Goal: Task Accomplishment & Management: Complete application form

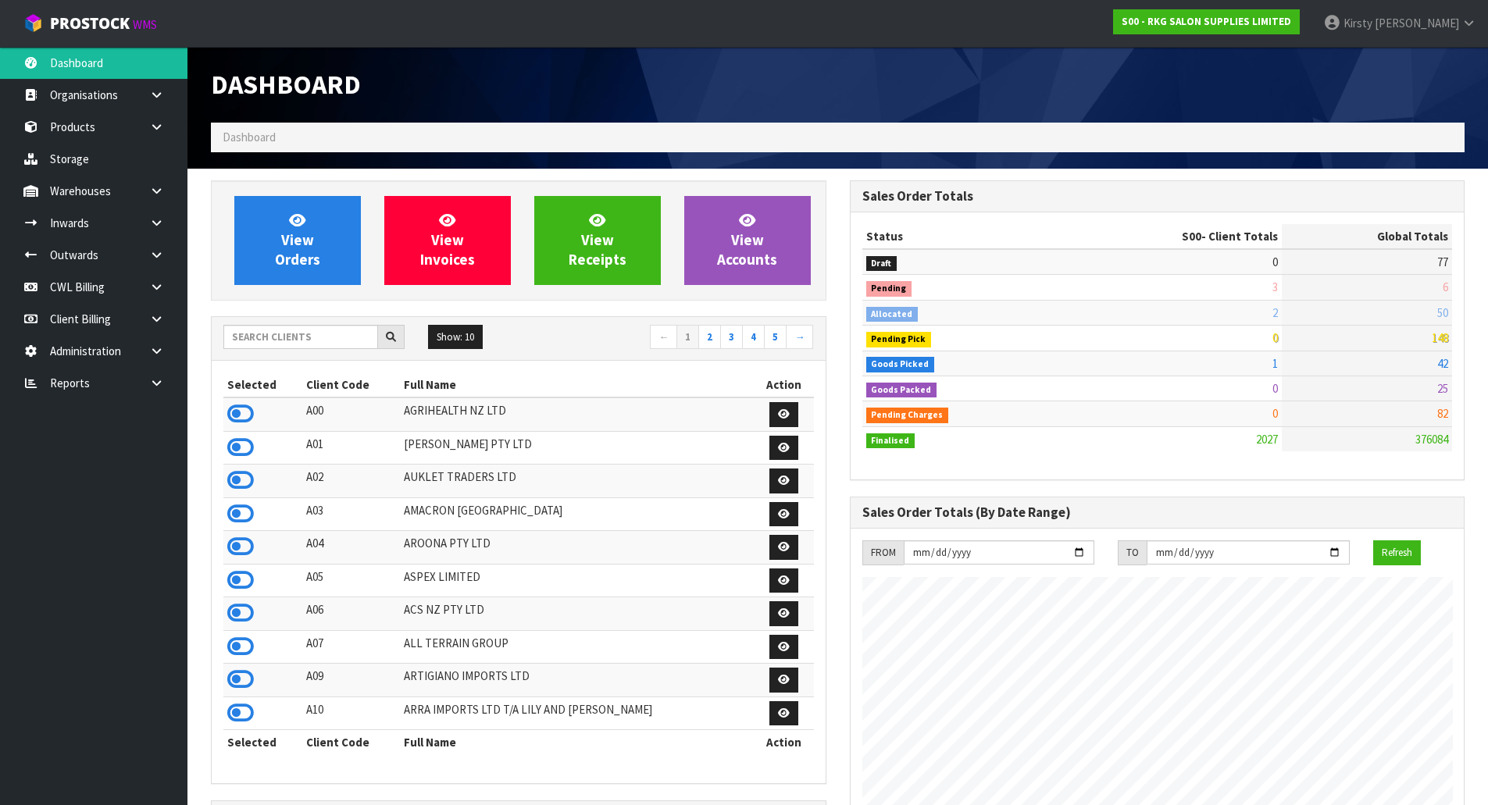
scroll to position [1183, 638]
click at [151, 313] on icon at bounding box center [156, 319] width 15 height 12
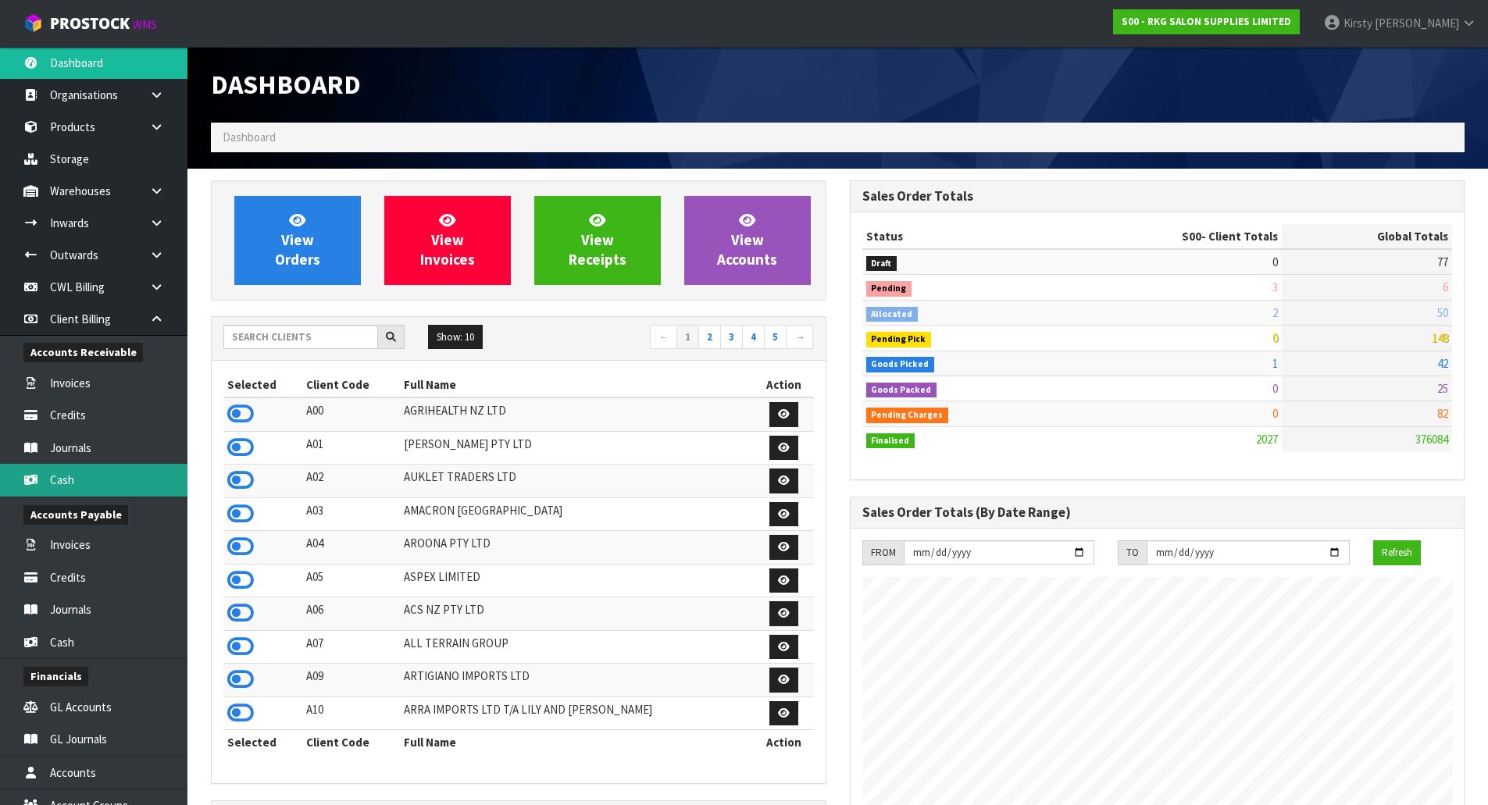
click at [67, 477] on link "Cash" at bounding box center [93, 480] width 187 height 32
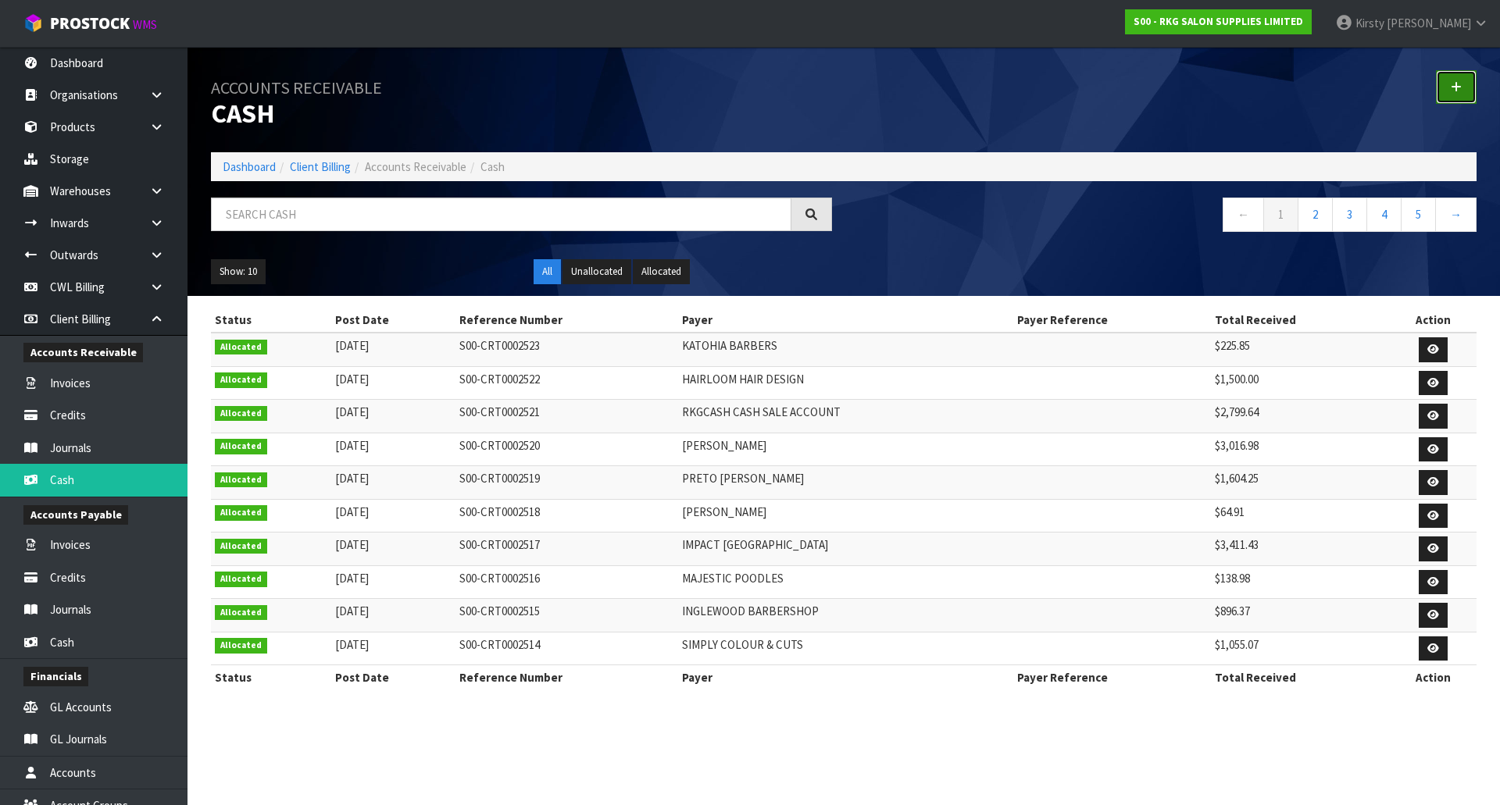
click at [1457, 89] on icon at bounding box center [1455, 87] width 11 height 12
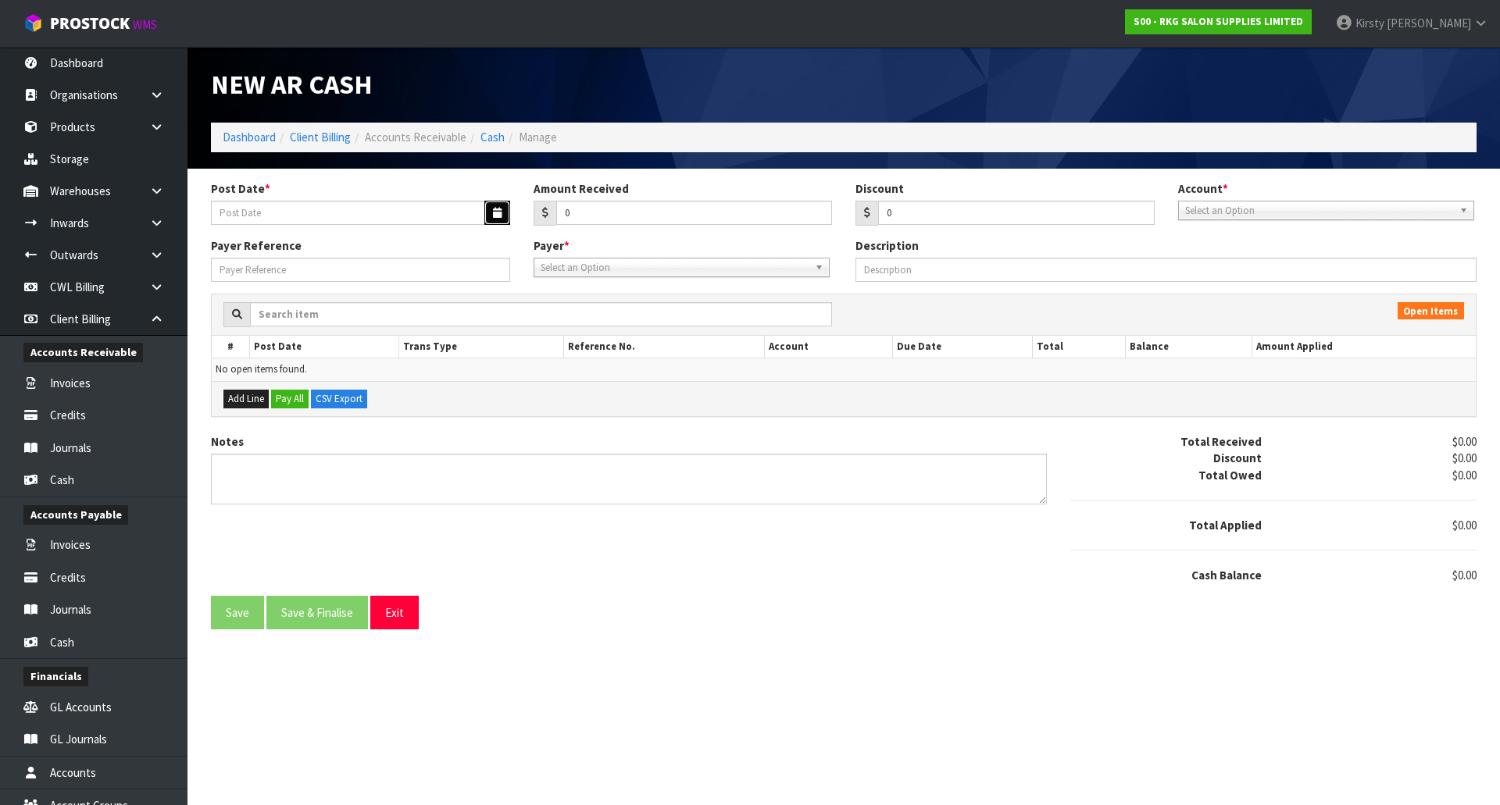
click at [498, 213] on icon "button" at bounding box center [497, 213] width 9 height 10
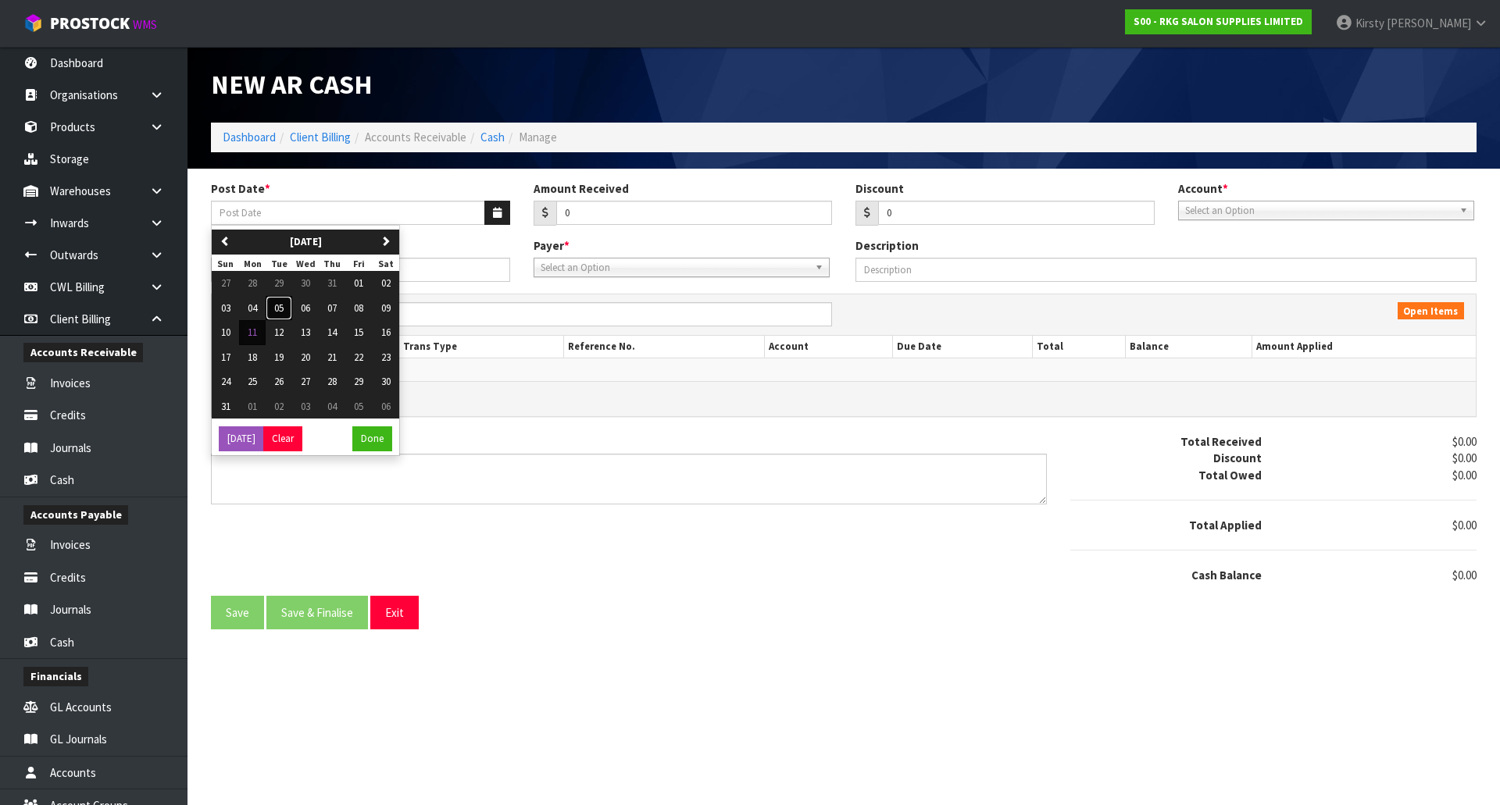
click at [283, 308] on span "05" at bounding box center [278, 307] width 9 height 13
type input "[DATE]"
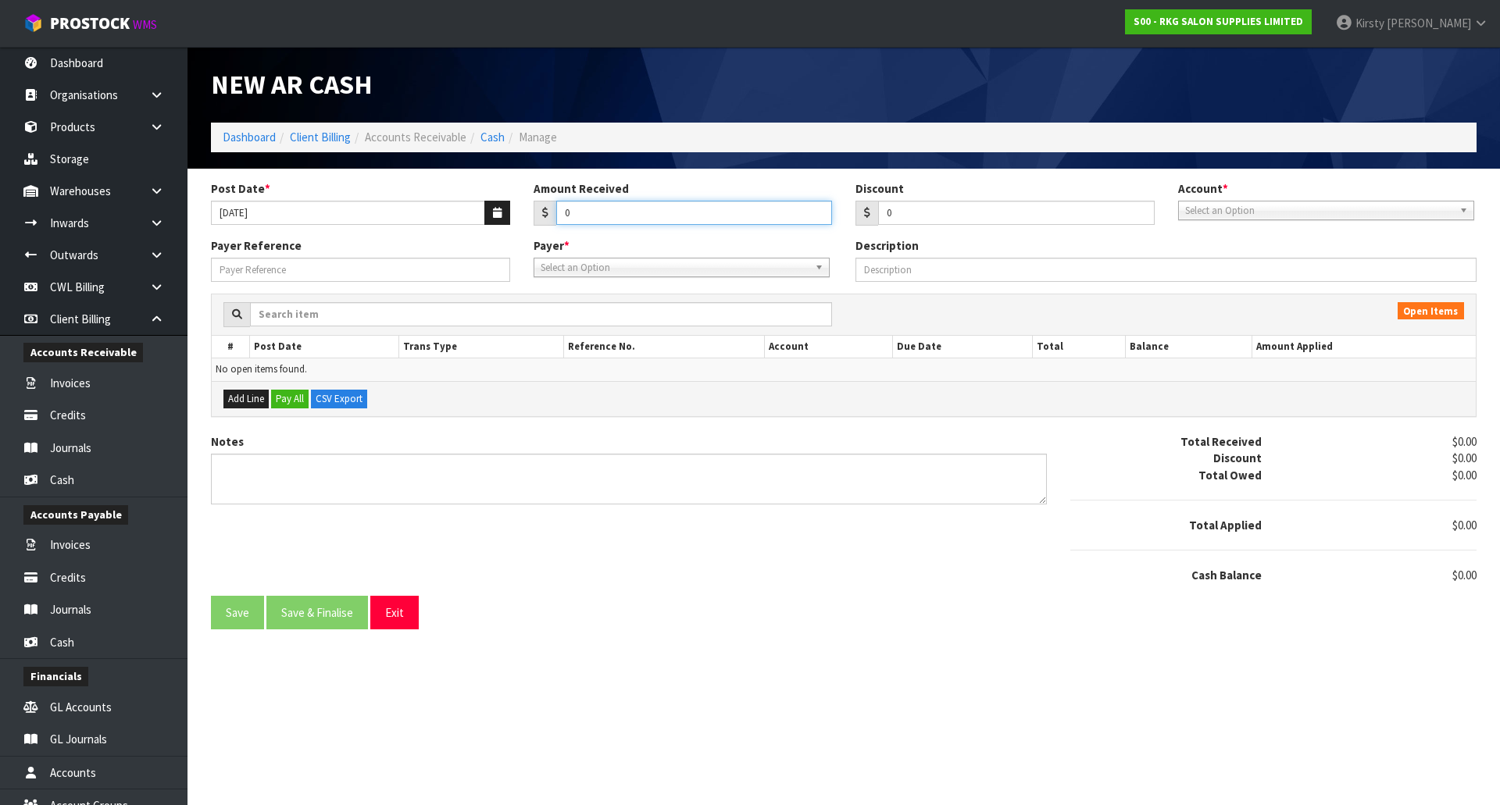
drag, startPoint x: 585, startPoint y: 214, endPoint x: 549, endPoint y: 214, distance: 35.9
click at [549, 214] on div "0" at bounding box center [682, 213] width 299 height 25
type input "310.21"
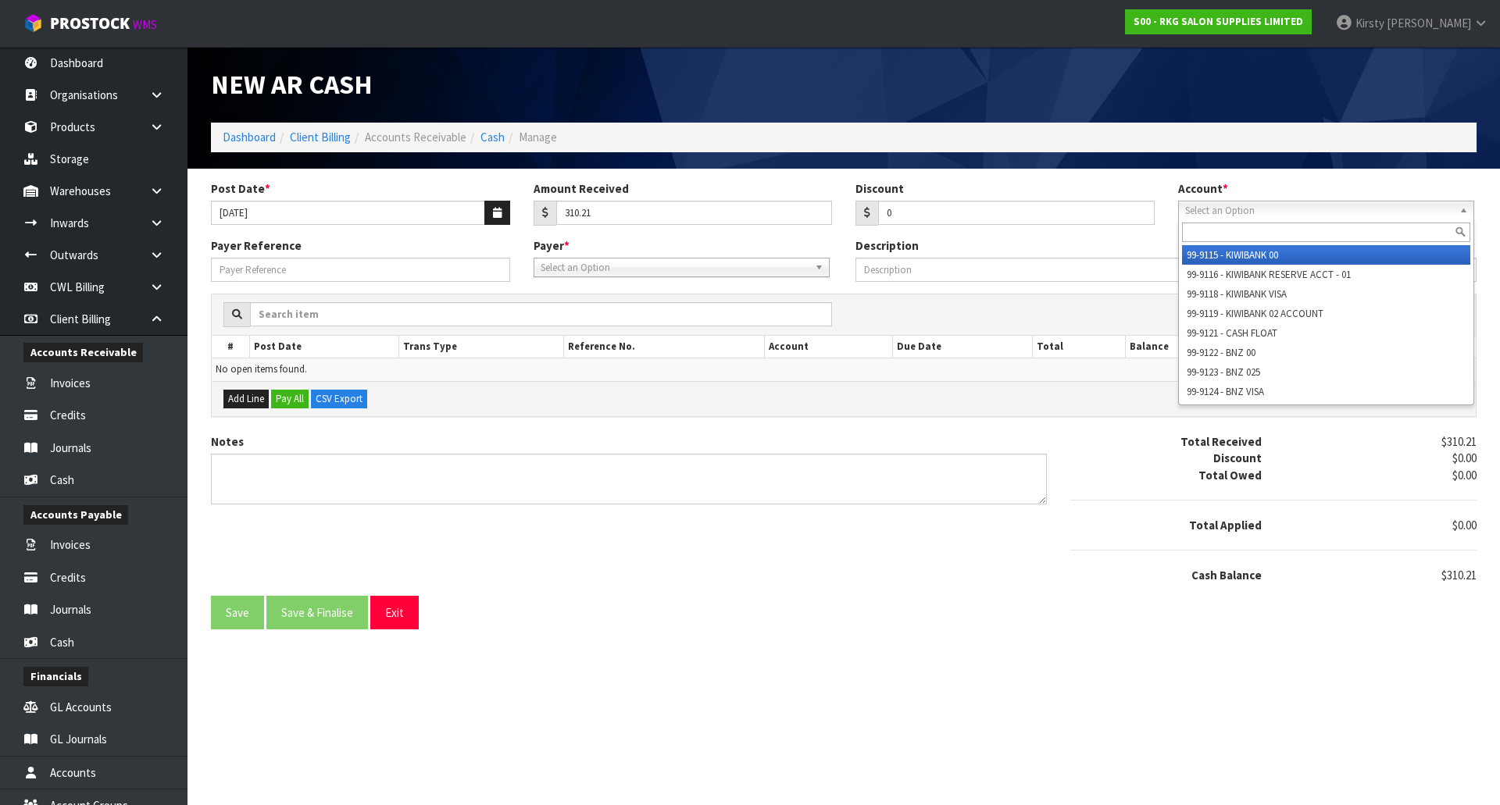
click at [1316, 212] on span "Select an Option" at bounding box center [1319, 211] width 268 height 19
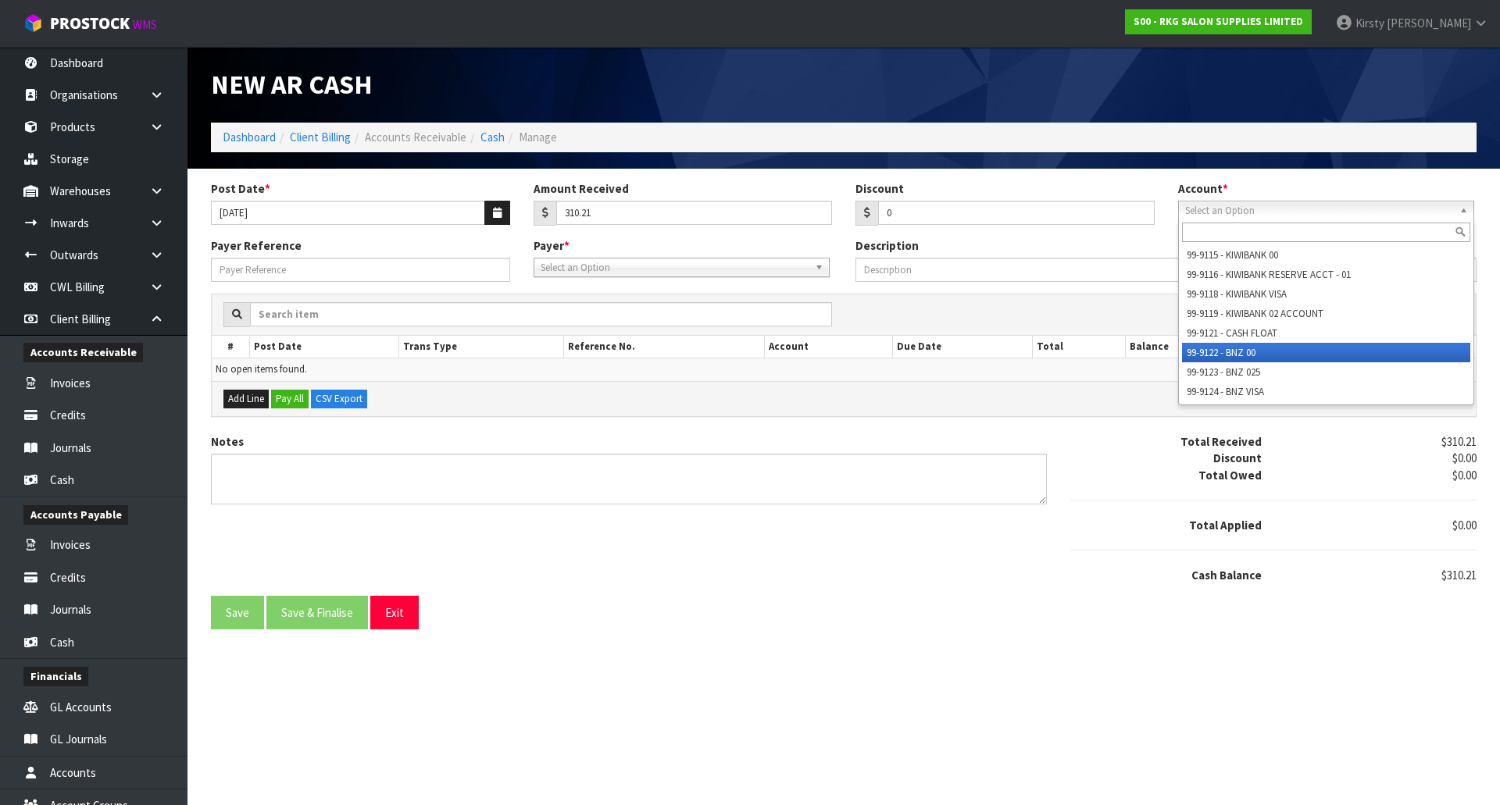
click at [1261, 349] on li "99-9122 - BNZ 00" at bounding box center [1326, 353] width 288 height 20
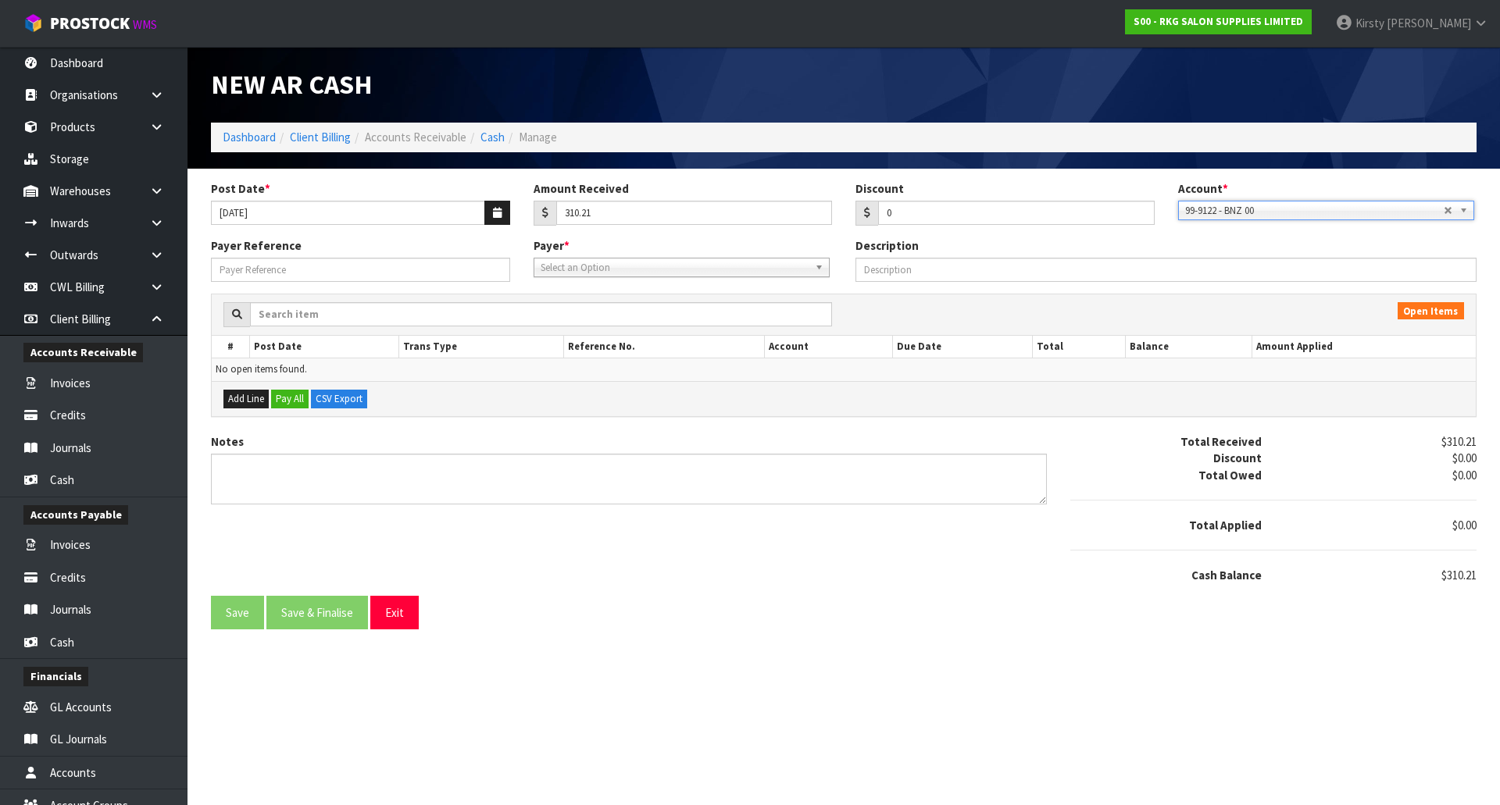
click at [610, 266] on span "Select an Option" at bounding box center [675, 268] width 268 height 19
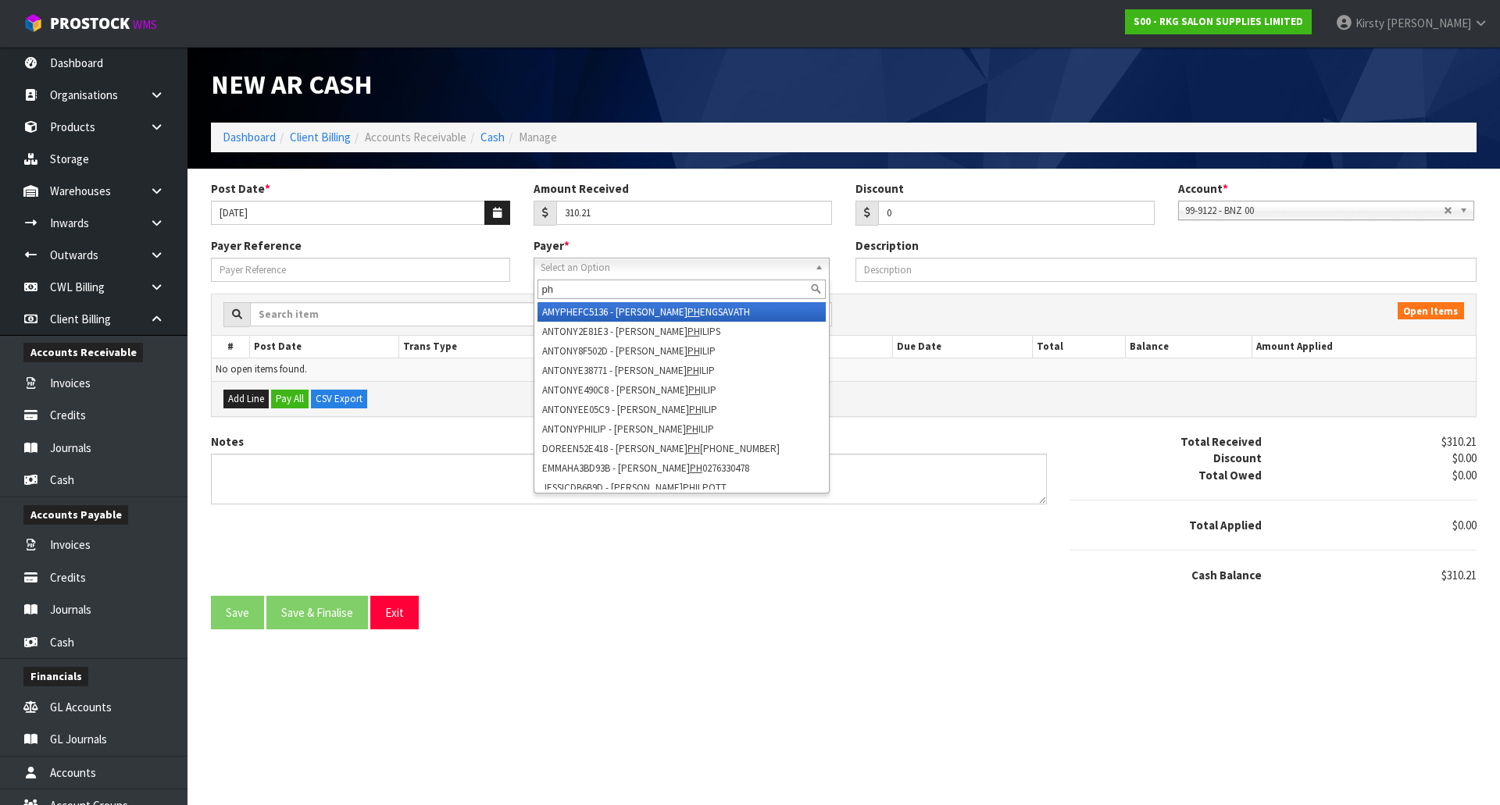
type input "p"
type input "s"
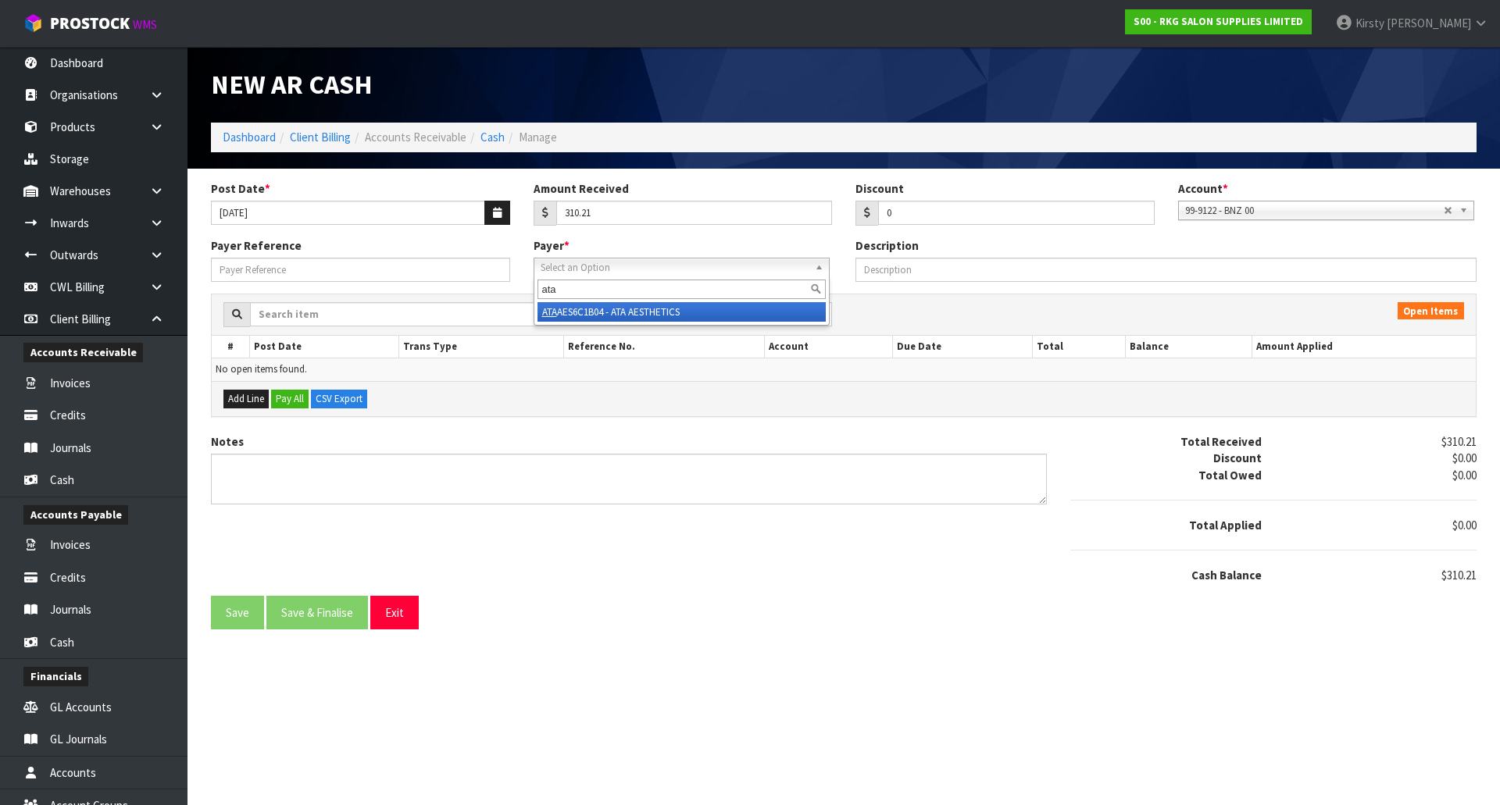
type input "ata"
click at [601, 310] on li "ATA AES6C1B04 - ATA AESTHETICS" at bounding box center [681, 312] width 288 height 20
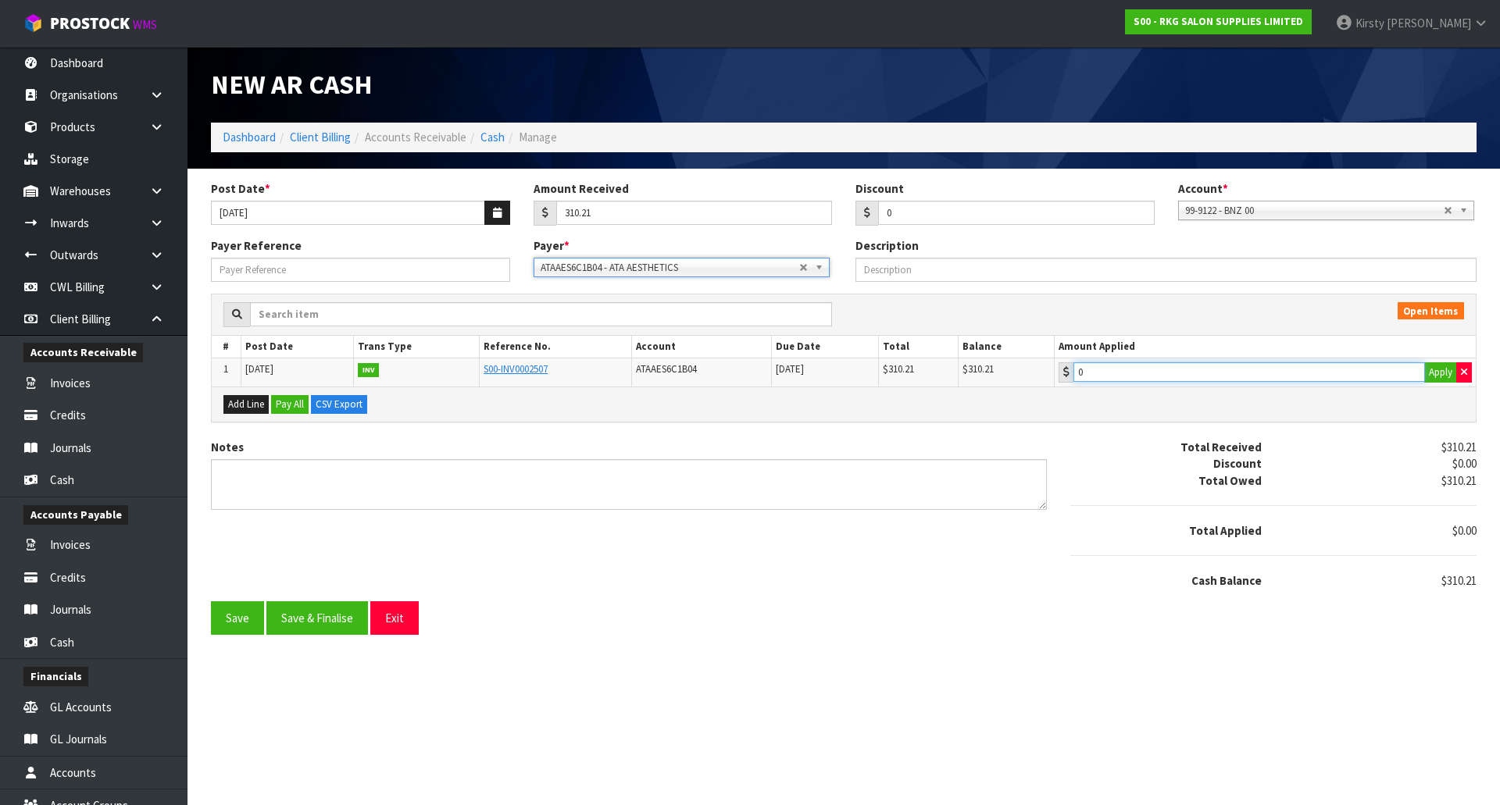
type input "310.21"
click at [1129, 373] on input "310.21" at bounding box center [1248, 372] width 351 height 20
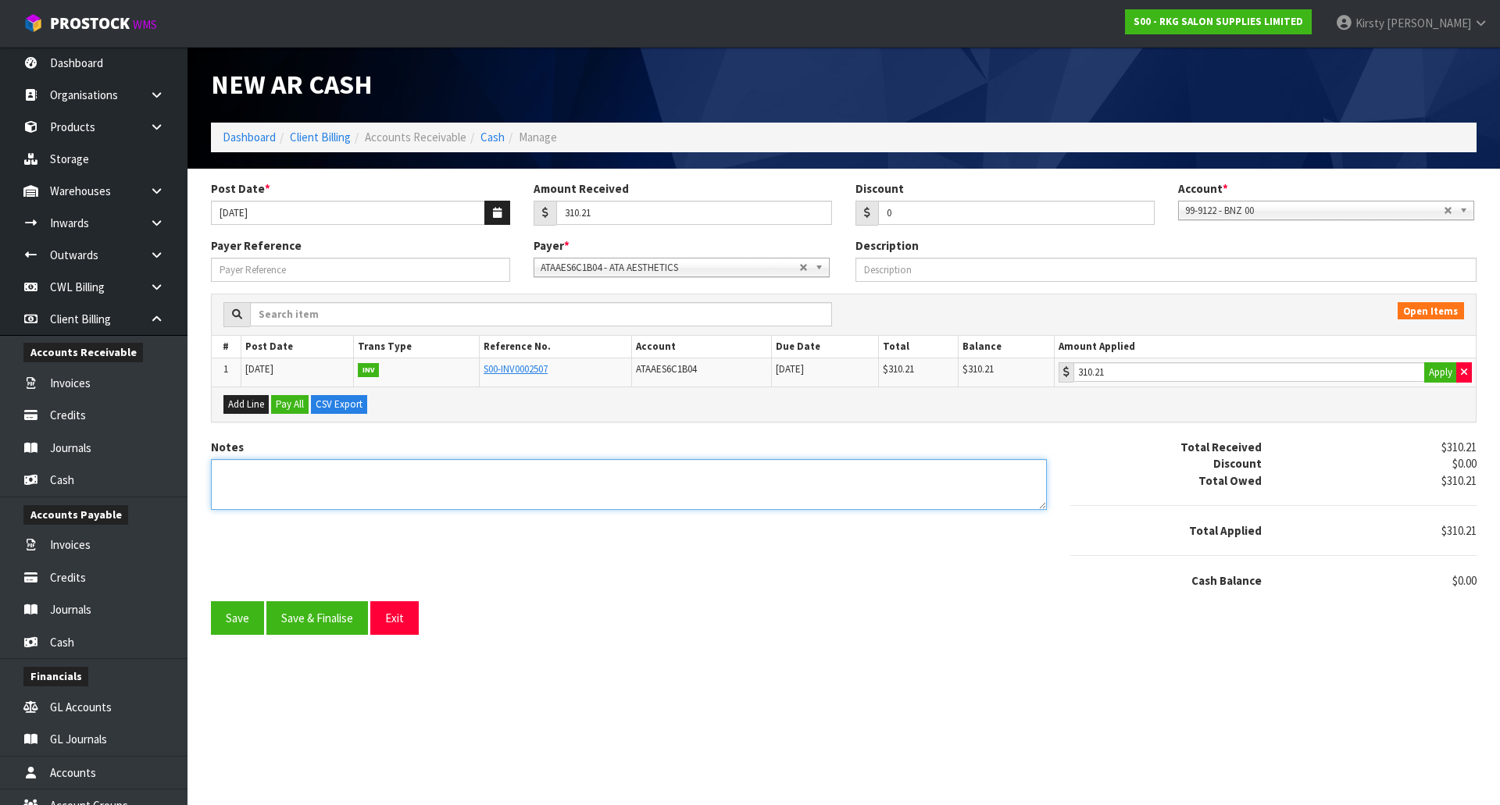
click at [227, 473] on textarea "Notes" at bounding box center [629, 484] width 836 height 51
drag, startPoint x: 237, startPoint y: 473, endPoint x: 216, endPoint y: 471, distance: 20.4
click at [216, 471] on textarea "Notes" at bounding box center [629, 484] width 836 height 51
type textarea "DC 05.8"
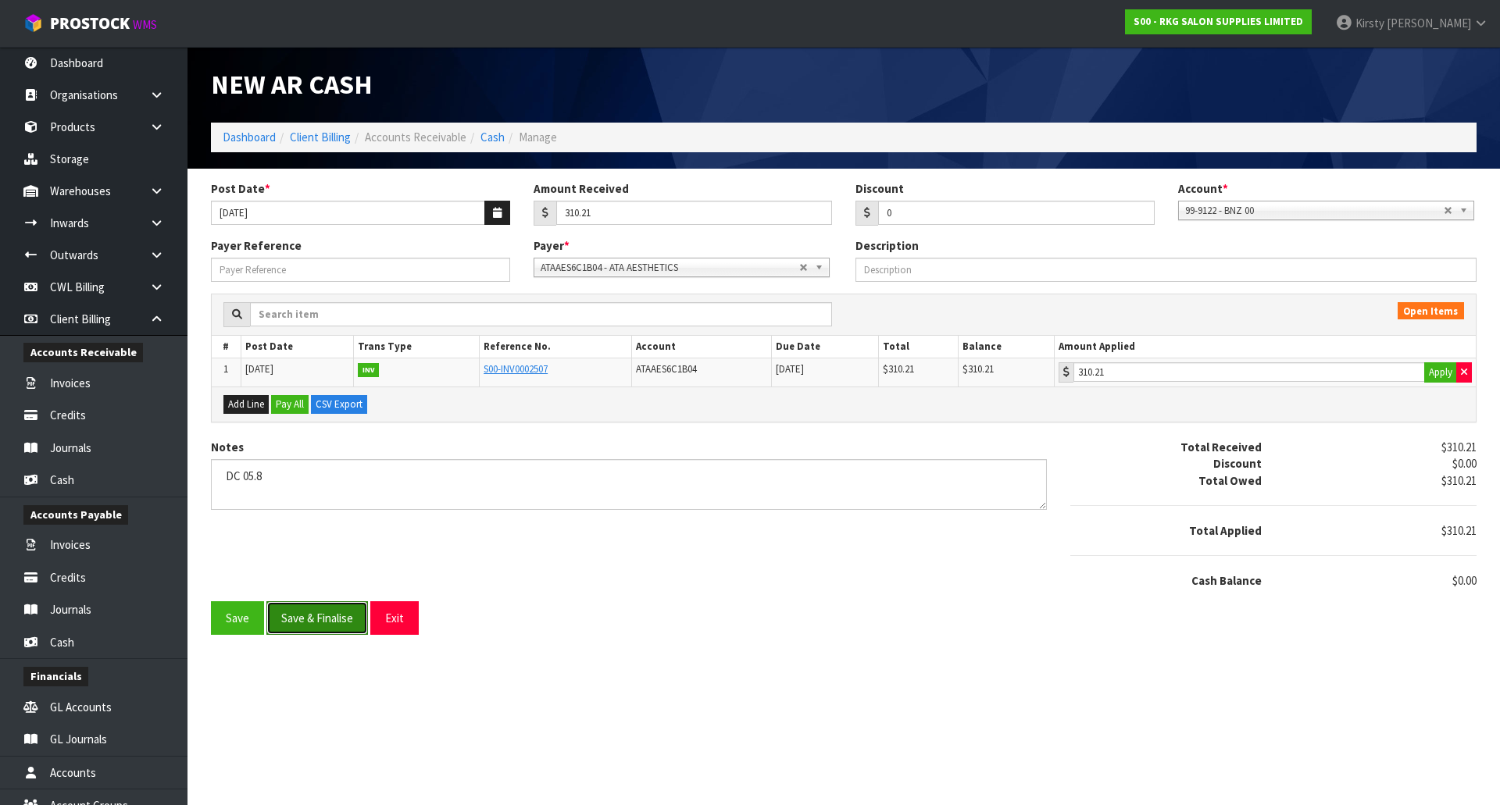
click at [318, 613] on button "Save & Finalise" at bounding box center [317, 618] width 102 height 34
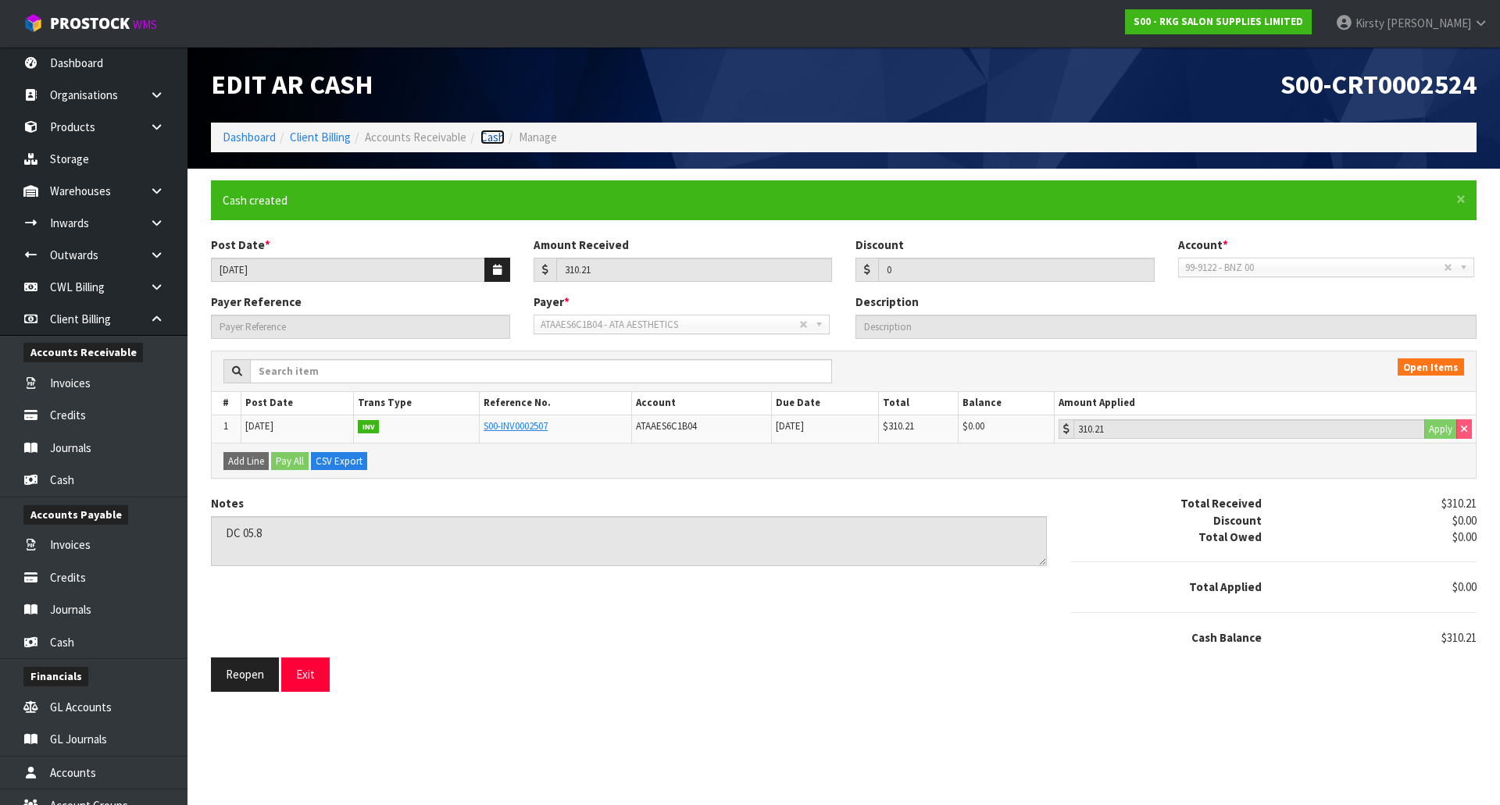
click at [491, 136] on link "Cash" at bounding box center [492, 137] width 24 height 15
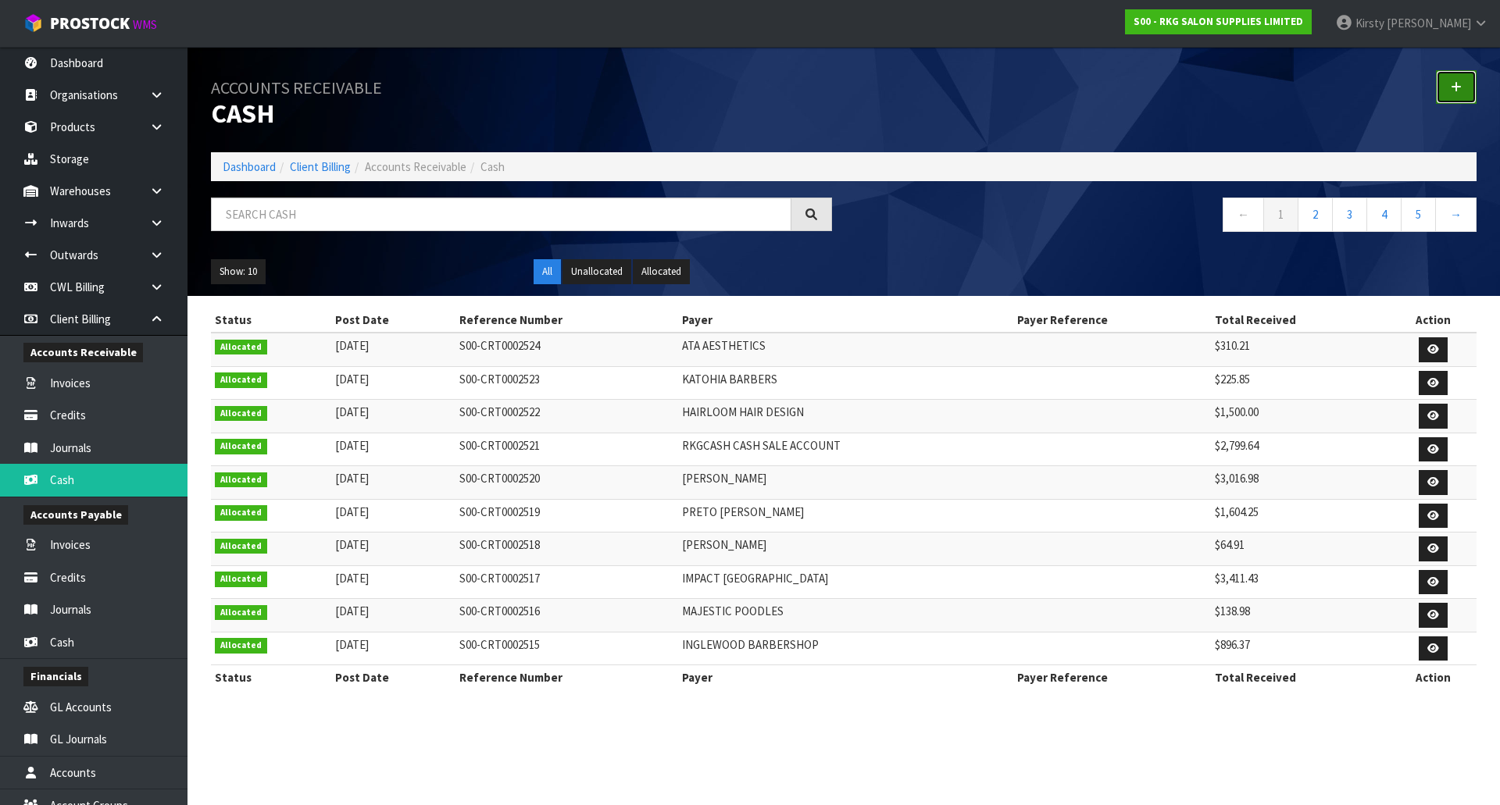
click at [1458, 85] on icon at bounding box center [1455, 87] width 11 height 12
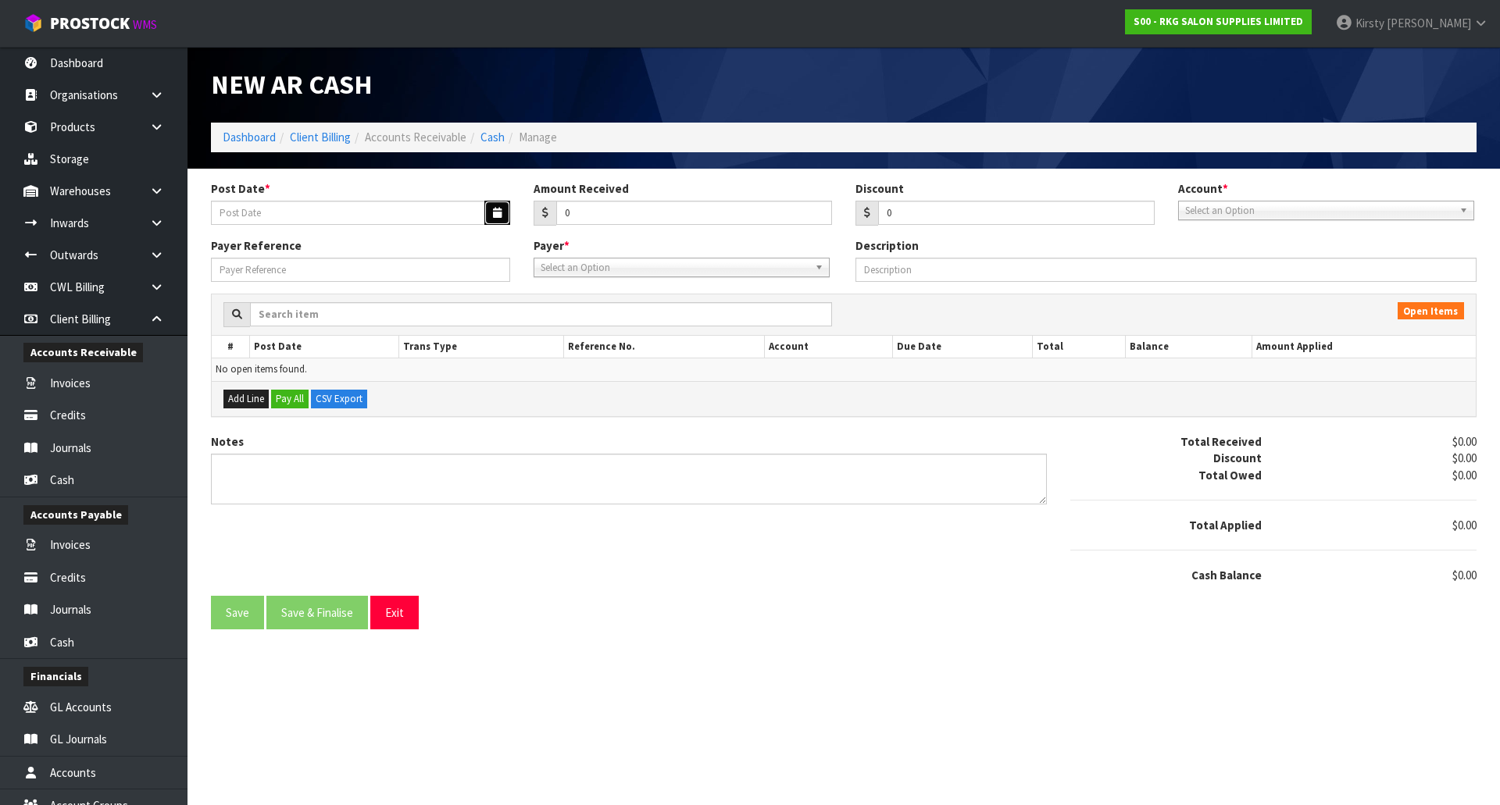
click at [498, 208] on icon "button" at bounding box center [497, 213] width 9 height 10
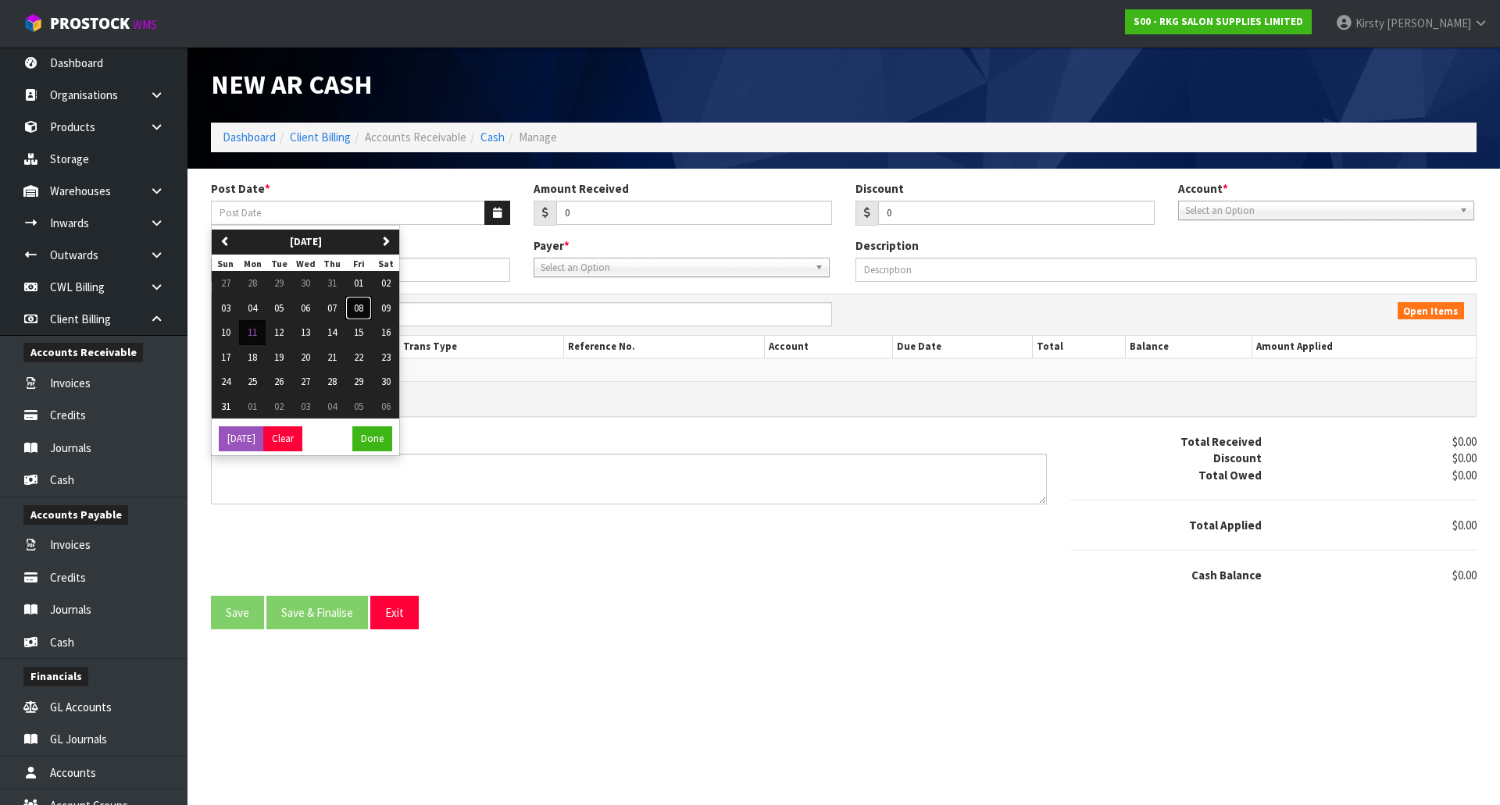
click at [369, 306] on button "08" at bounding box center [358, 308] width 27 height 25
type input "[DATE]"
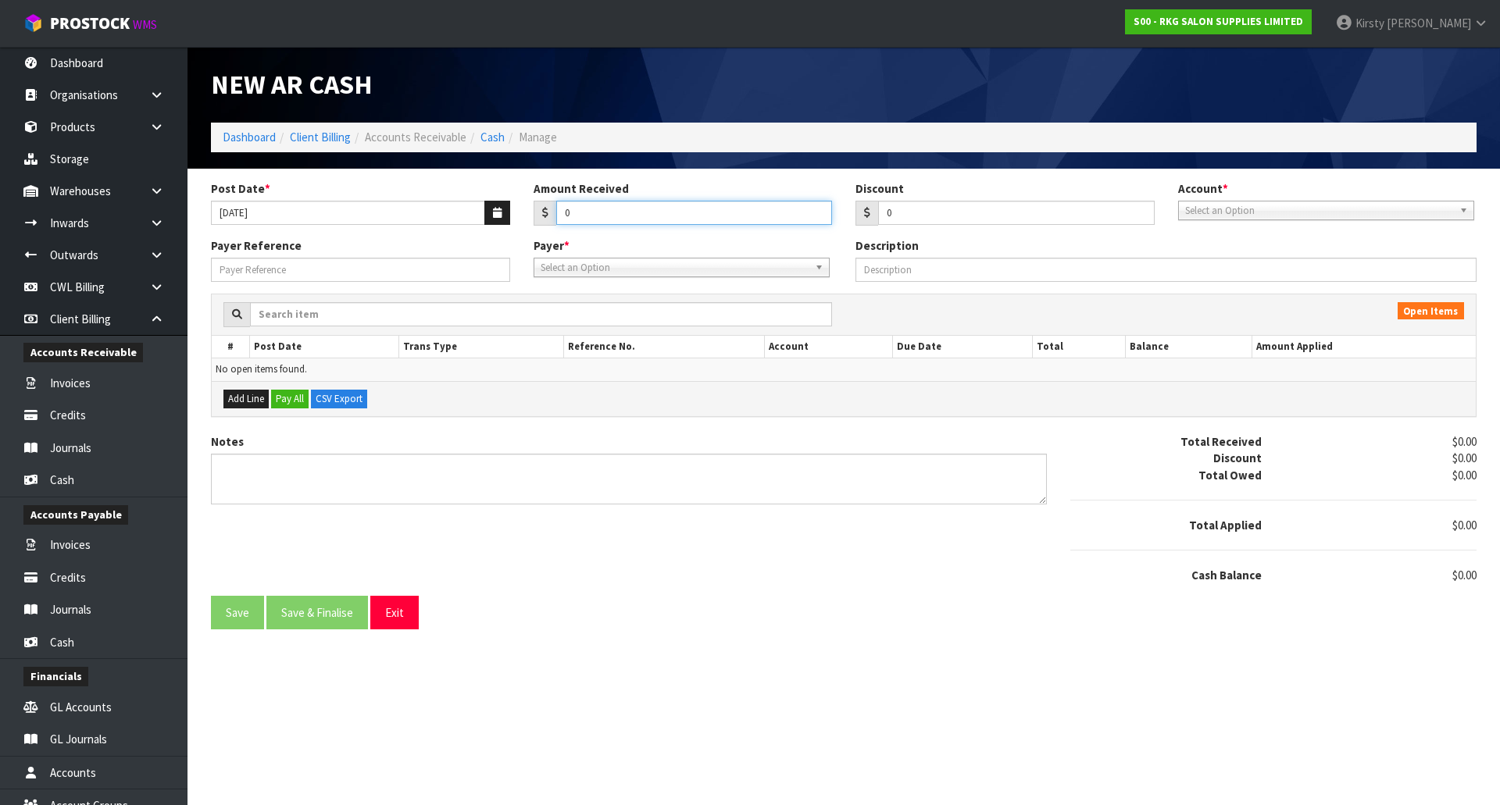
drag, startPoint x: 587, startPoint y: 221, endPoint x: 549, endPoint y: 218, distance: 38.4
click at [549, 218] on div "0" at bounding box center [682, 213] width 299 height 25
type input "160.64"
click at [1218, 212] on span "Select an Option" at bounding box center [1319, 211] width 268 height 19
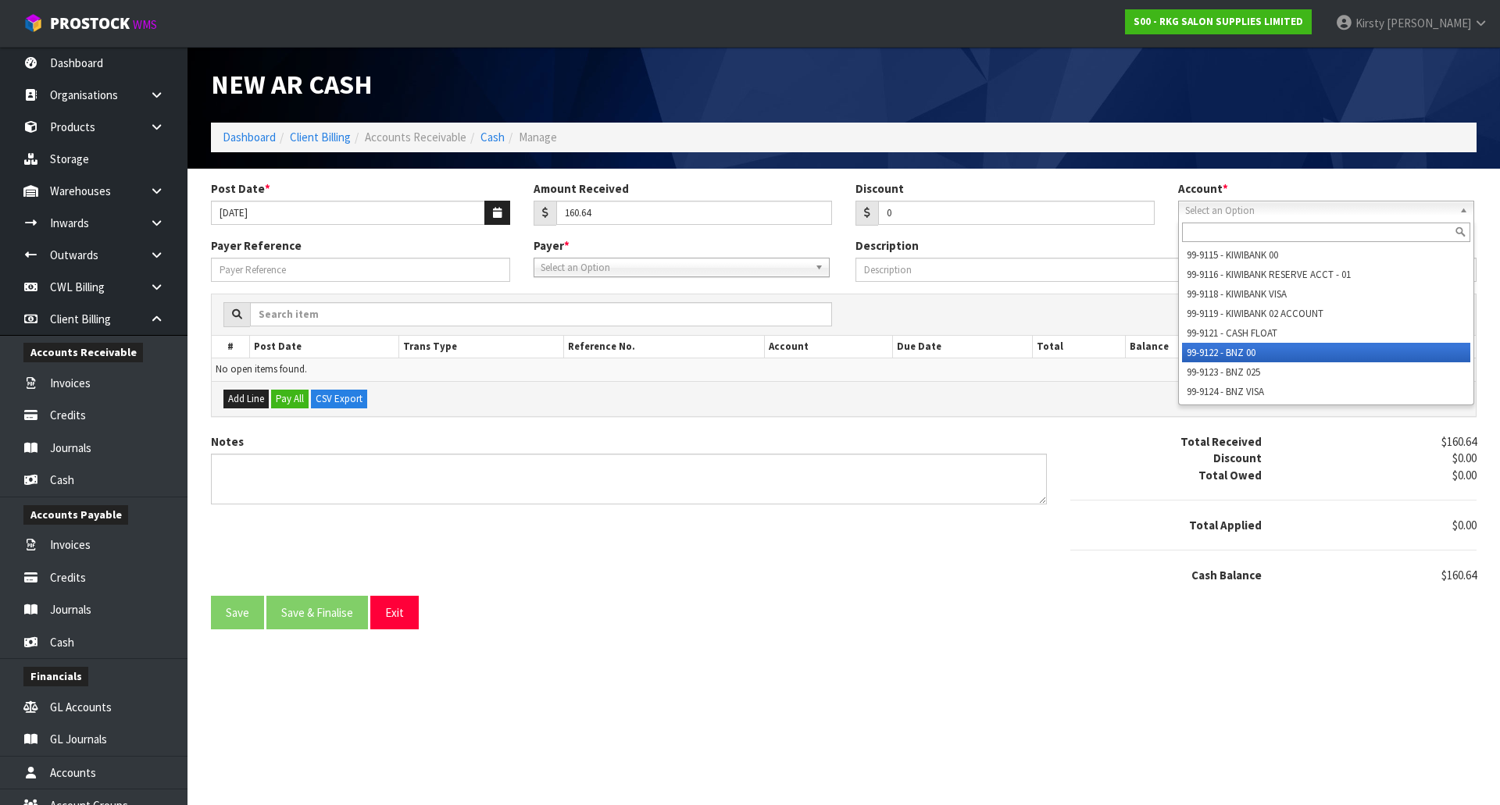
click at [1223, 347] on li "99-9122 - BNZ 00" at bounding box center [1326, 353] width 288 height 20
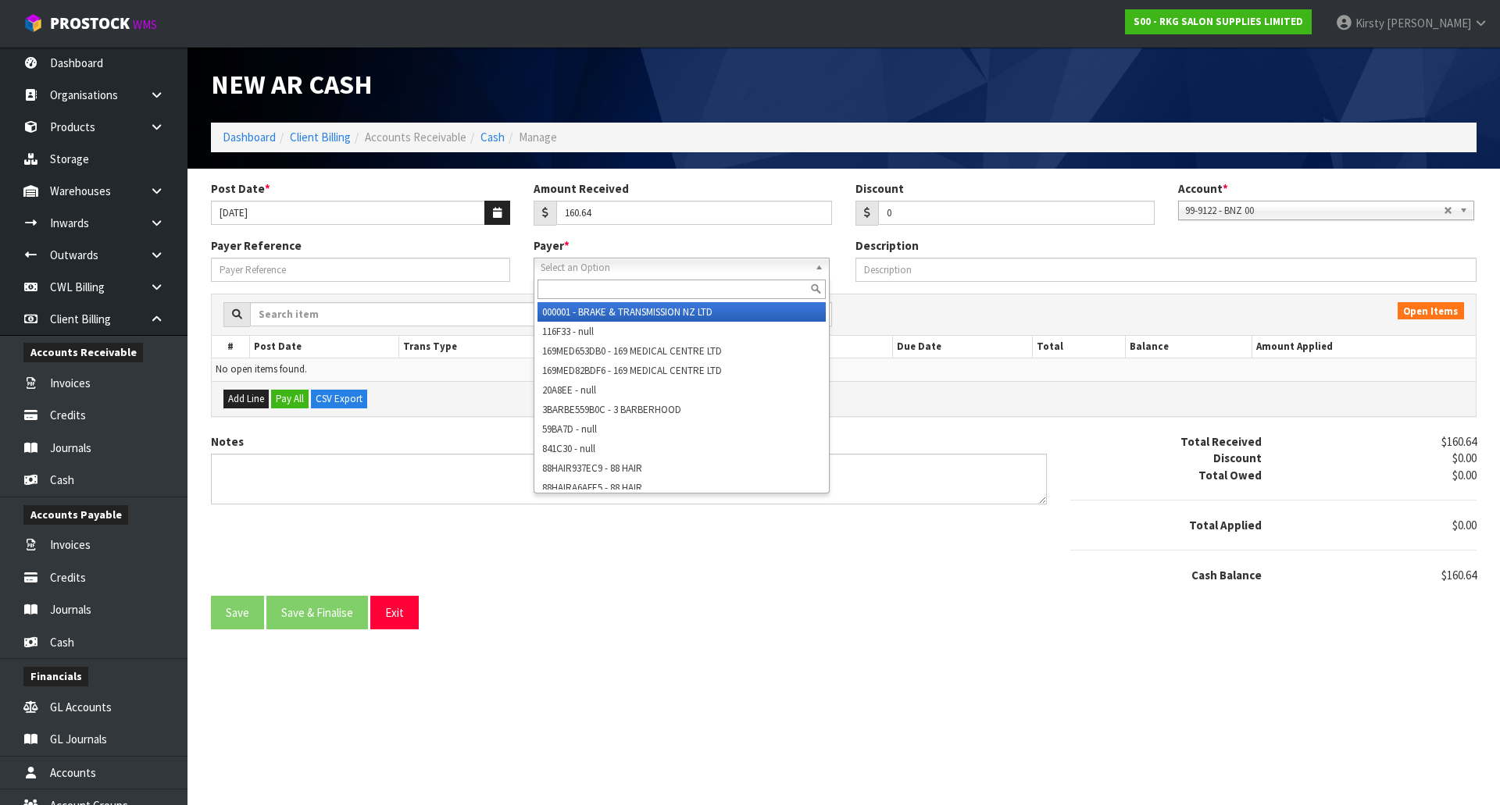
click at [576, 266] on span "Select an Option" at bounding box center [675, 268] width 268 height 19
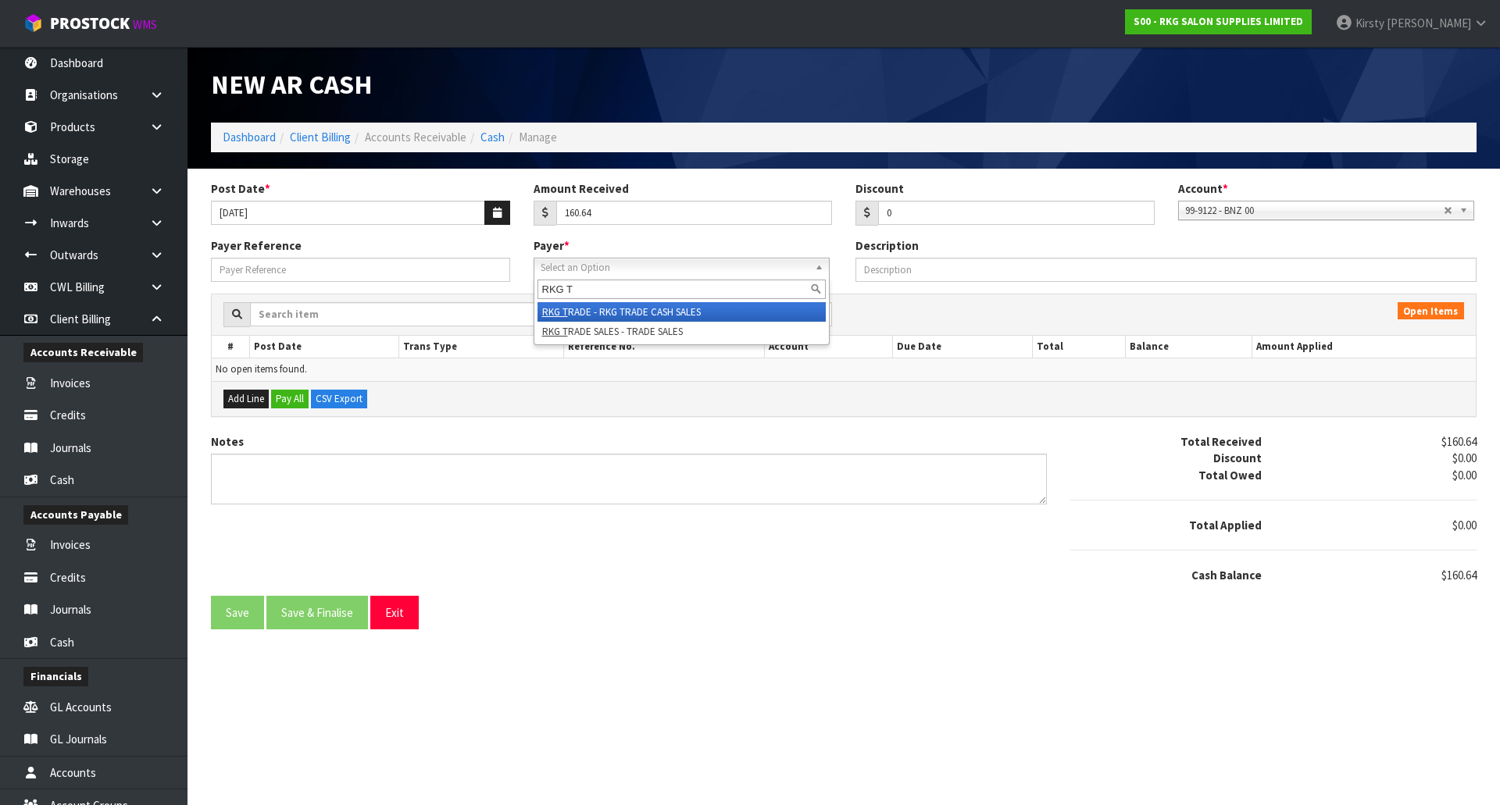
type input "RKG T"
click at [590, 305] on li "RKG T RADE - RKG TRADE CASH SALES" at bounding box center [681, 312] width 288 height 20
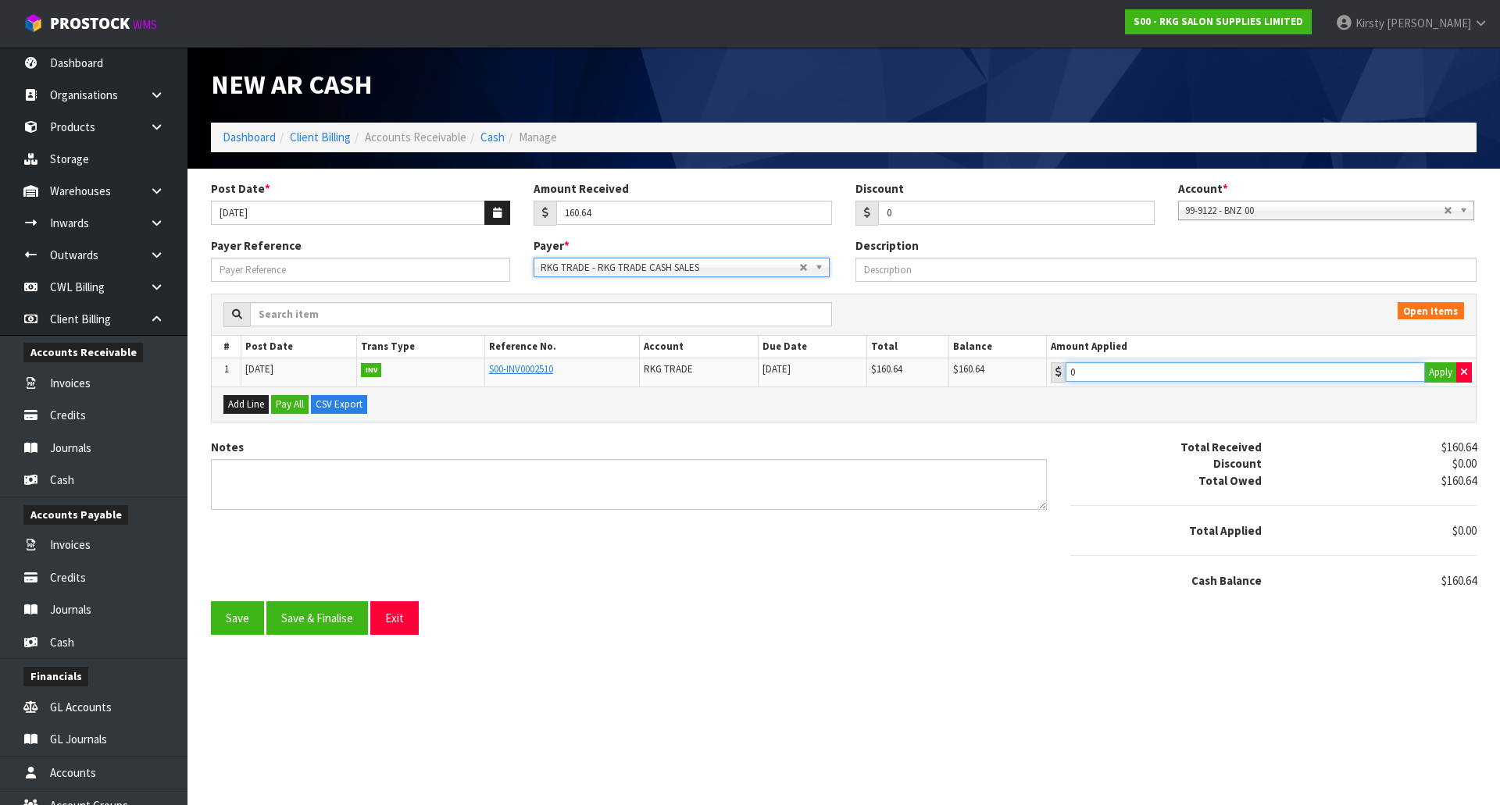
type input "160.64"
drag, startPoint x: 1115, startPoint y: 373, endPoint x: 1093, endPoint y: 377, distance: 23.0
click at [1116, 373] on input "160.64" at bounding box center [1244, 372] width 359 height 20
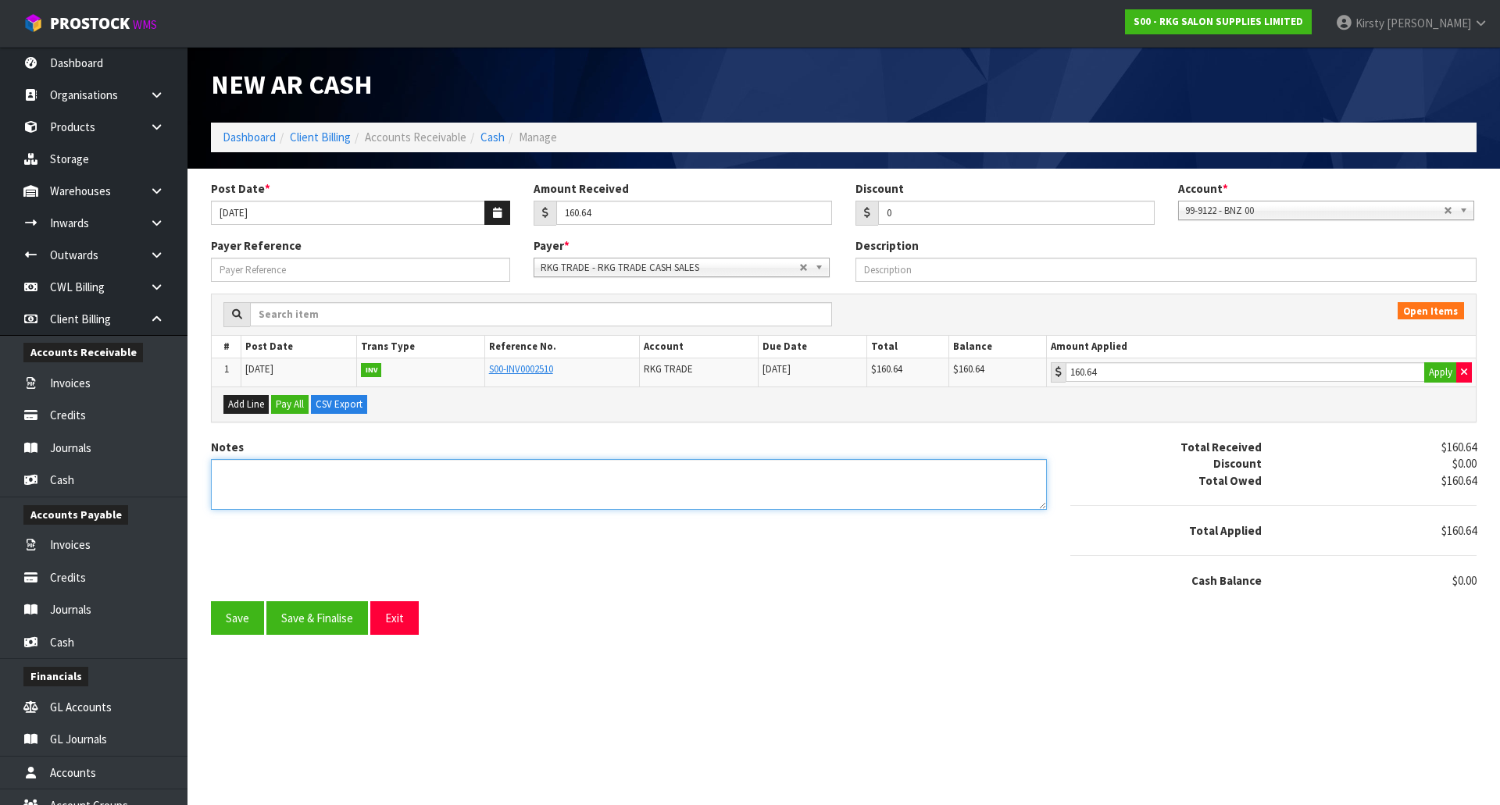
click at [320, 487] on textarea "Notes" at bounding box center [629, 484] width 836 height 51
type textarea "EFT 8.8"
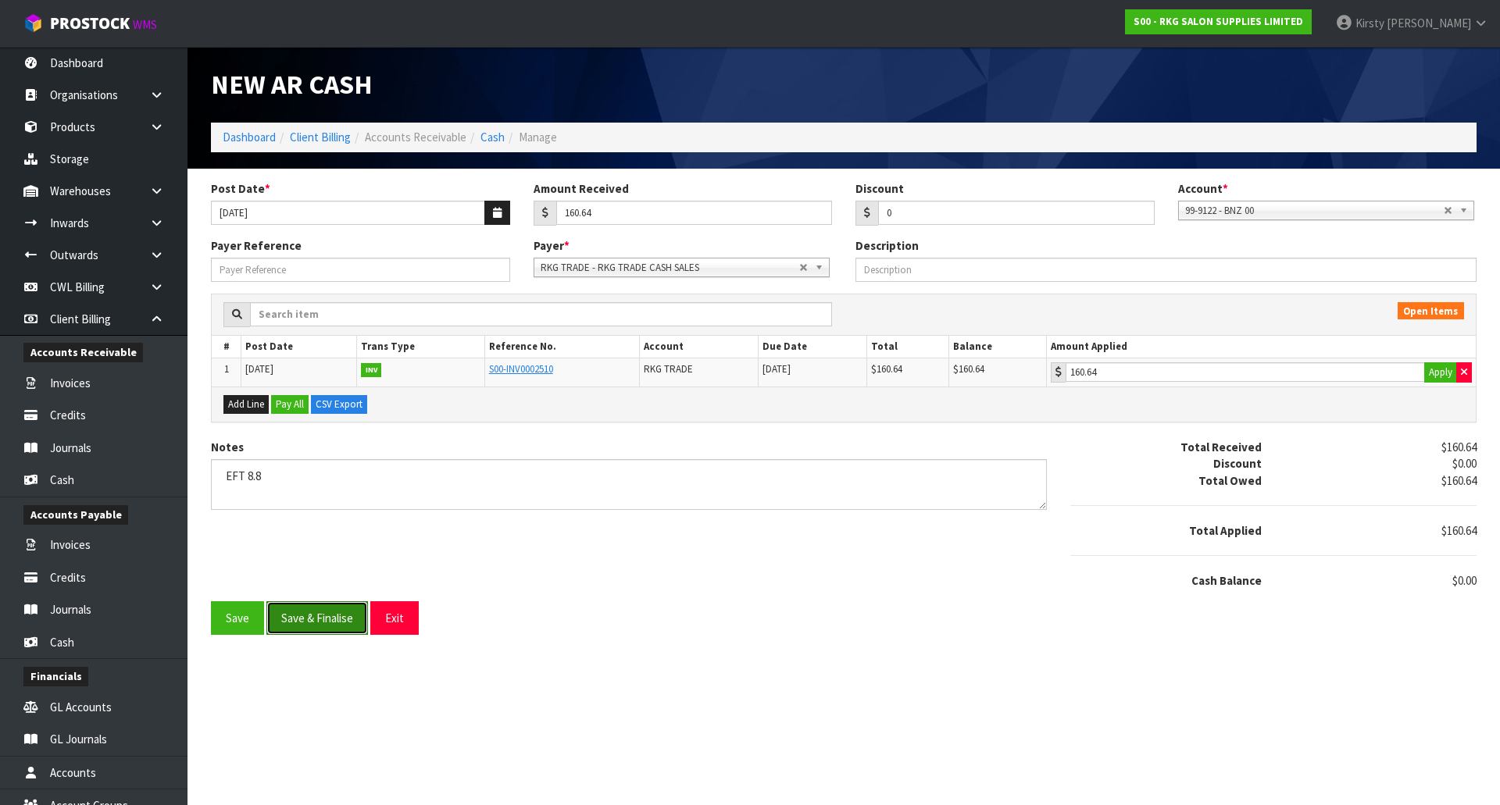
click at [323, 619] on button "Save & Finalise" at bounding box center [317, 618] width 102 height 34
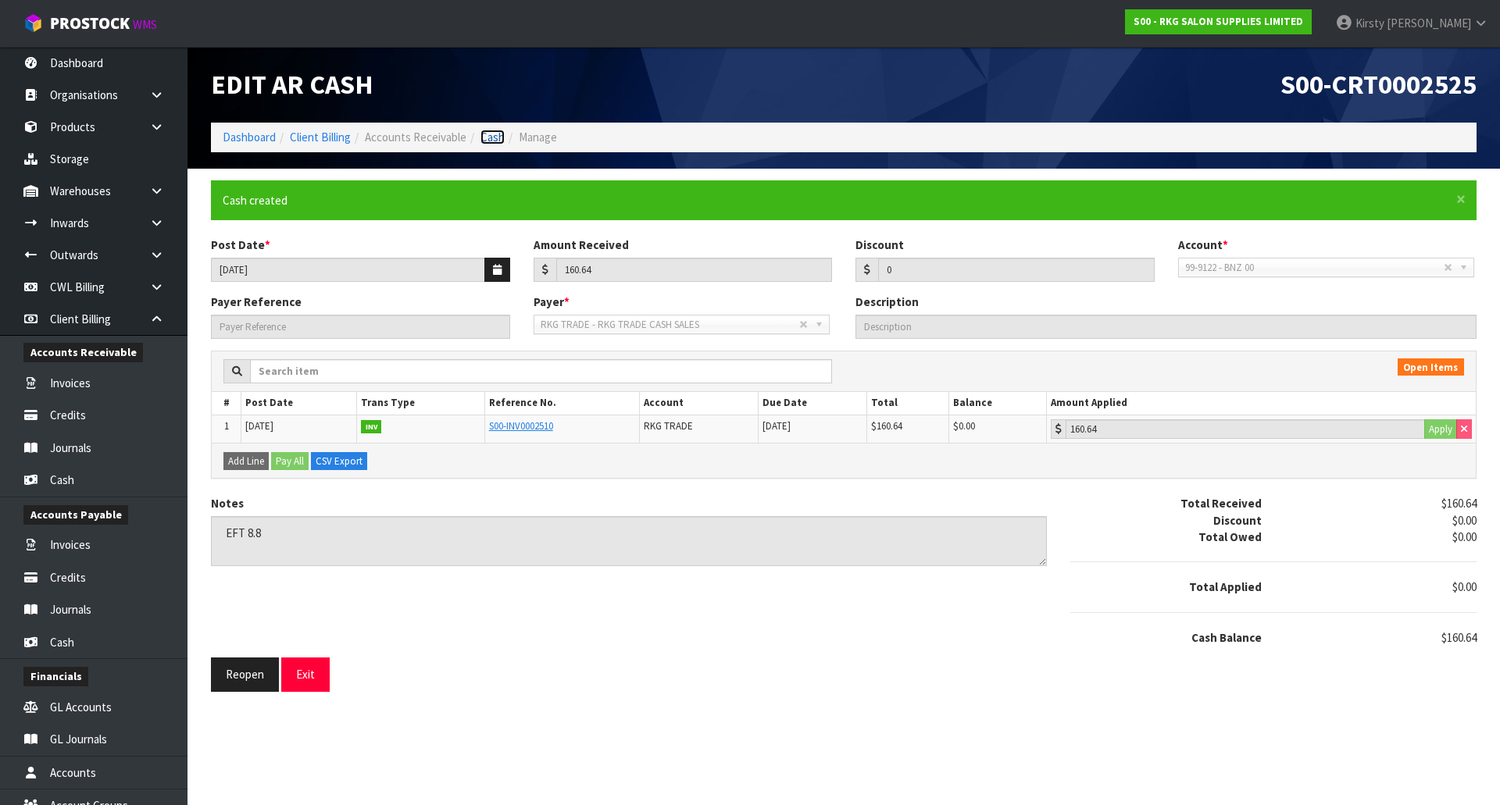
click at [498, 138] on link "Cash" at bounding box center [492, 137] width 24 height 15
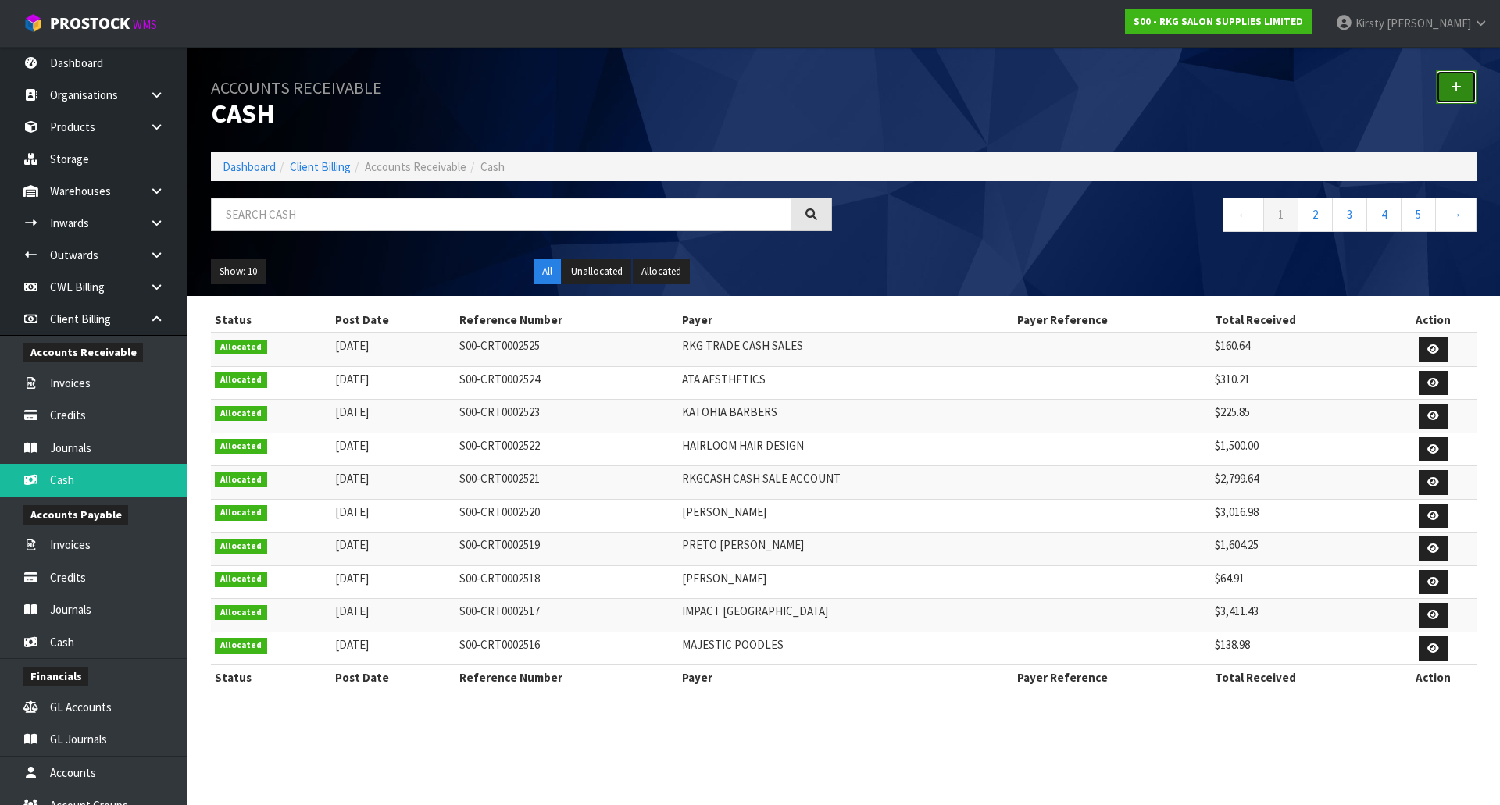
click at [1456, 87] on icon at bounding box center [1455, 87] width 11 height 12
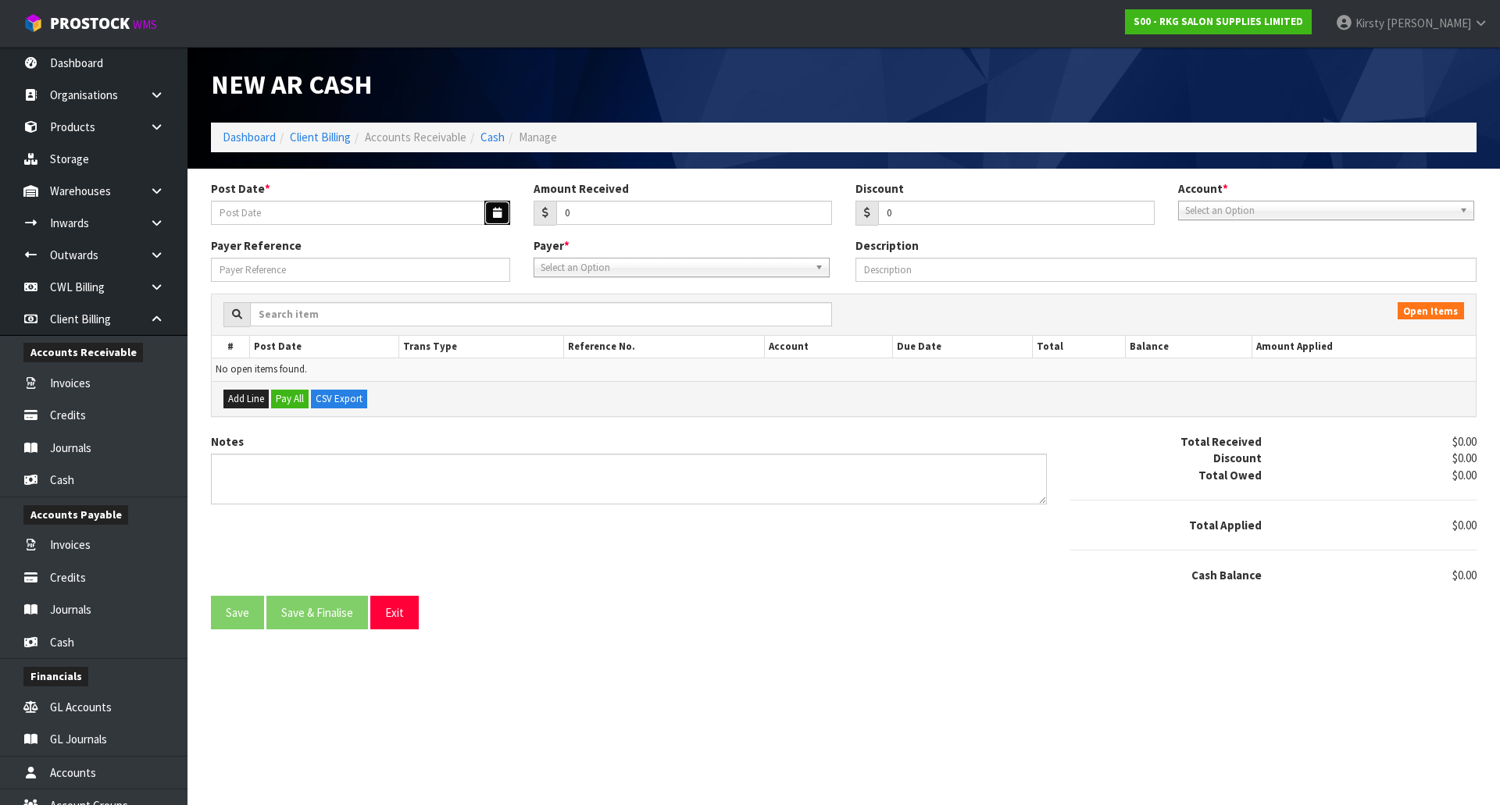
click at [491, 210] on button "button" at bounding box center [497, 213] width 26 height 24
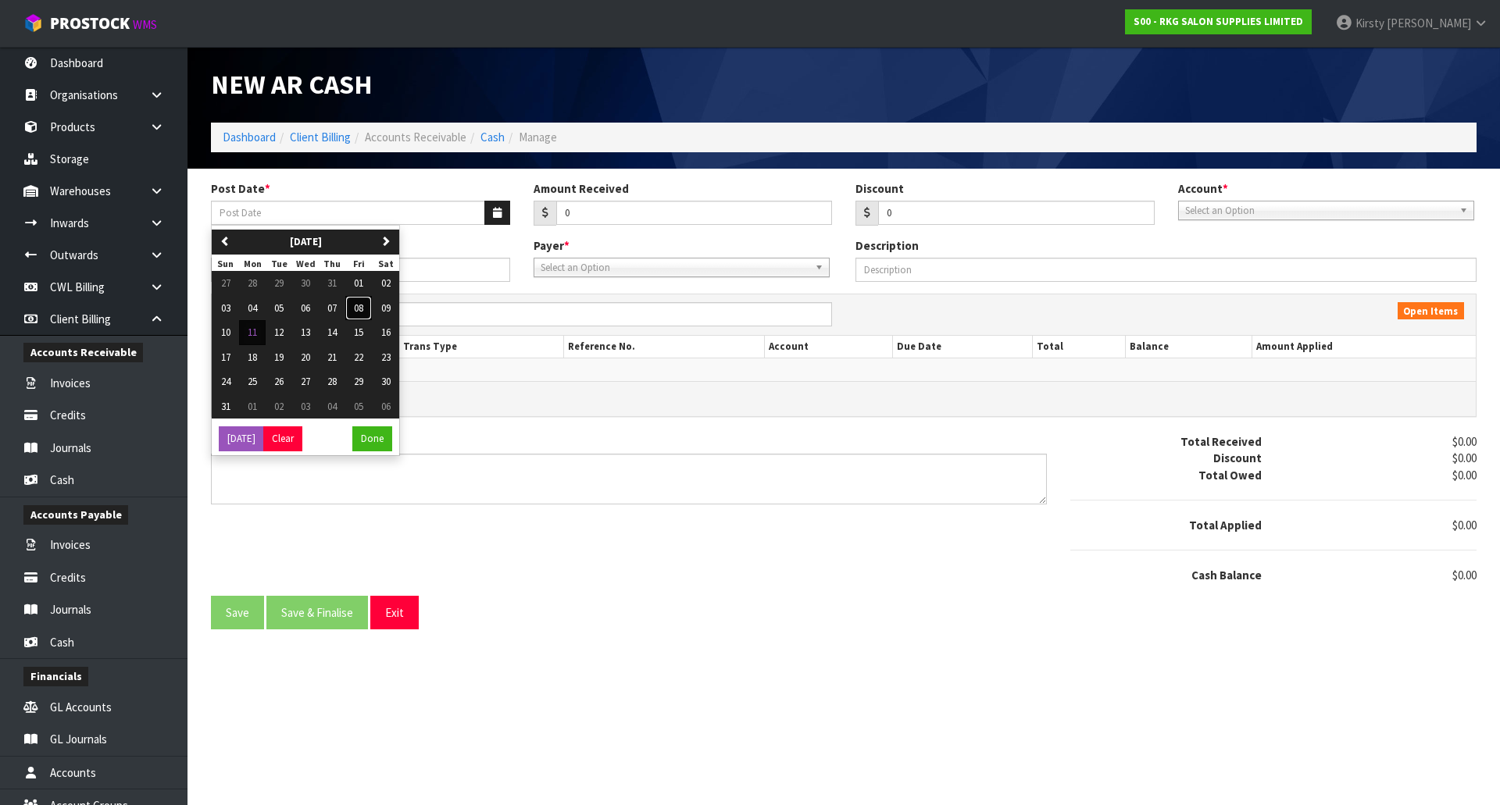
click at [362, 310] on span "08" at bounding box center [358, 307] width 9 height 13
type input "[DATE]"
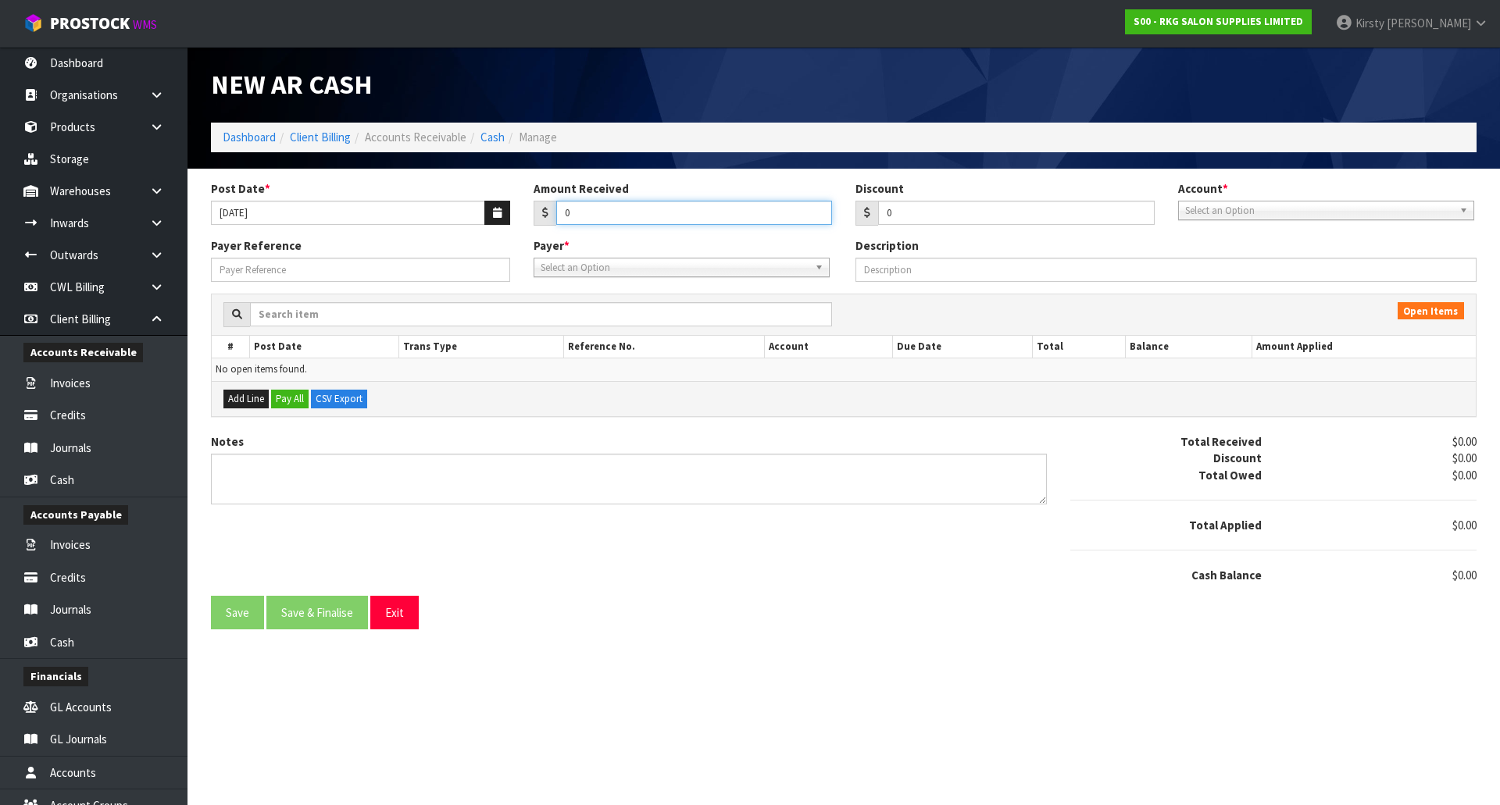
drag, startPoint x: 593, startPoint y: 215, endPoint x: 534, endPoint y: 224, distance: 59.3
click at [534, 224] on div "0" at bounding box center [682, 213] width 299 height 25
type input "241.05"
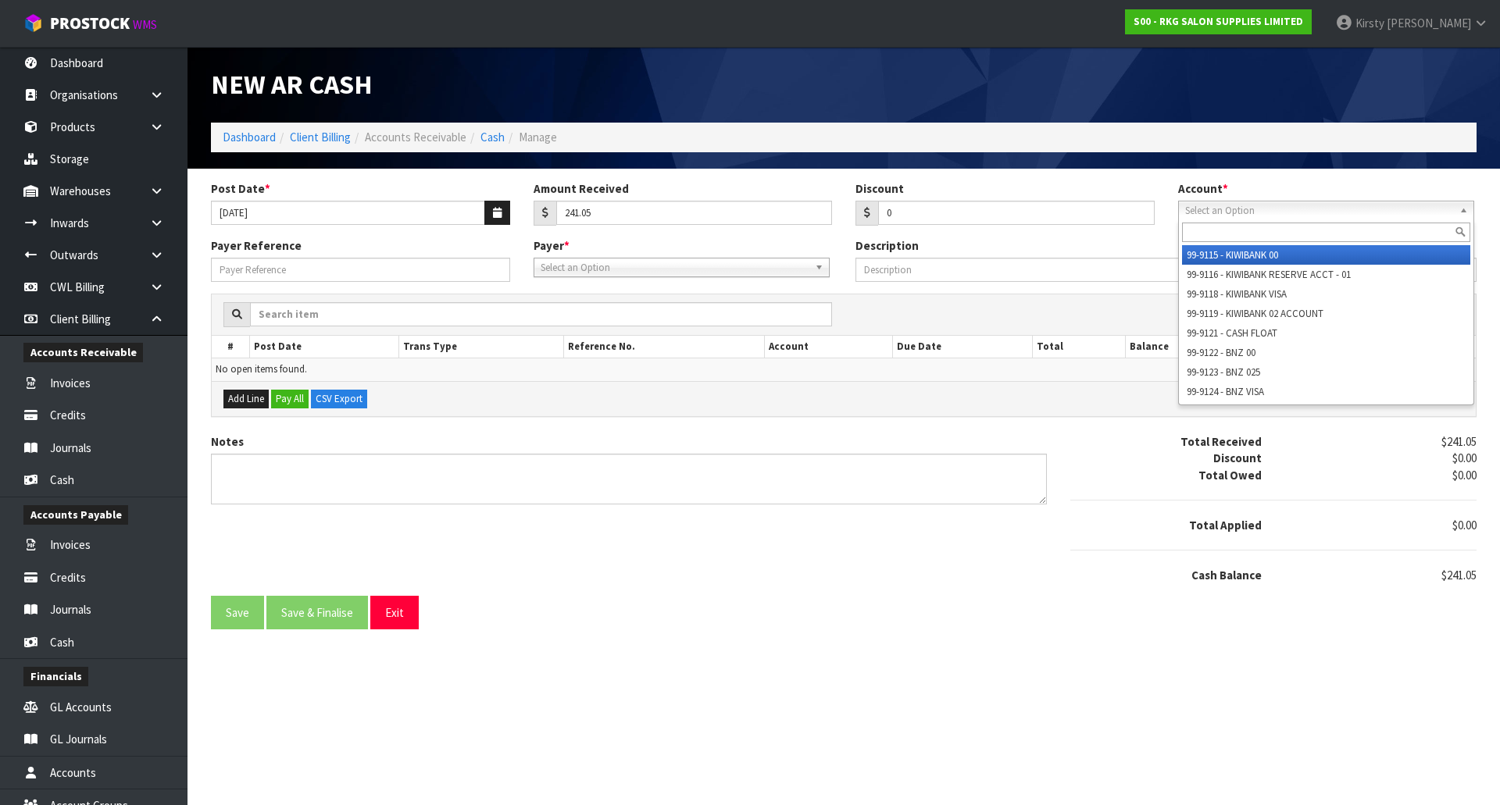
click at [1220, 214] on span "Select an Option" at bounding box center [1319, 211] width 268 height 19
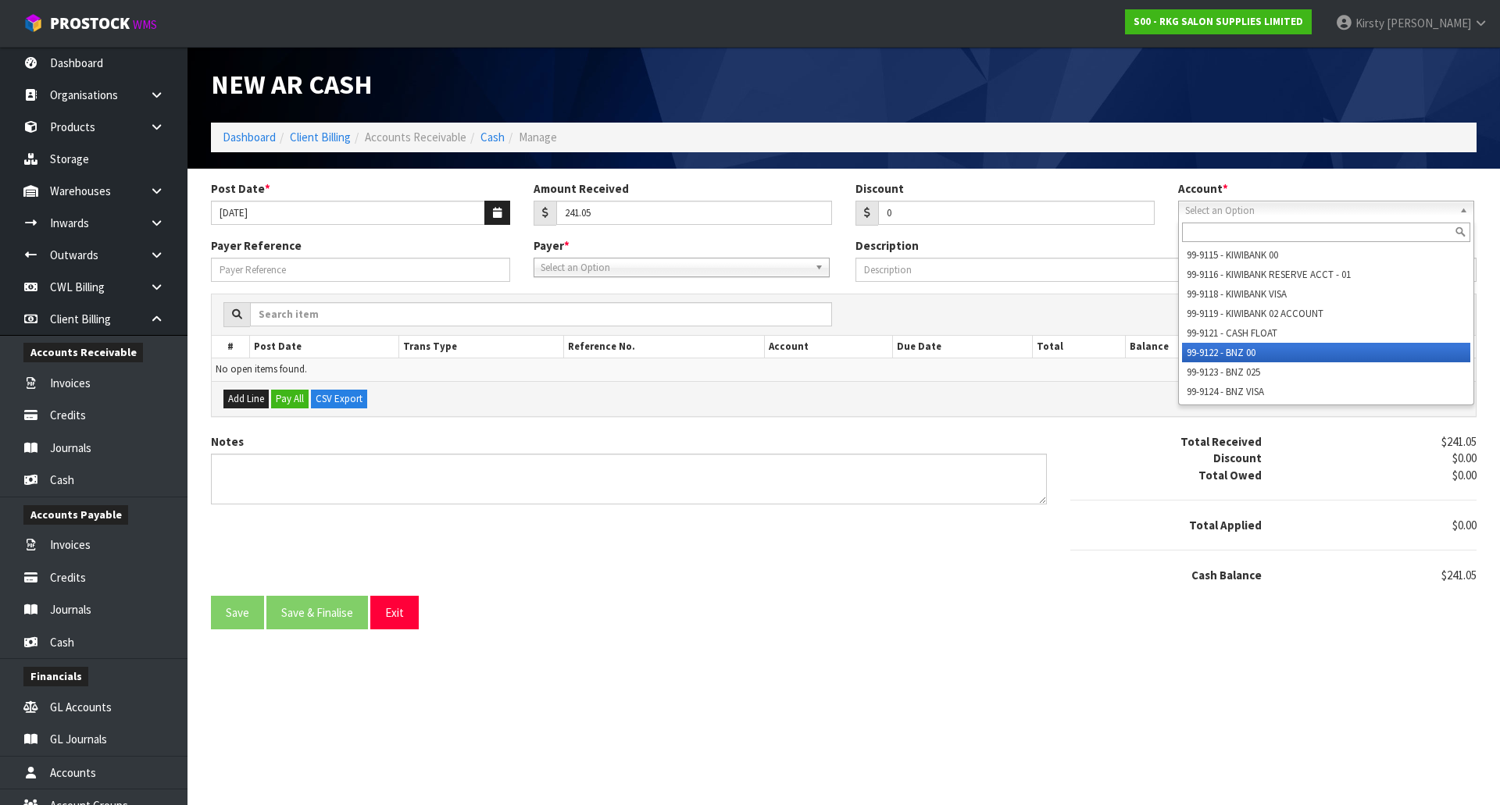
click at [1243, 349] on li "99-9122 - BNZ 00" at bounding box center [1326, 353] width 288 height 20
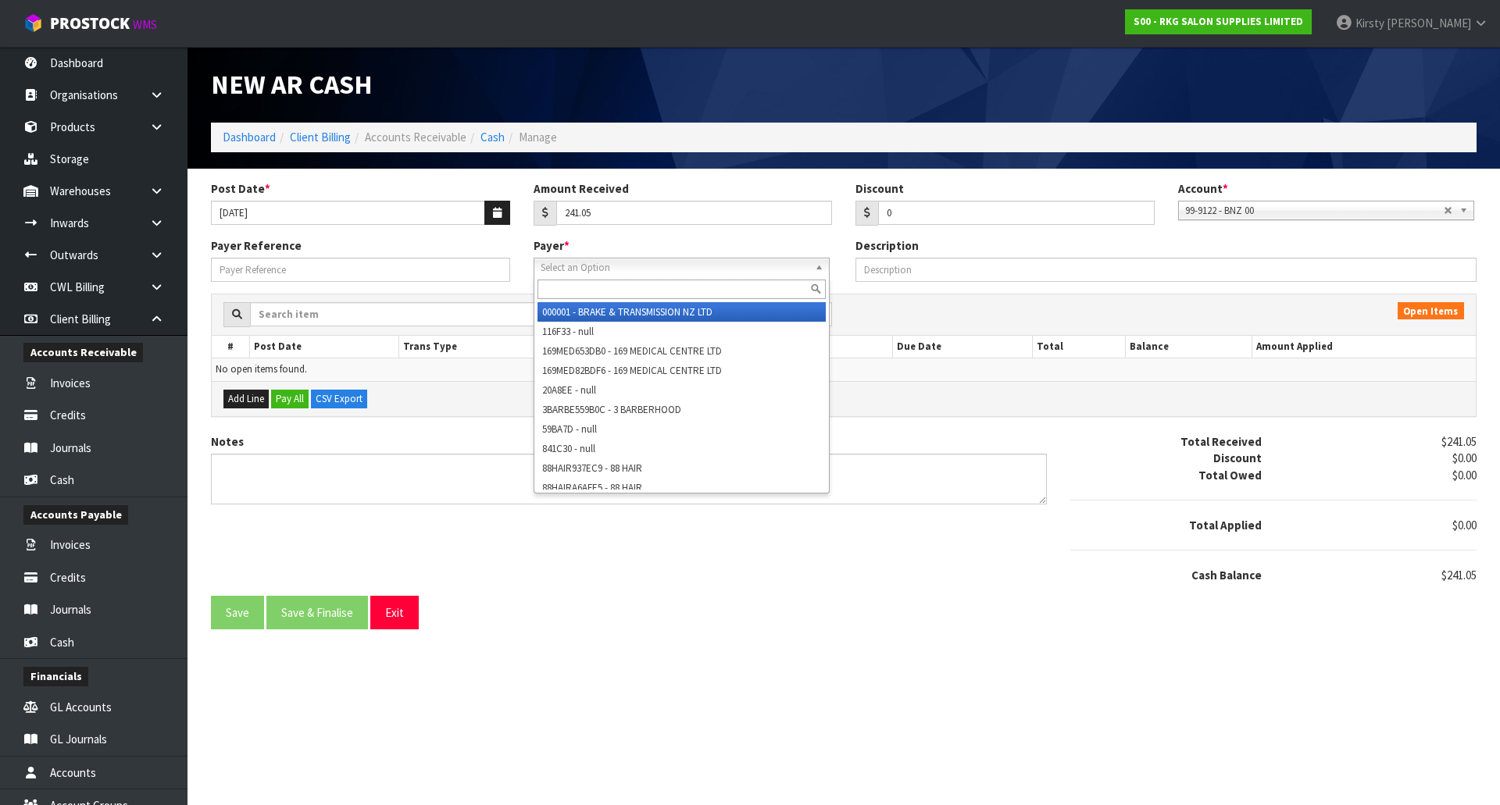
click at [609, 269] on span "Select an Option" at bounding box center [675, 268] width 268 height 19
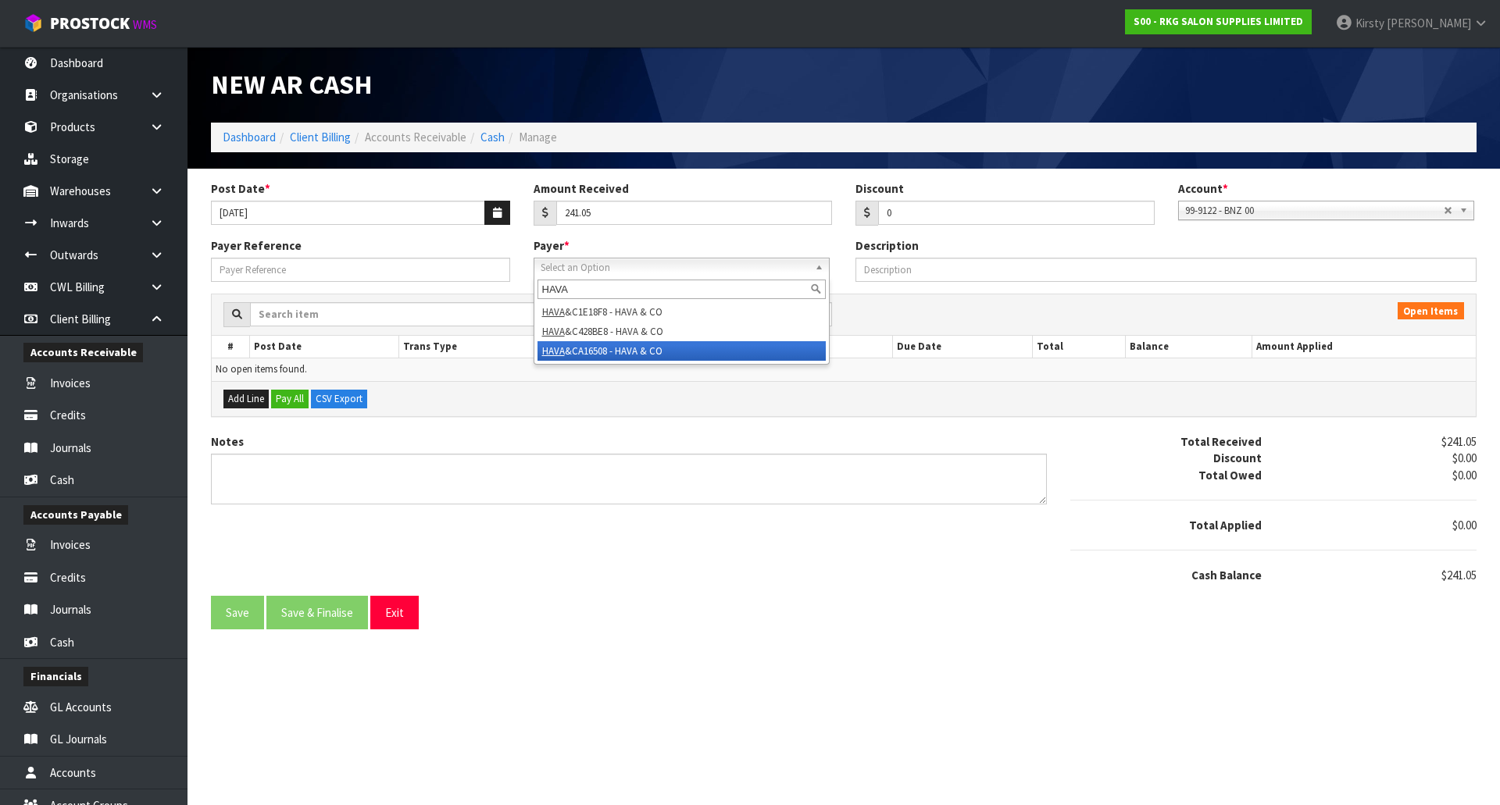
type input "HAVA"
click at [597, 351] on li "HAVA &CA16508 - HAVA & CO" at bounding box center [681, 351] width 288 height 20
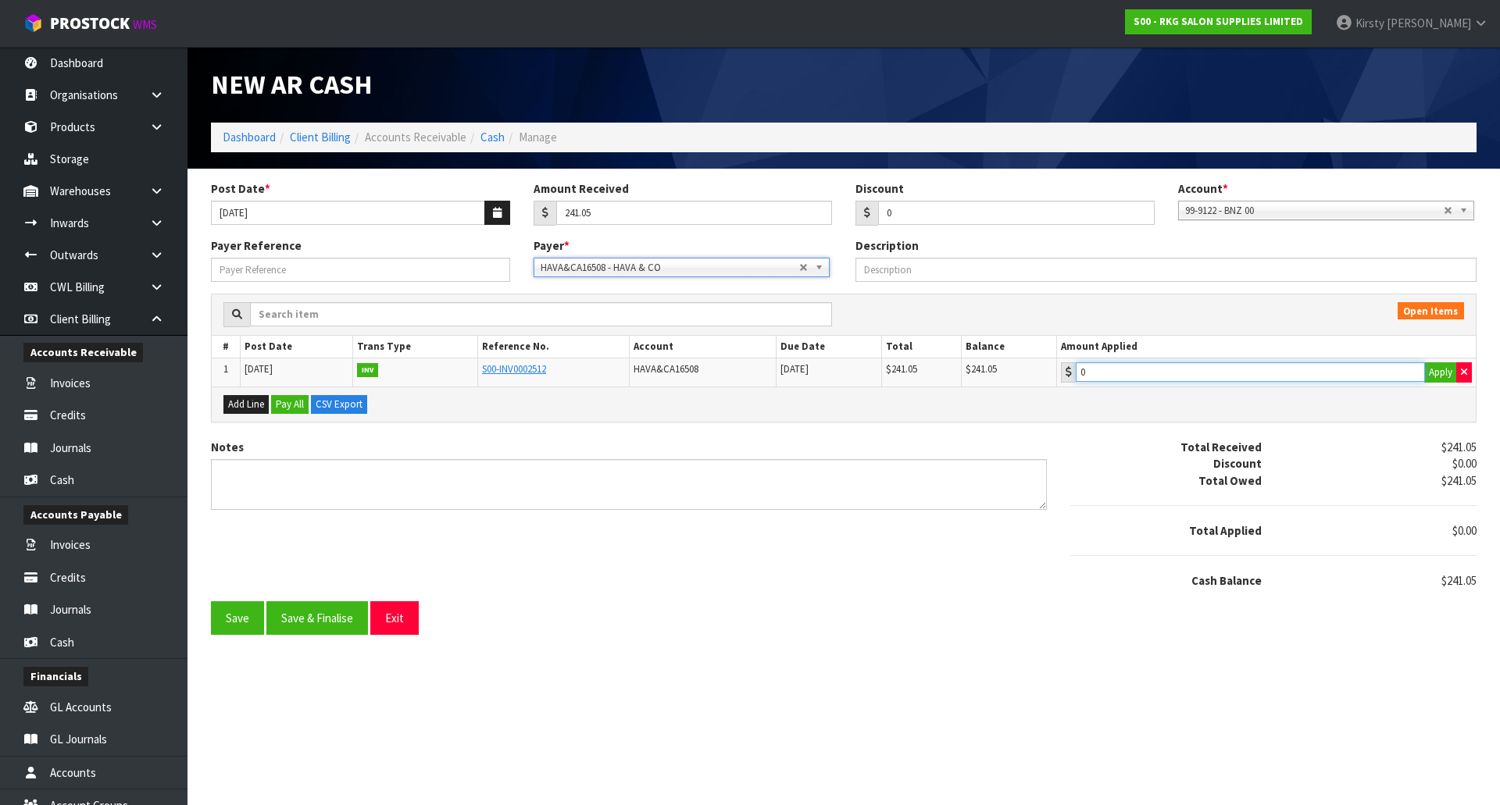
type input "241.05"
click at [1137, 370] on input "241.05" at bounding box center [1250, 372] width 349 height 20
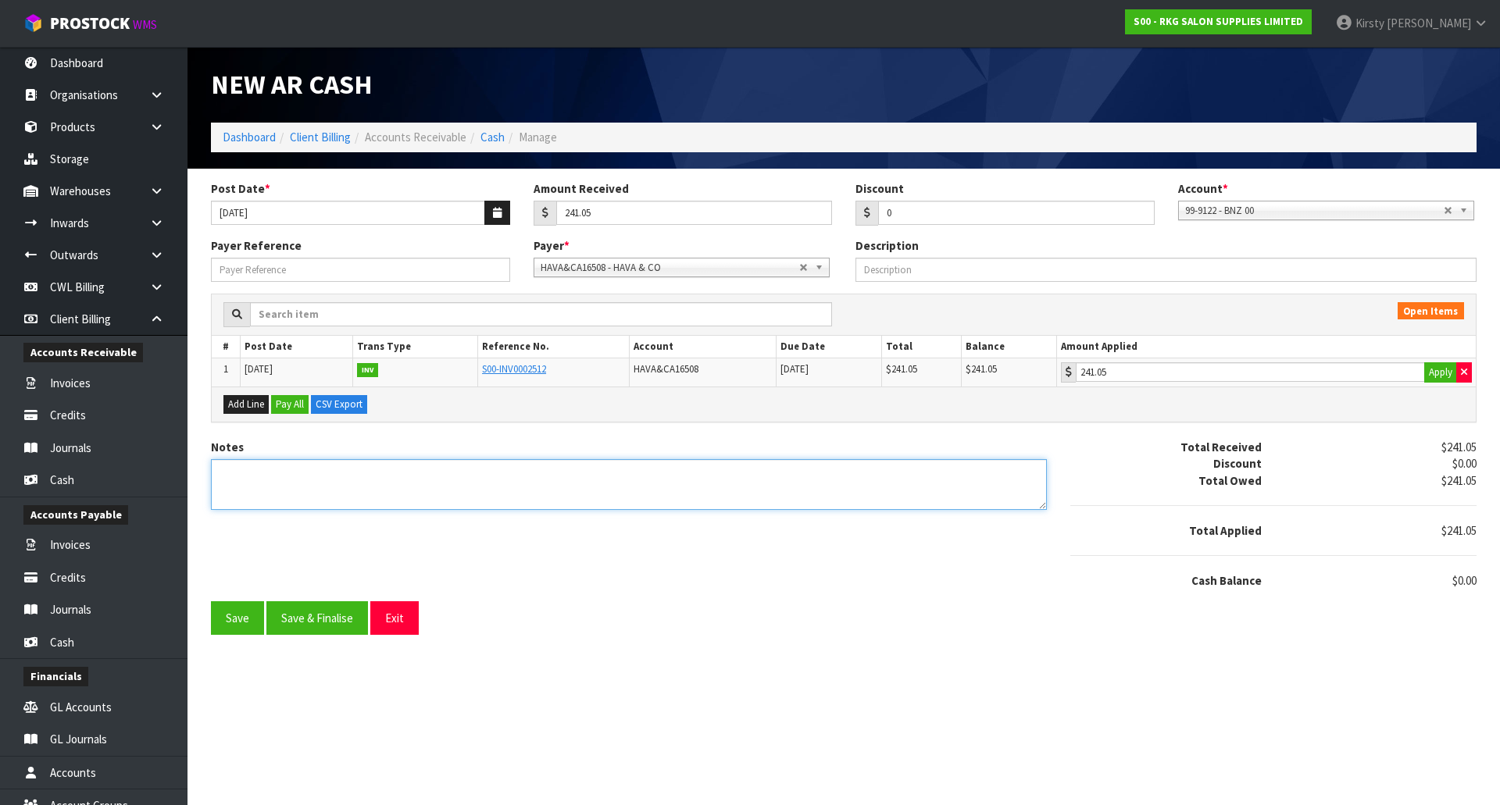
click at [236, 466] on textarea "Notes" at bounding box center [629, 484] width 836 height 51
type textarea "DC 8.8"
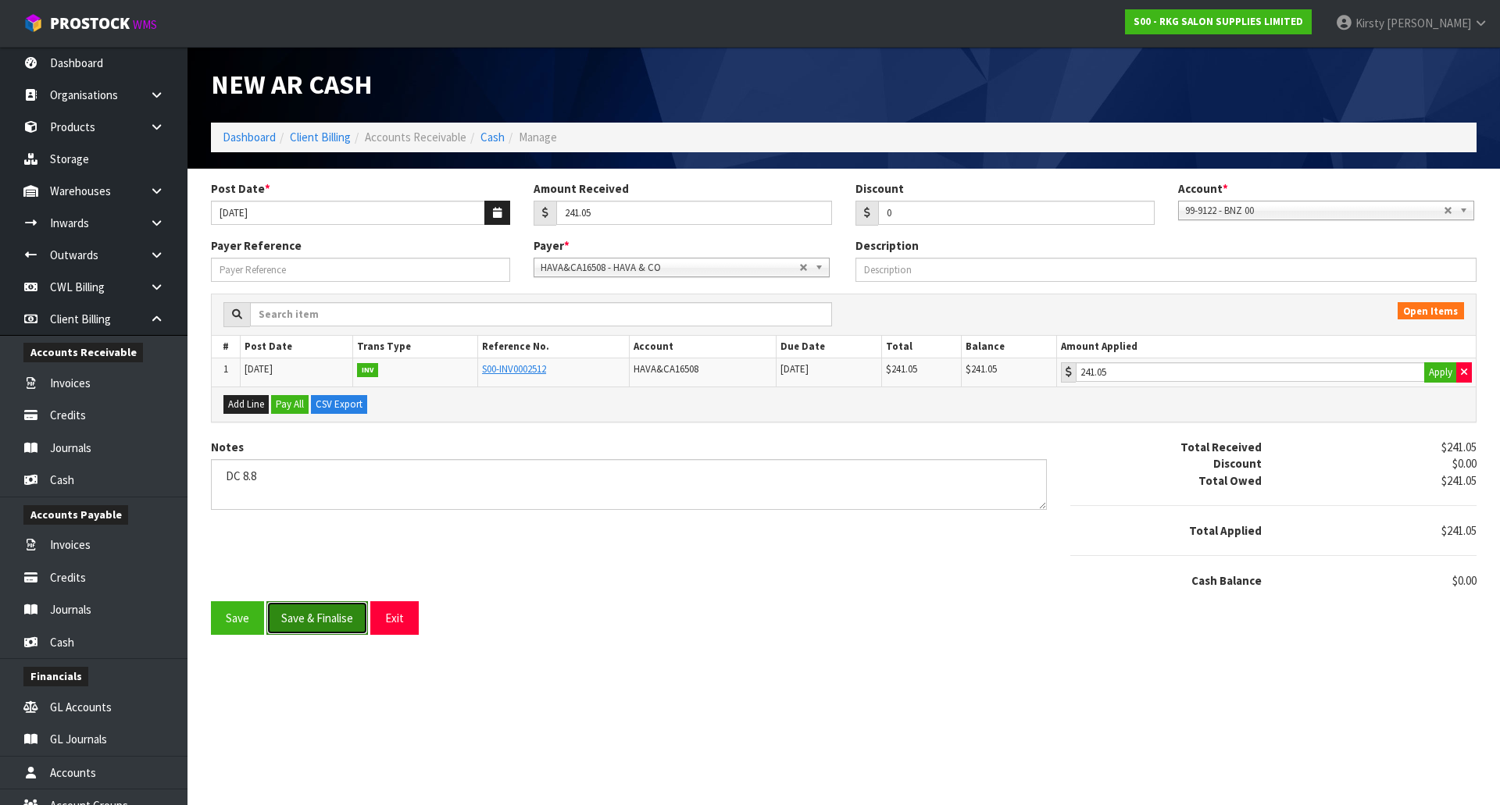
click at [314, 608] on button "Save & Finalise" at bounding box center [317, 618] width 102 height 34
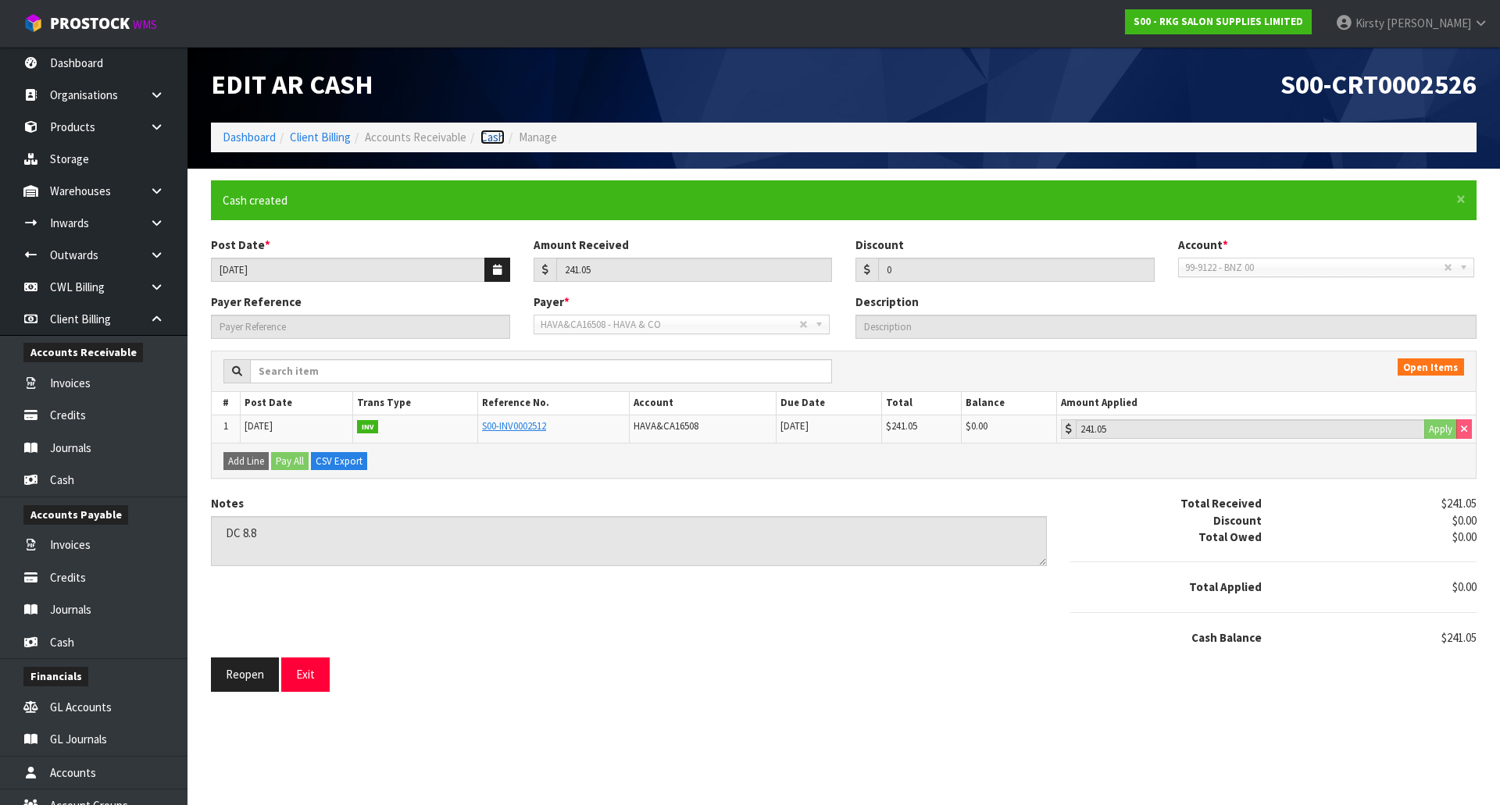
click at [491, 141] on link "Cash" at bounding box center [492, 137] width 24 height 15
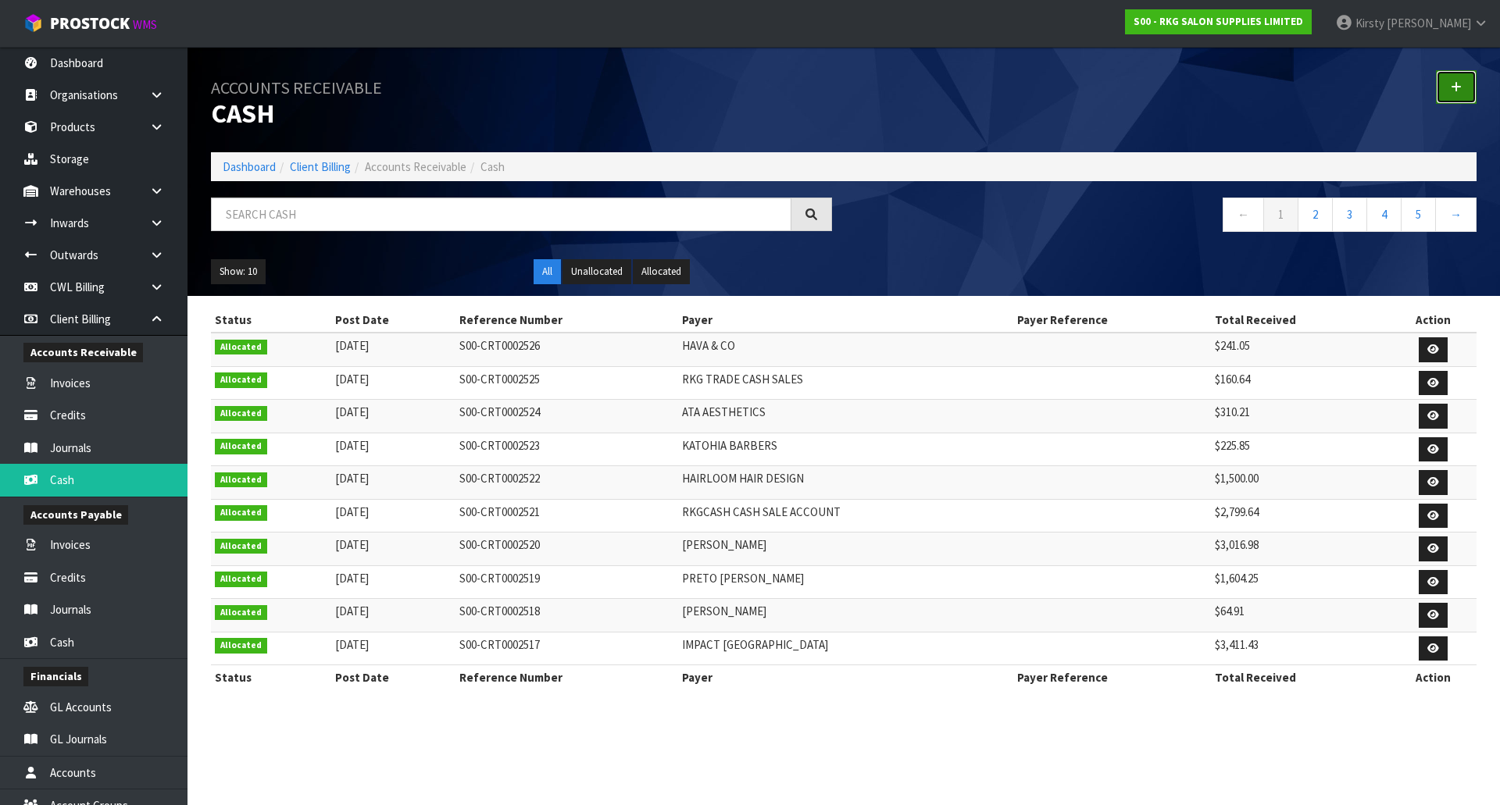
click at [1458, 79] on link at bounding box center [1456, 87] width 41 height 34
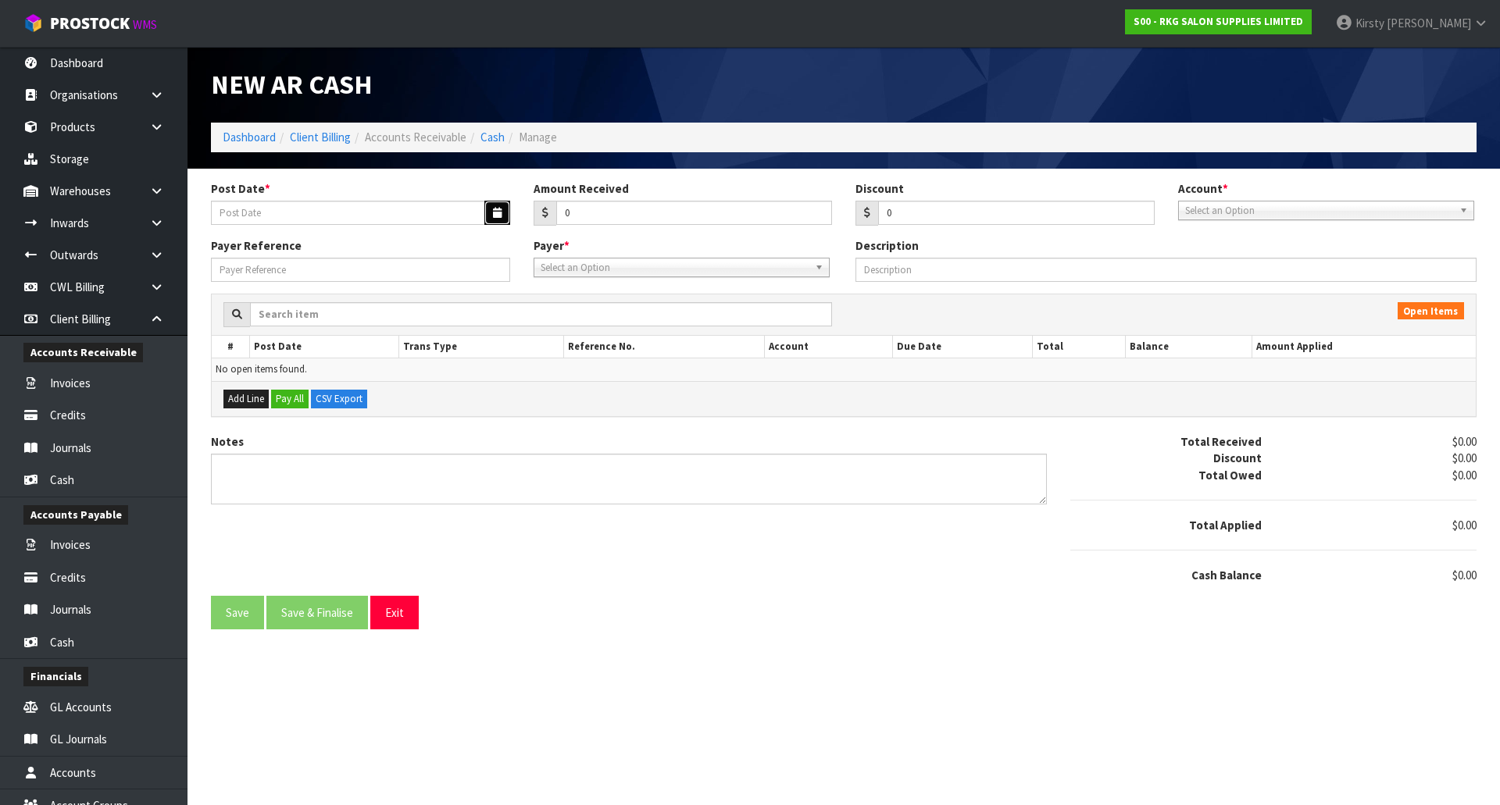
click at [503, 209] on button "button" at bounding box center [497, 213] width 26 height 24
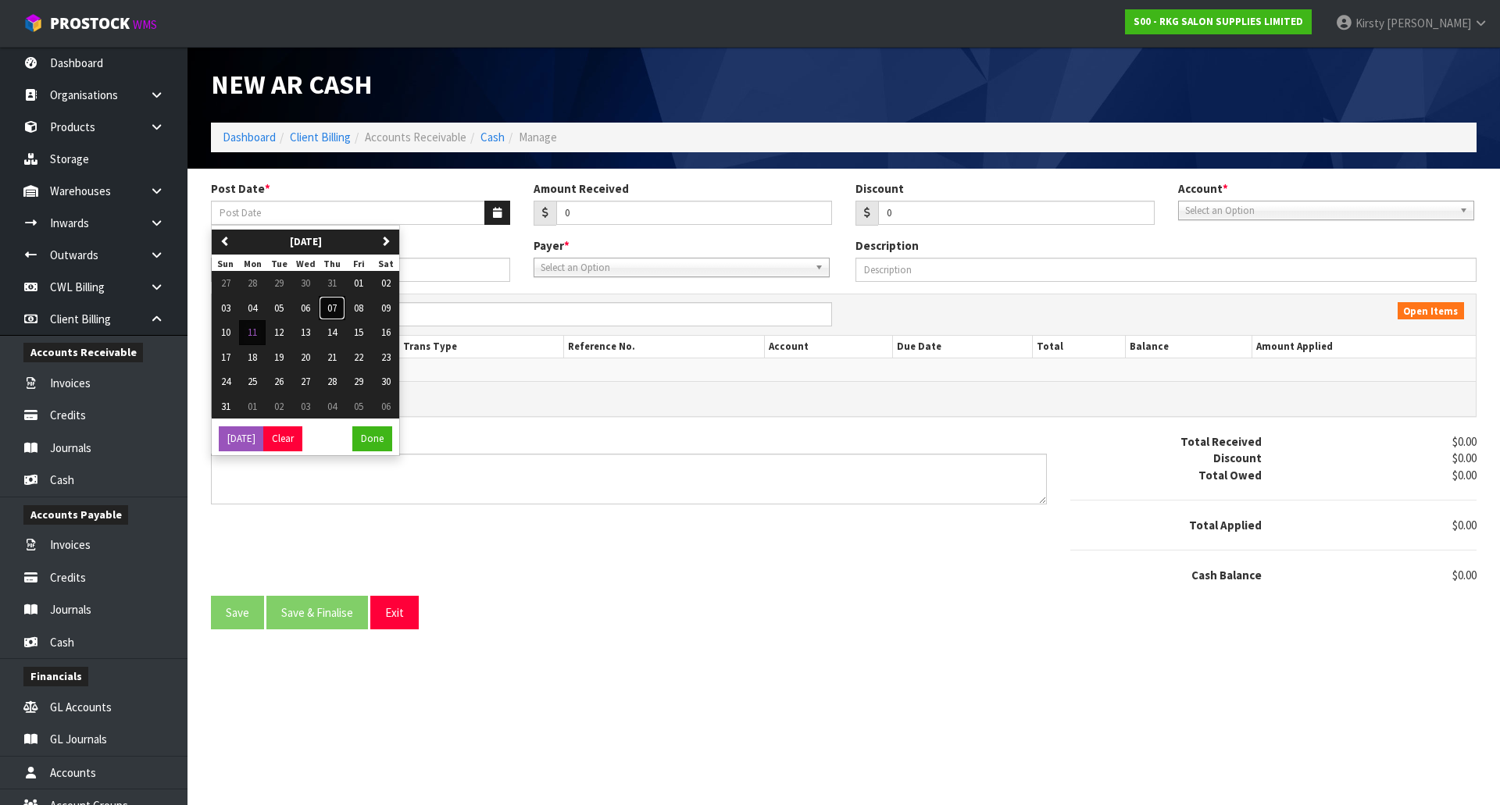
click at [332, 305] on span "07" at bounding box center [331, 307] width 9 height 13
type input "[DATE]"
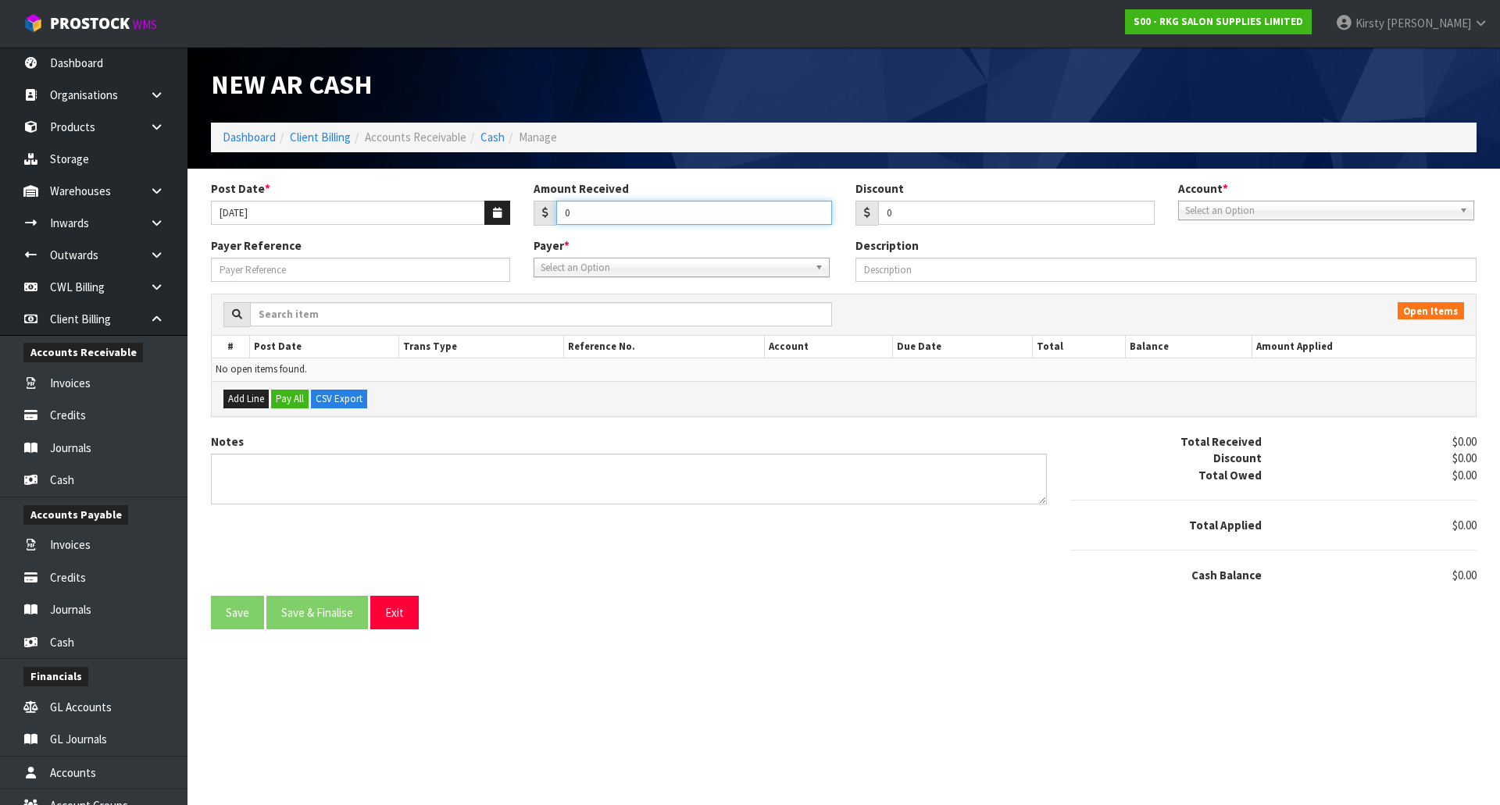
drag, startPoint x: 572, startPoint y: 216, endPoint x: 554, endPoint y: 214, distance: 18.1
click at [554, 214] on div "0" at bounding box center [682, 213] width 299 height 25
type input "1579.30"
click at [1204, 212] on span "Select an Option" at bounding box center [1319, 211] width 268 height 19
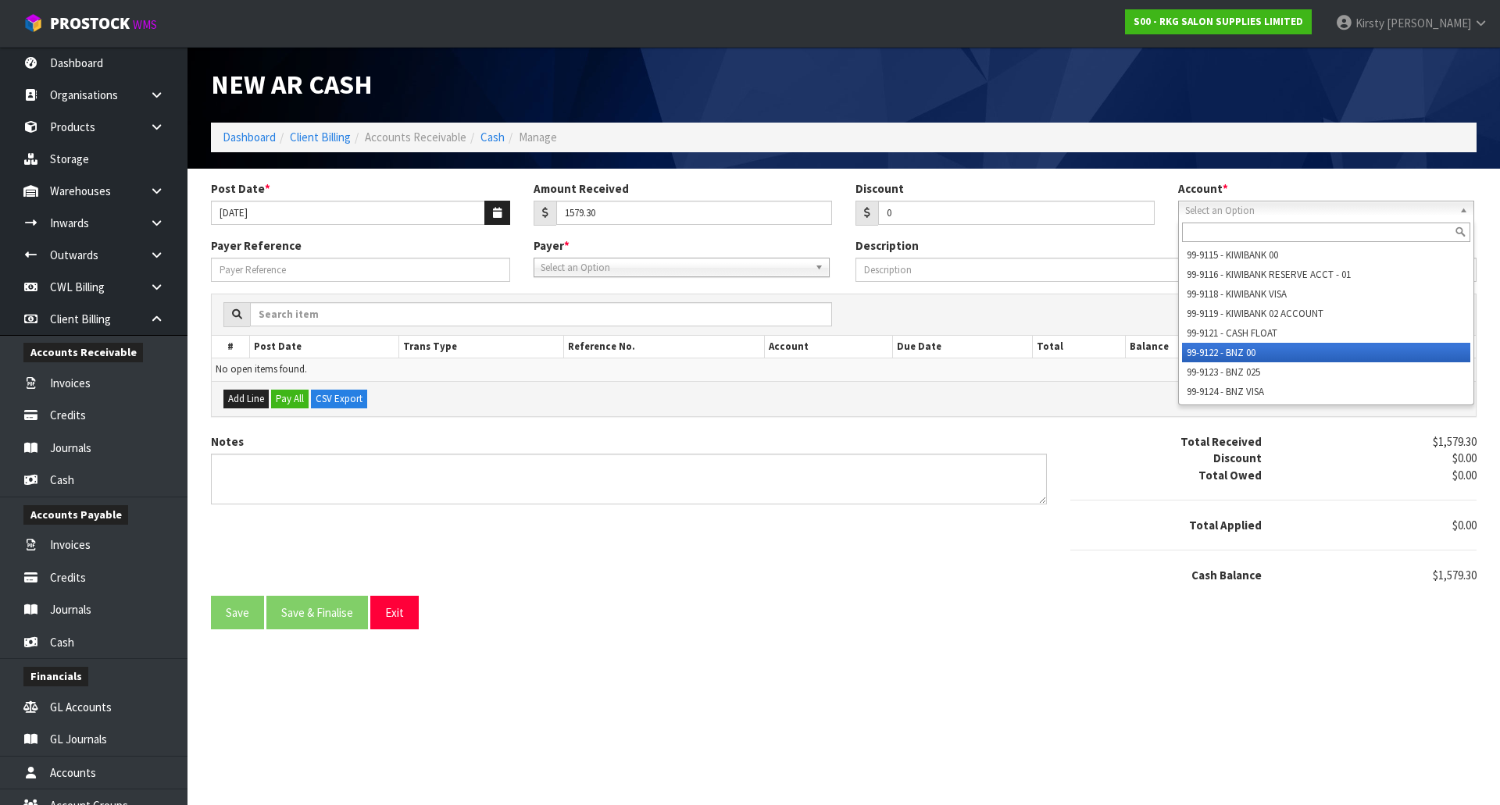
click at [1231, 352] on li "99-9122 - BNZ 00" at bounding box center [1326, 353] width 288 height 20
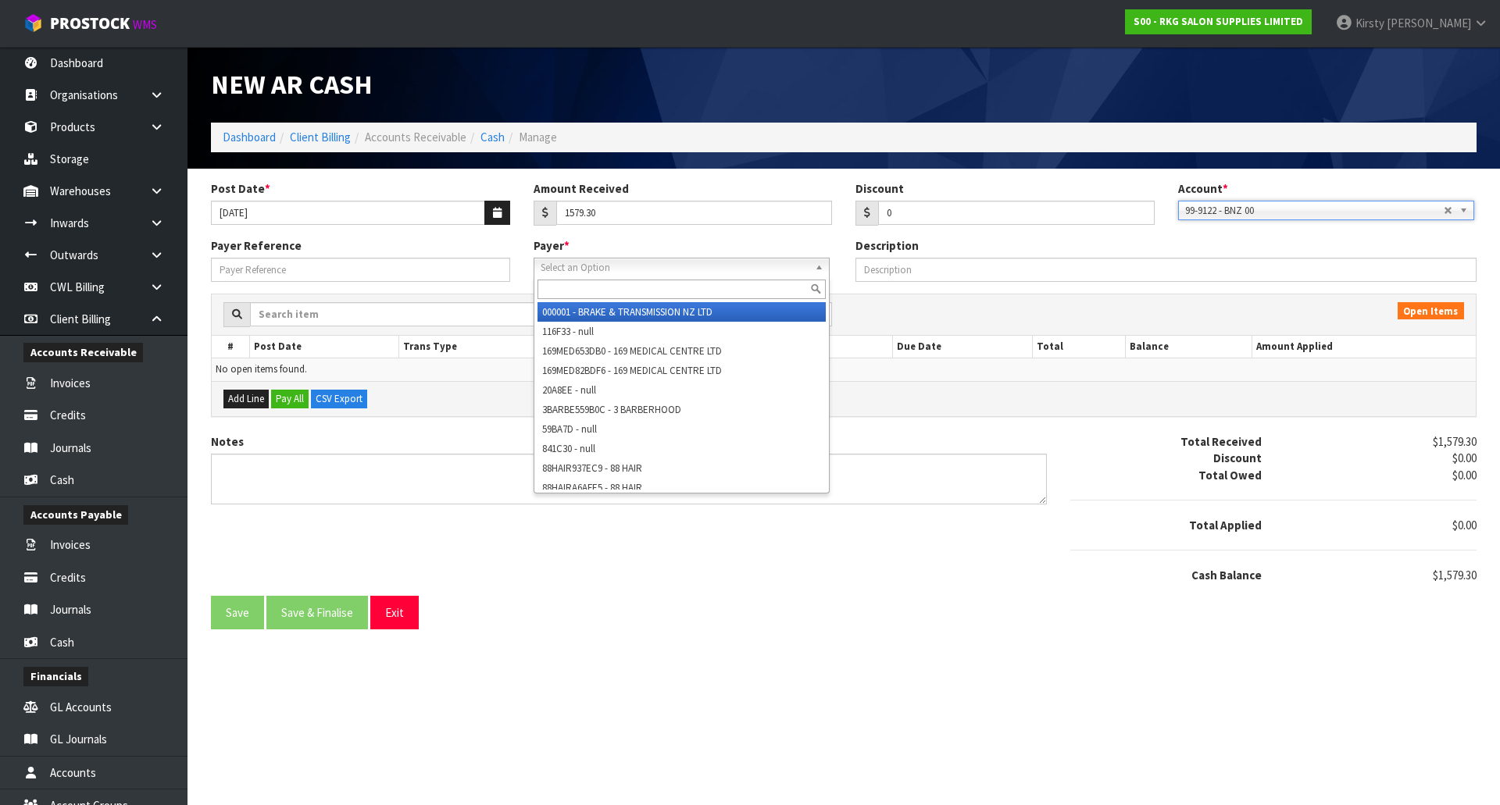
click at [613, 262] on span "Select an Option" at bounding box center [675, 268] width 268 height 19
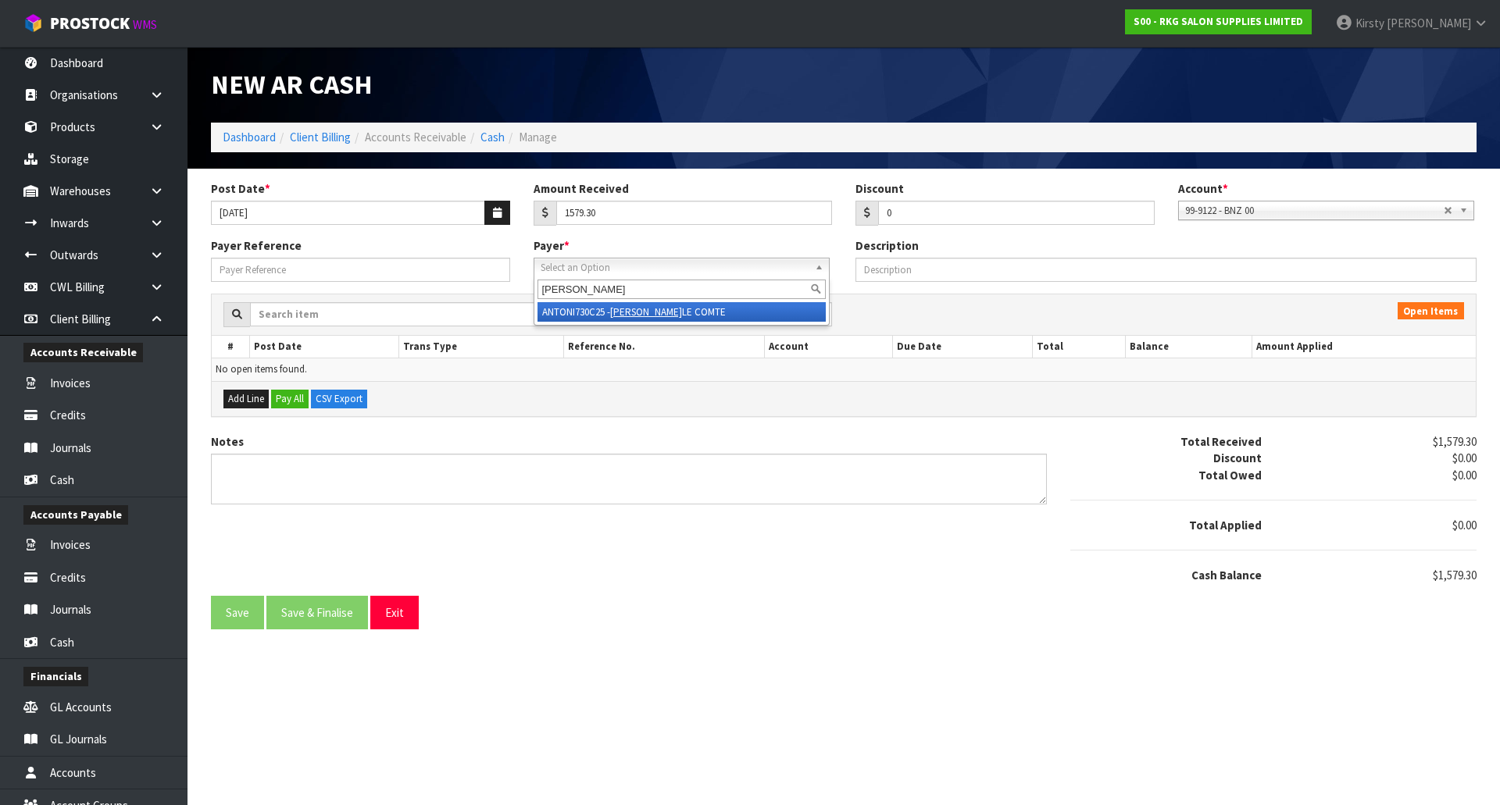
type input "[PERSON_NAME]"
drag, startPoint x: 631, startPoint y: 317, endPoint x: 644, endPoint y: 316, distance: 12.5
click at [632, 317] on em "[PERSON_NAME]" at bounding box center [646, 311] width 72 height 13
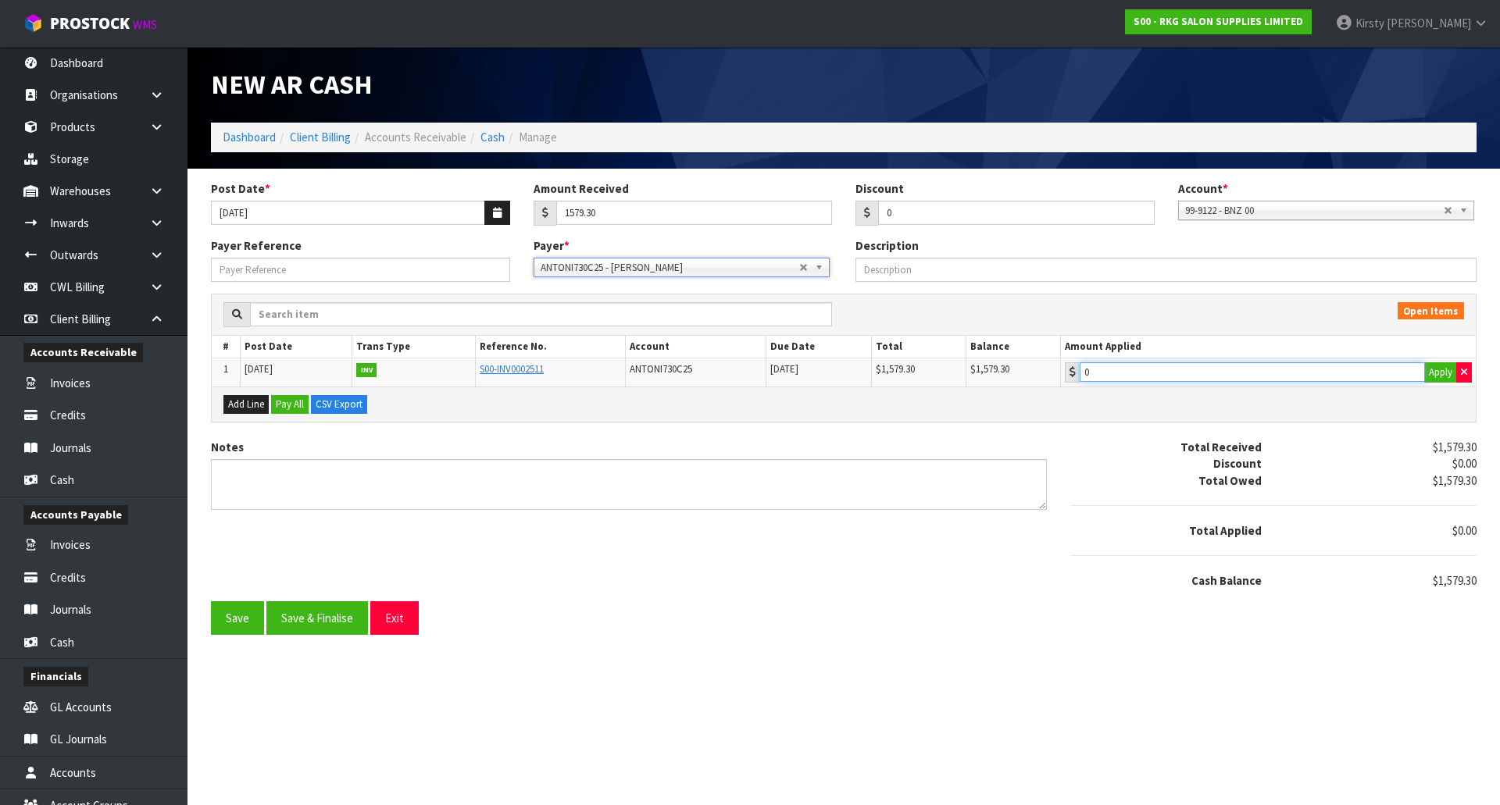
type input "1579.3"
click at [1197, 378] on input "1579.3" at bounding box center [1251, 372] width 345 height 20
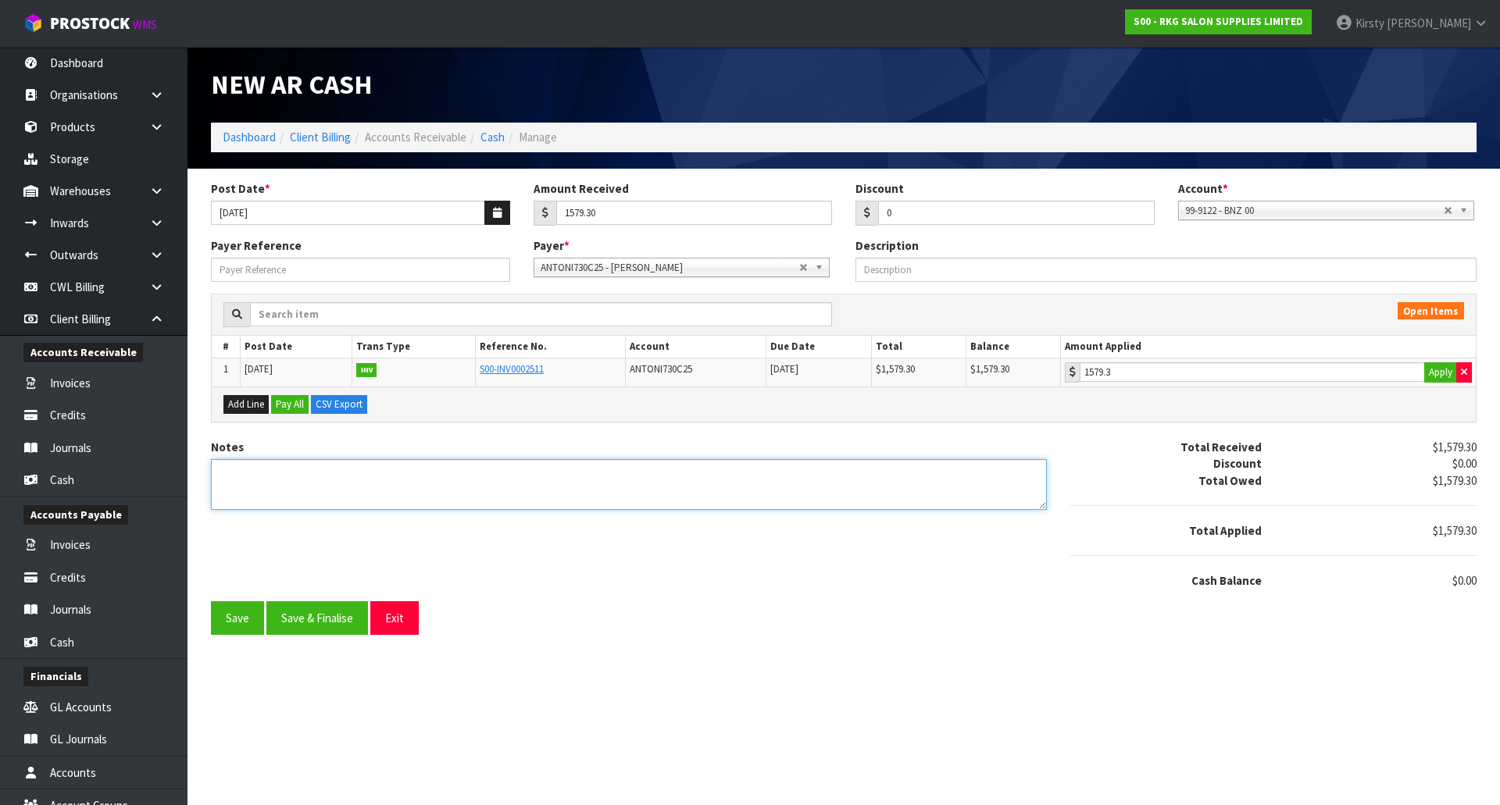
click at [247, 476] on textarea "Notes" at bounding box center [629, 484] width 836 height 51
type textarea "DC 7.8"
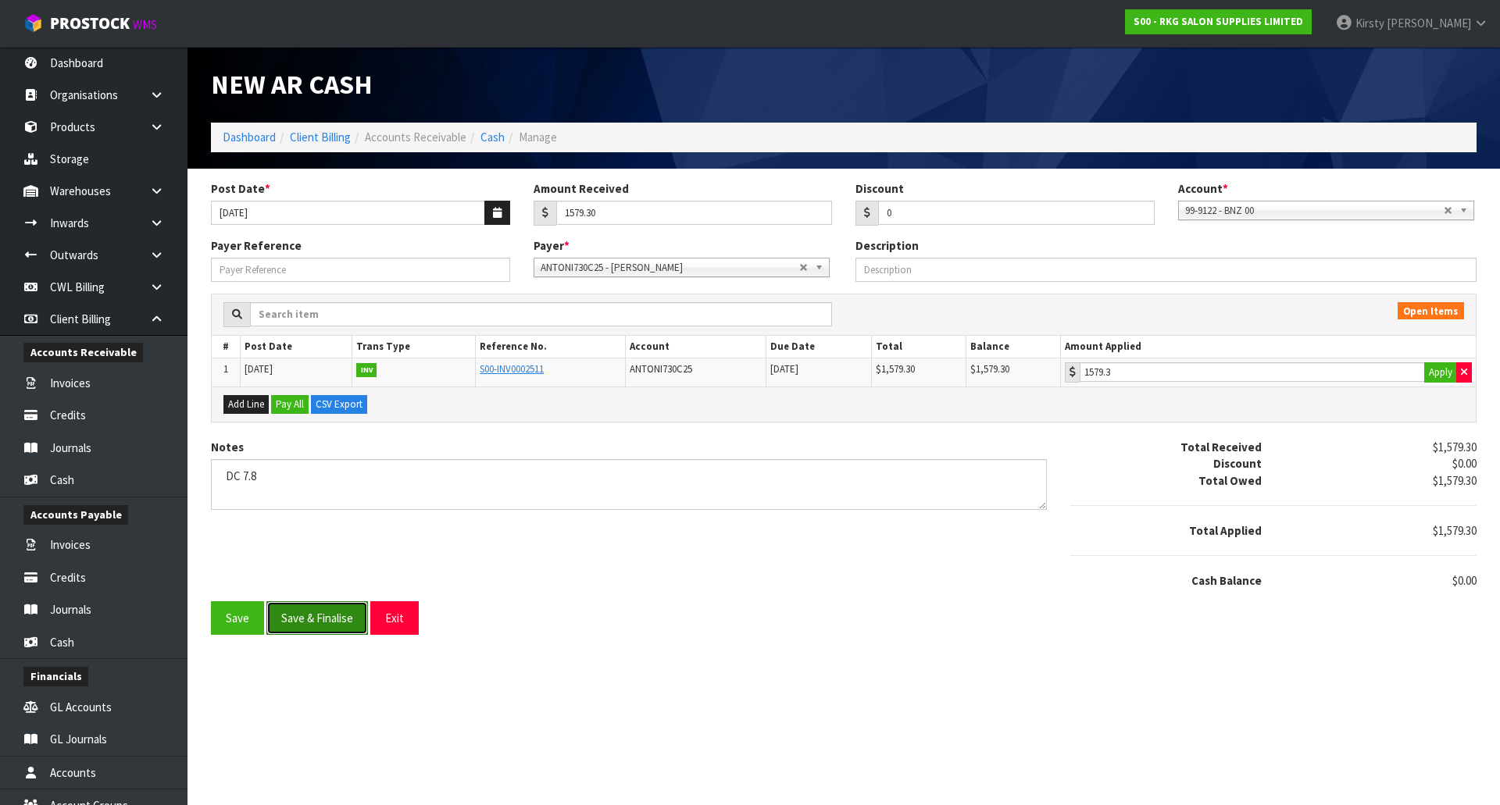
click at [267, 613] on button "Save & Finalise" at bounding box center [317, 618] width 102 height 34
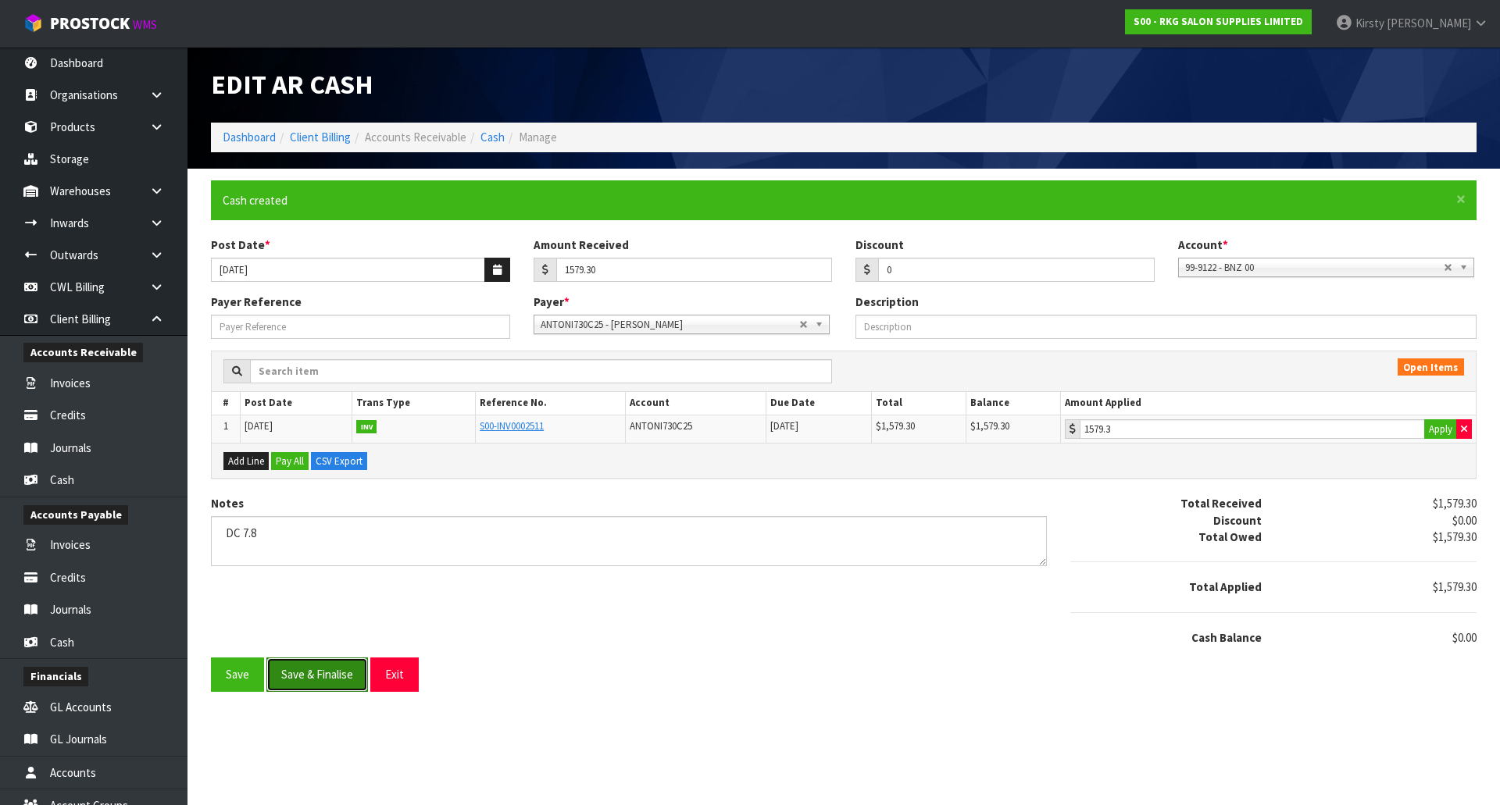
type input "1579.3"
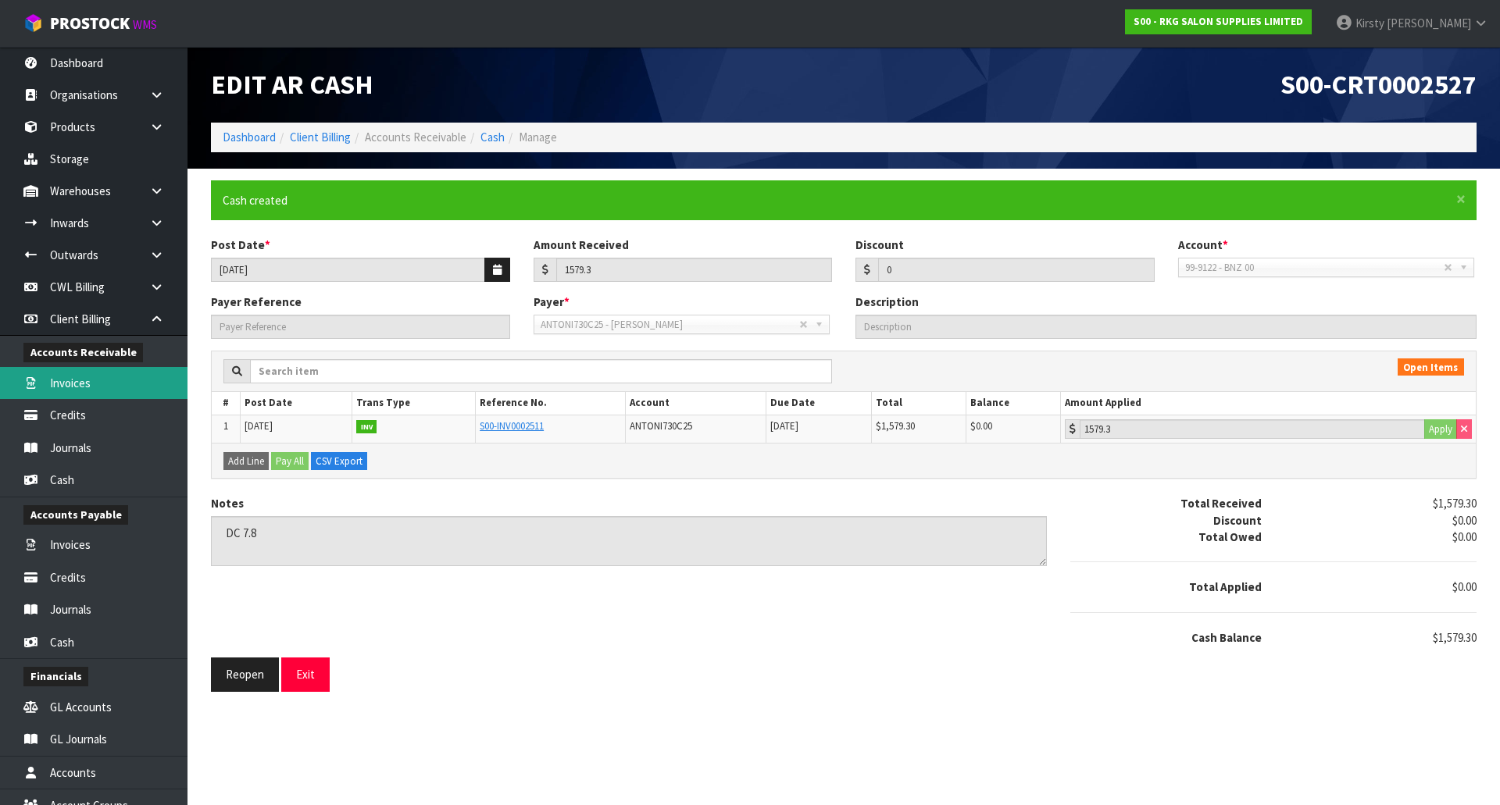
click at [77, 384] on link "Invoices" at bounding box center [93, 383] width 187 height 32
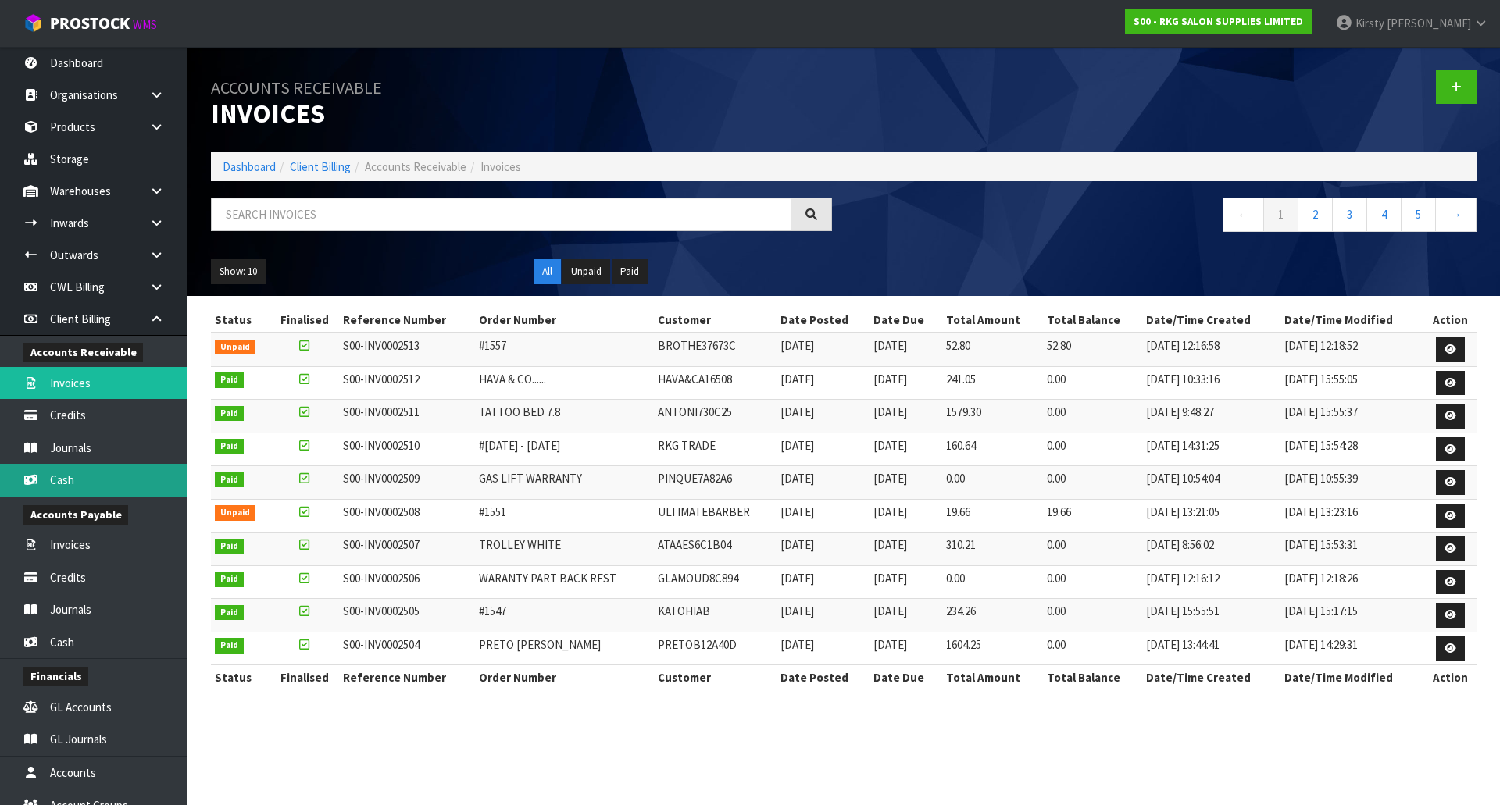
click at [76, 478] on link "Cash" at bounding box center [93, 480] width 187 height 32
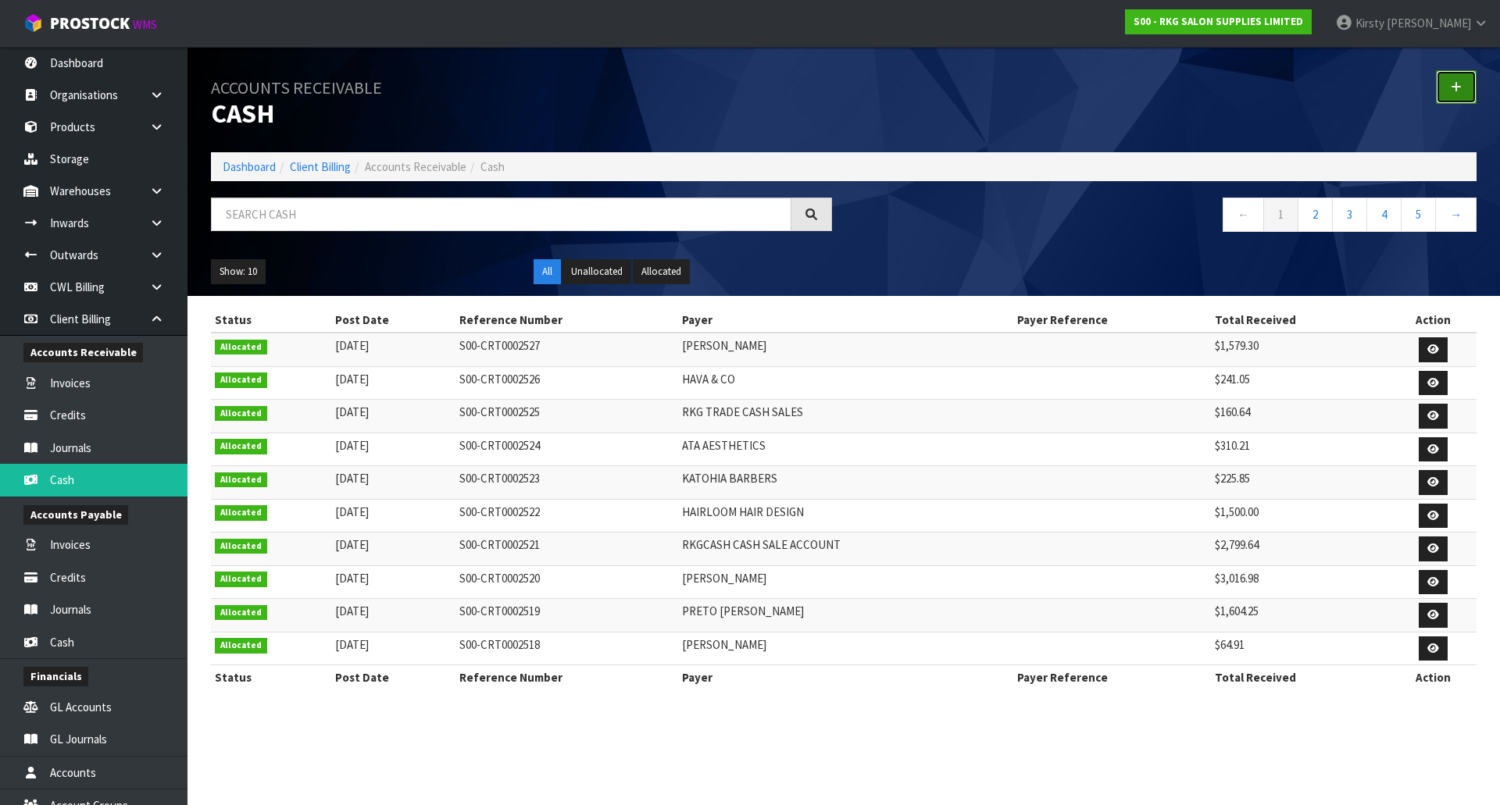
click at [1461, 87] on icon at bounding box center [1455, 87] width 11 height 12
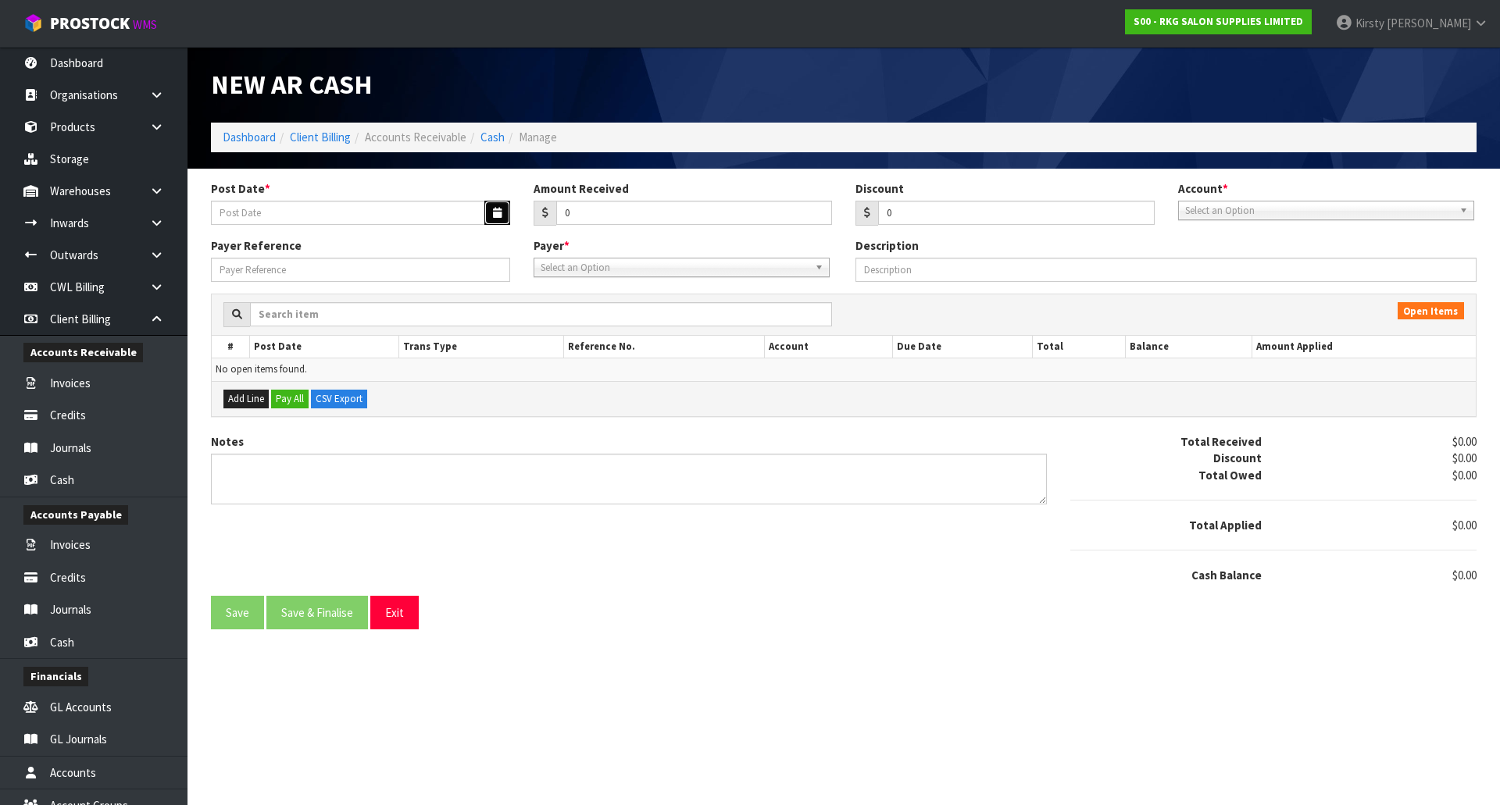
click at [494, 211] on icon "button" at bounding box center [497, 213] width 9 height 10
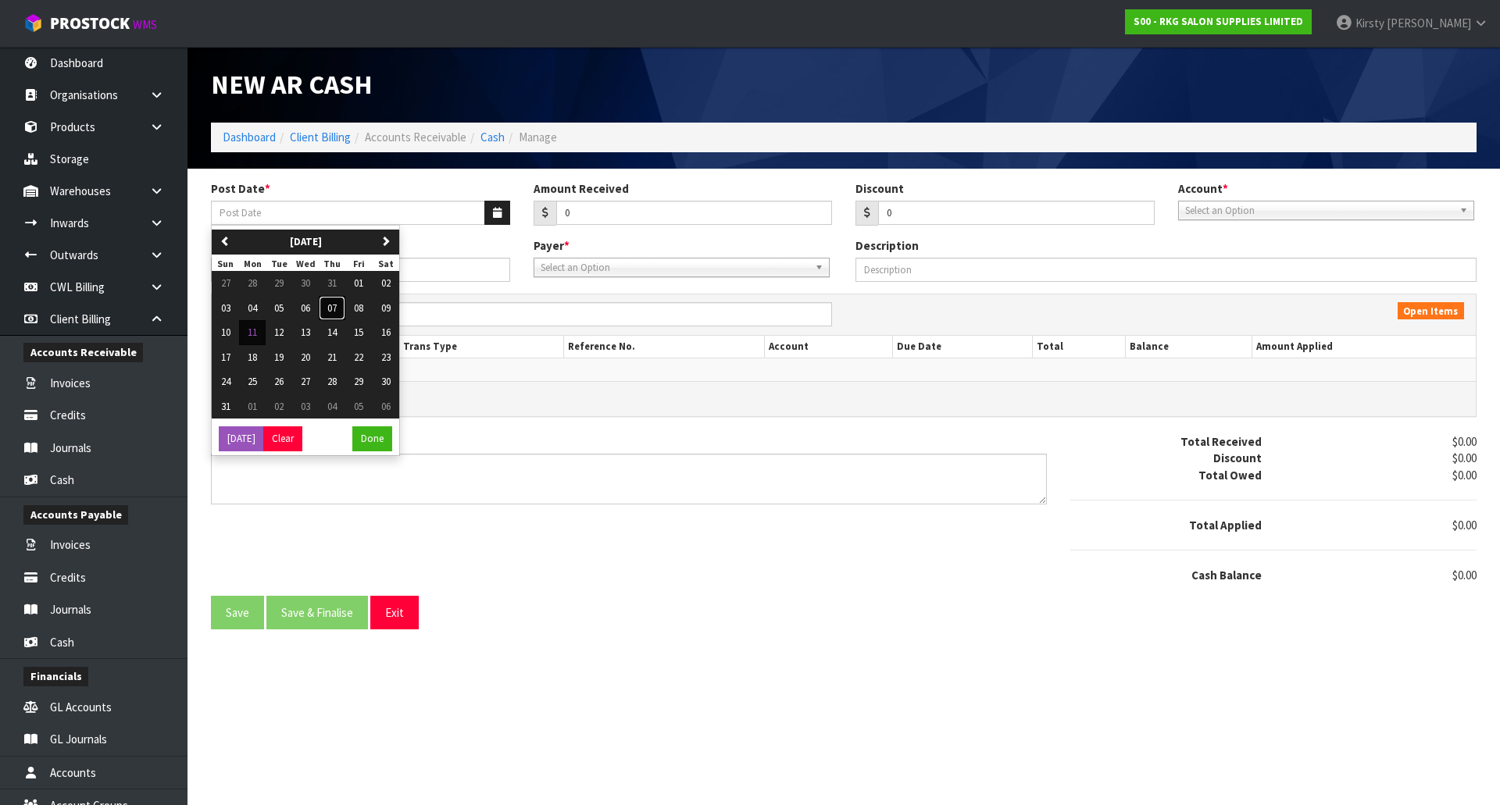
click at [332, 311] on span "07" at bounding box center [331, 307] width 9 height 13
type input "[DATE]"
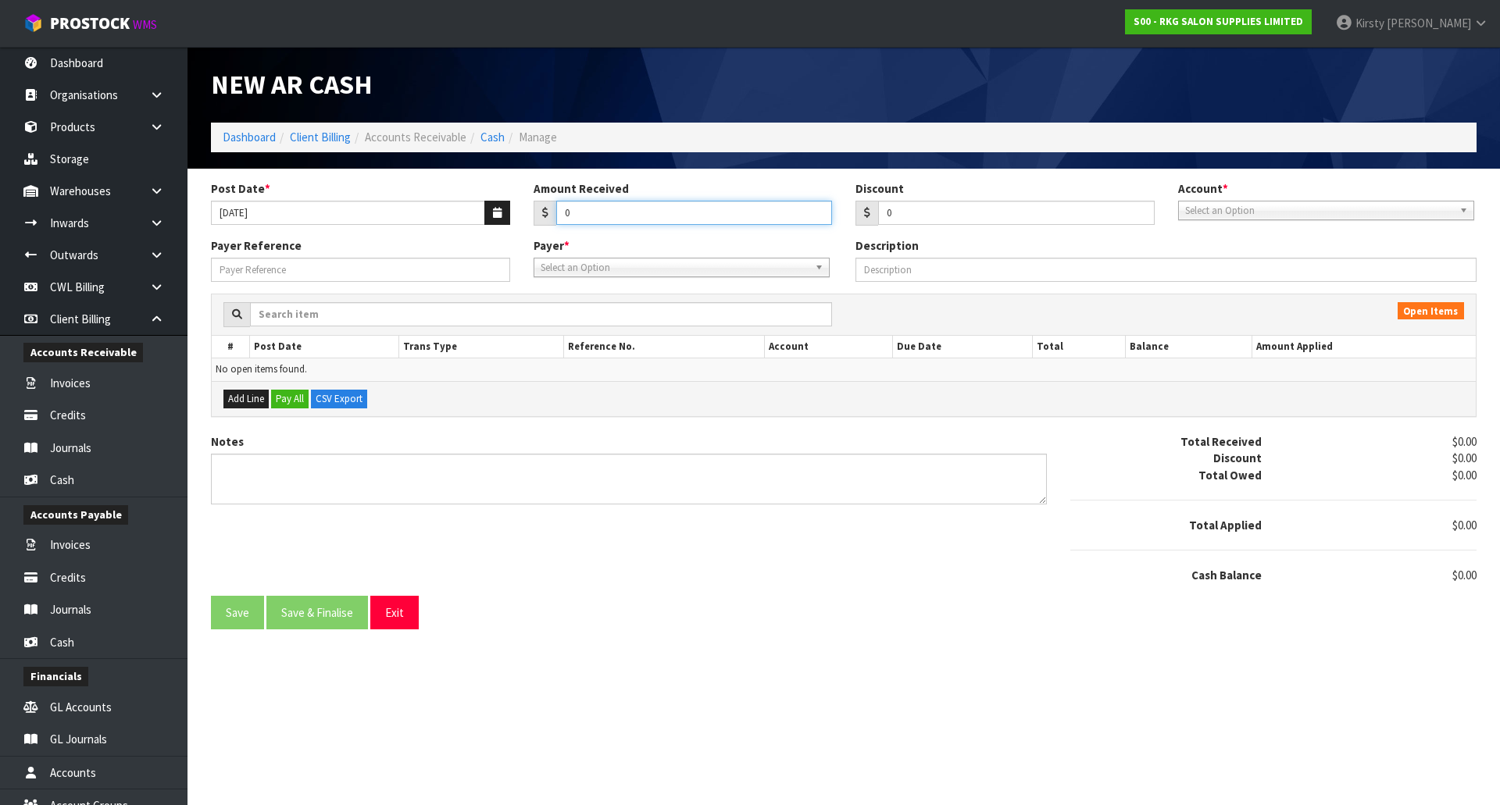
drag, startPoint x: 571, startPoint y: 216, endPoint x: 551, endPoint y: 219, distance: 20.5
click at [551, 219] on div "0" at bounding box center [682, 213] width 299 height 25
type input "19.66"
click at [1196, 217] on span "Select an Option" at bounding box center [1319, 211] width 268 height 19
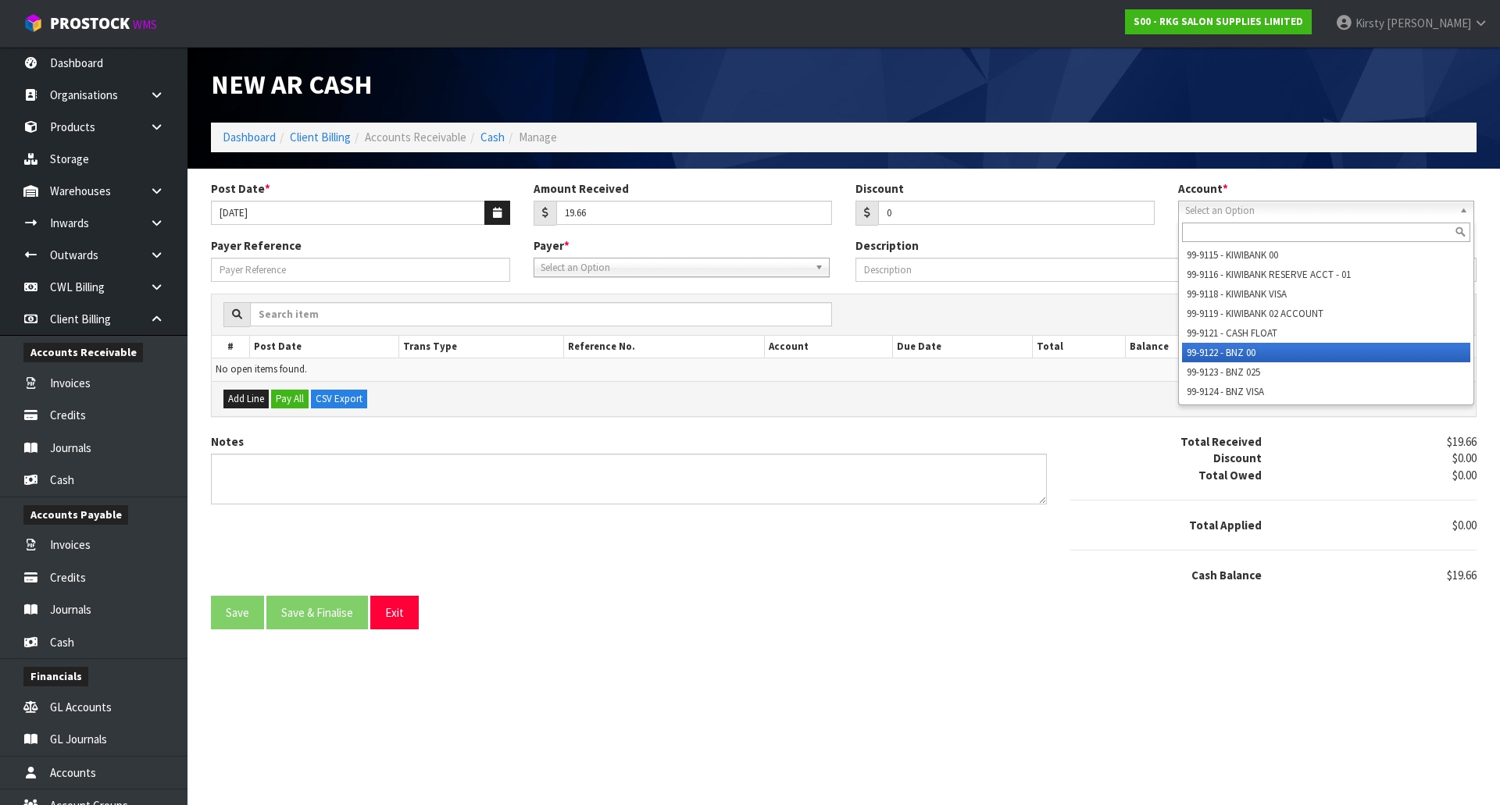
click at [1229, 346] on li "99-9122 - BNZ 00" at bounding box center [1326, 353] width 288 height 20
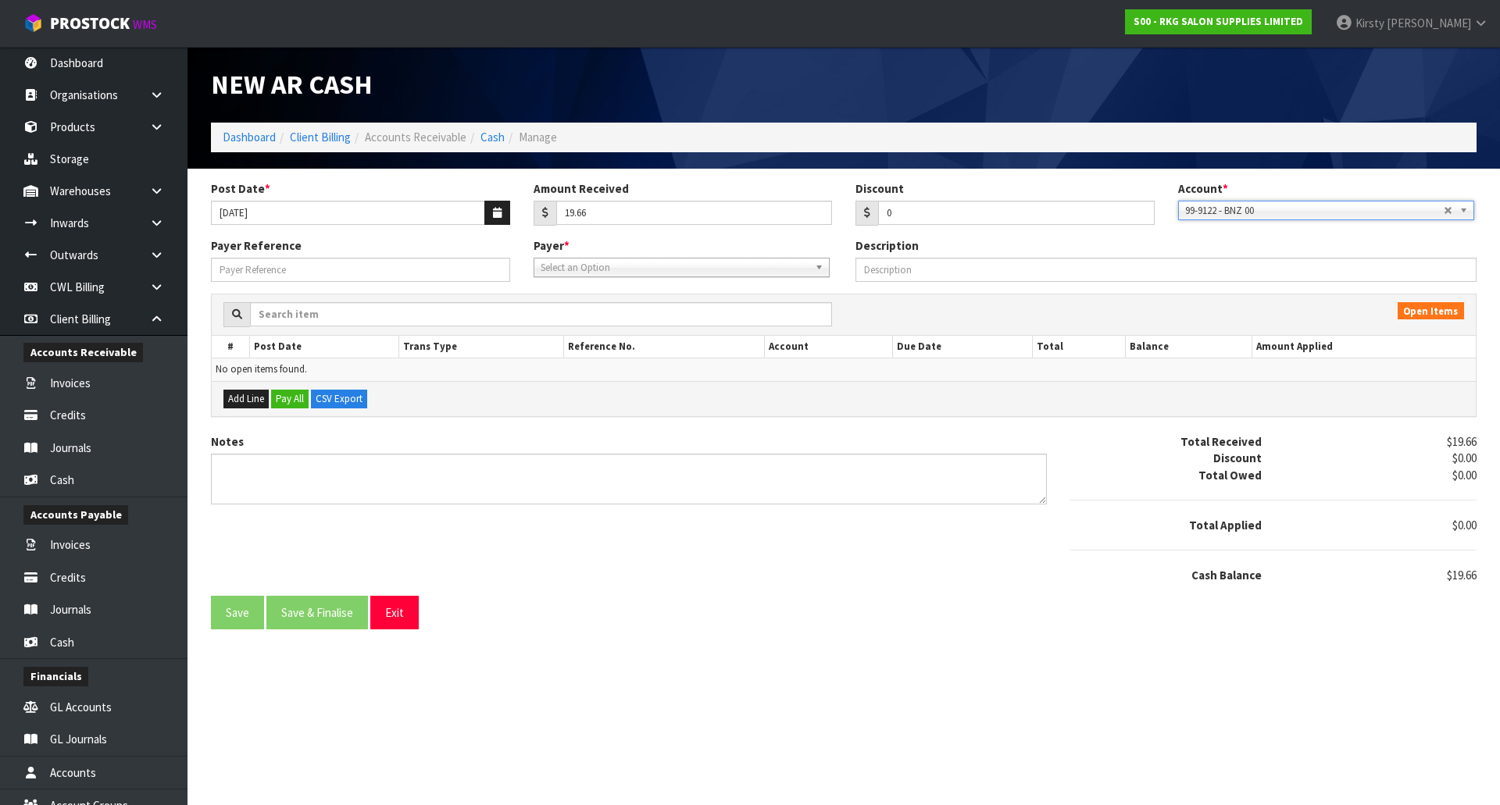
click at [645, 269] on span "Select an Option" at bounding box center [675, 268] width 268 height 19
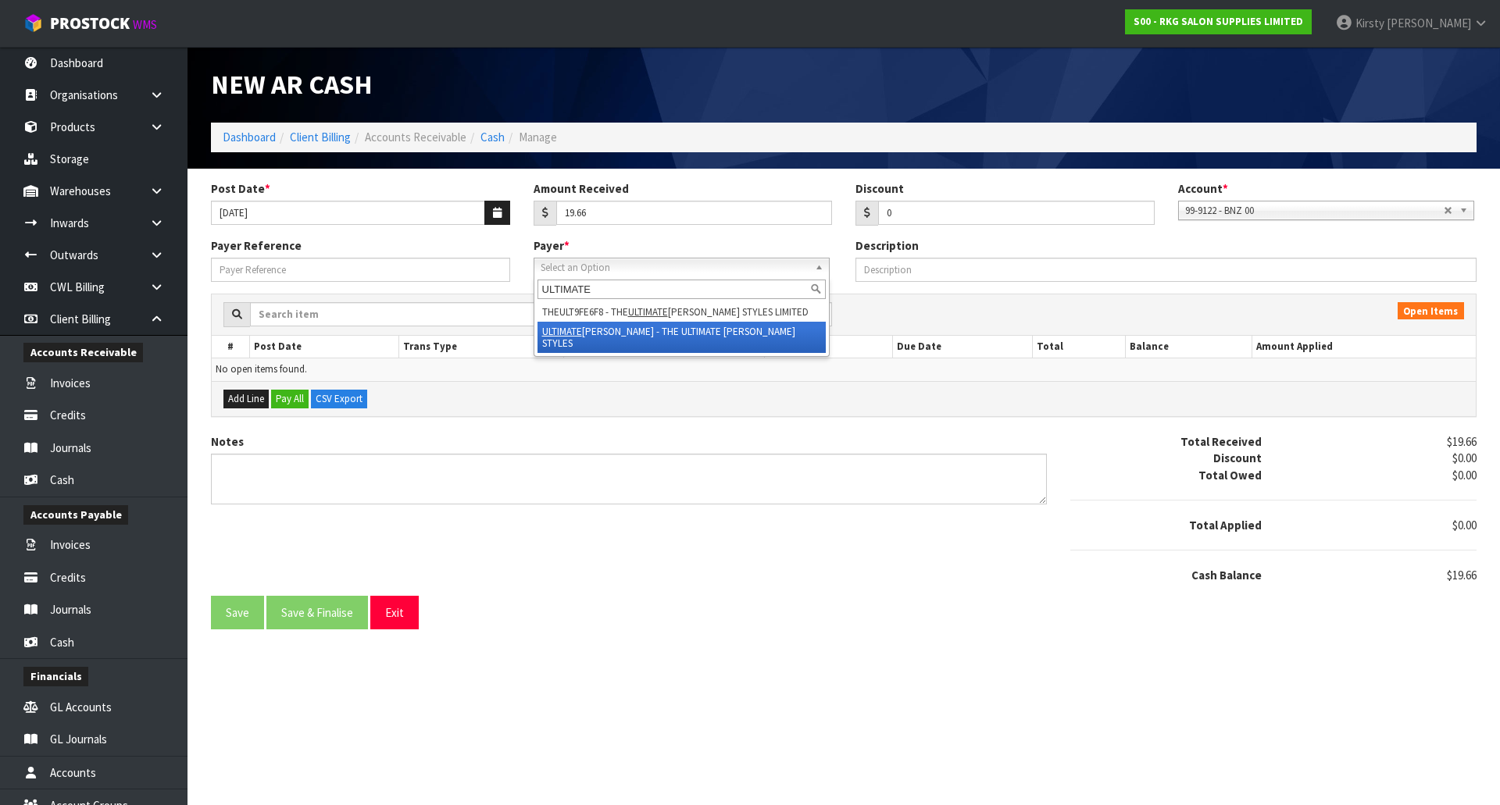
type input "ULTIMATE"
click at [639, 328] on li "ULTIMATE [PERSON_NAME] - THE ULTIMATE [PERSON_NAME] STYLES" at bounding box center [681, 337] width 288 height 31
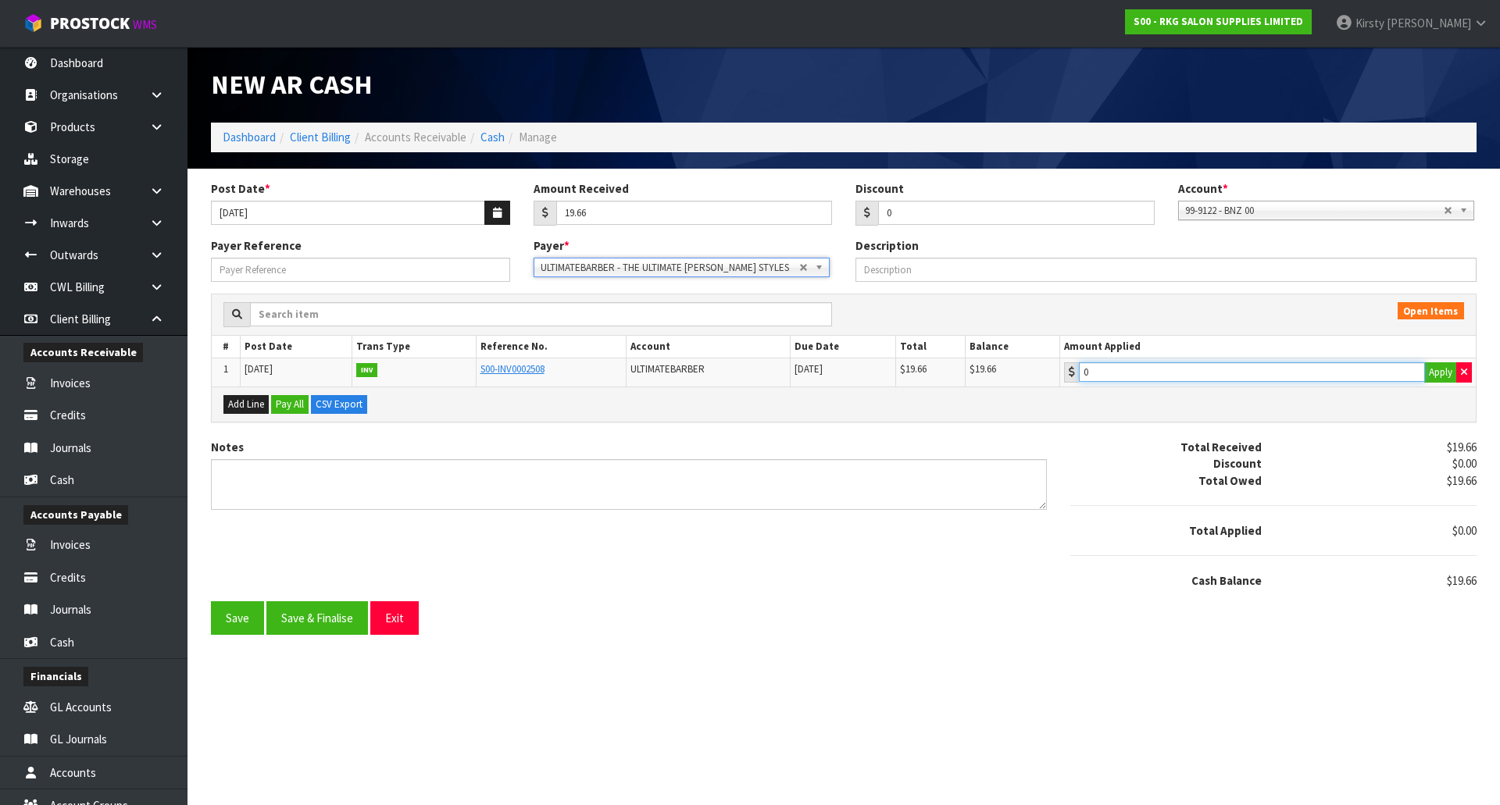
type input "19.66"
click at [1112, 377] on input "19.66" at bounding box center [1252, 372] width 346 height 20
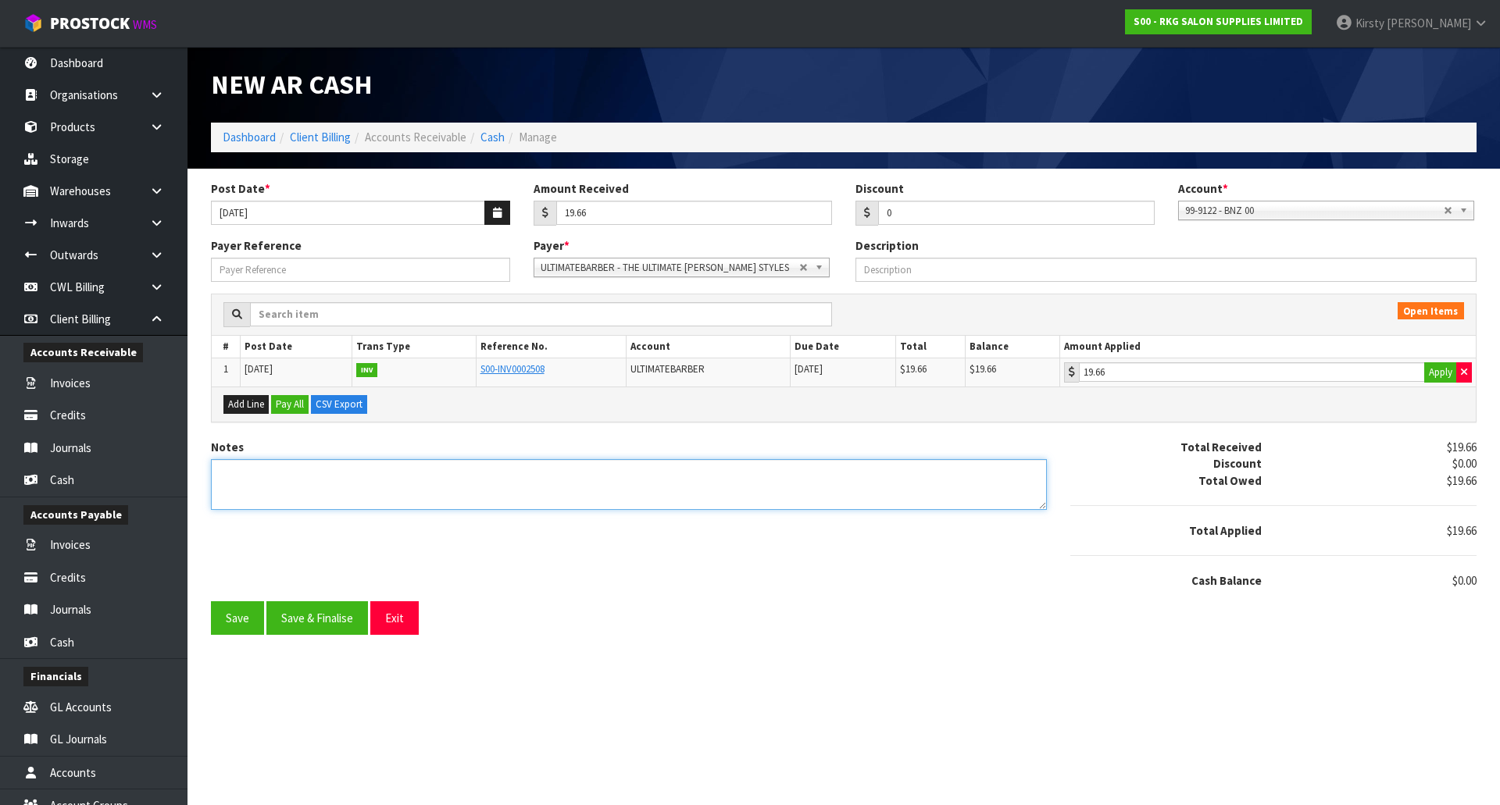
click at [226, 481] on textarea "Notes" at bounding box center [629, 484] width 836 height 51
type textarea "EFT 7.8"
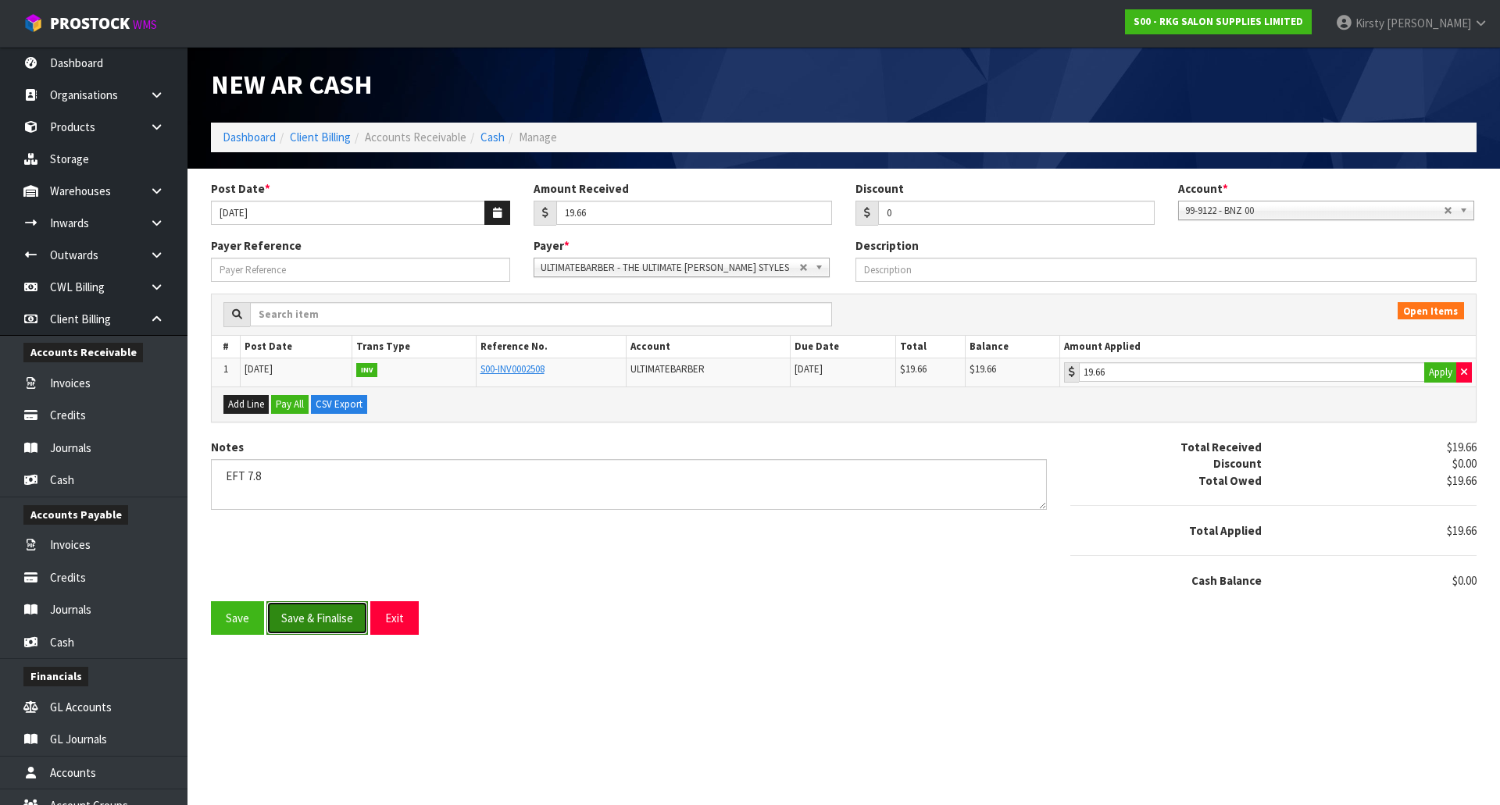
click at [289, 627] on button "Save & Finalise" at bounding box center [317, 618] width 102 height 34
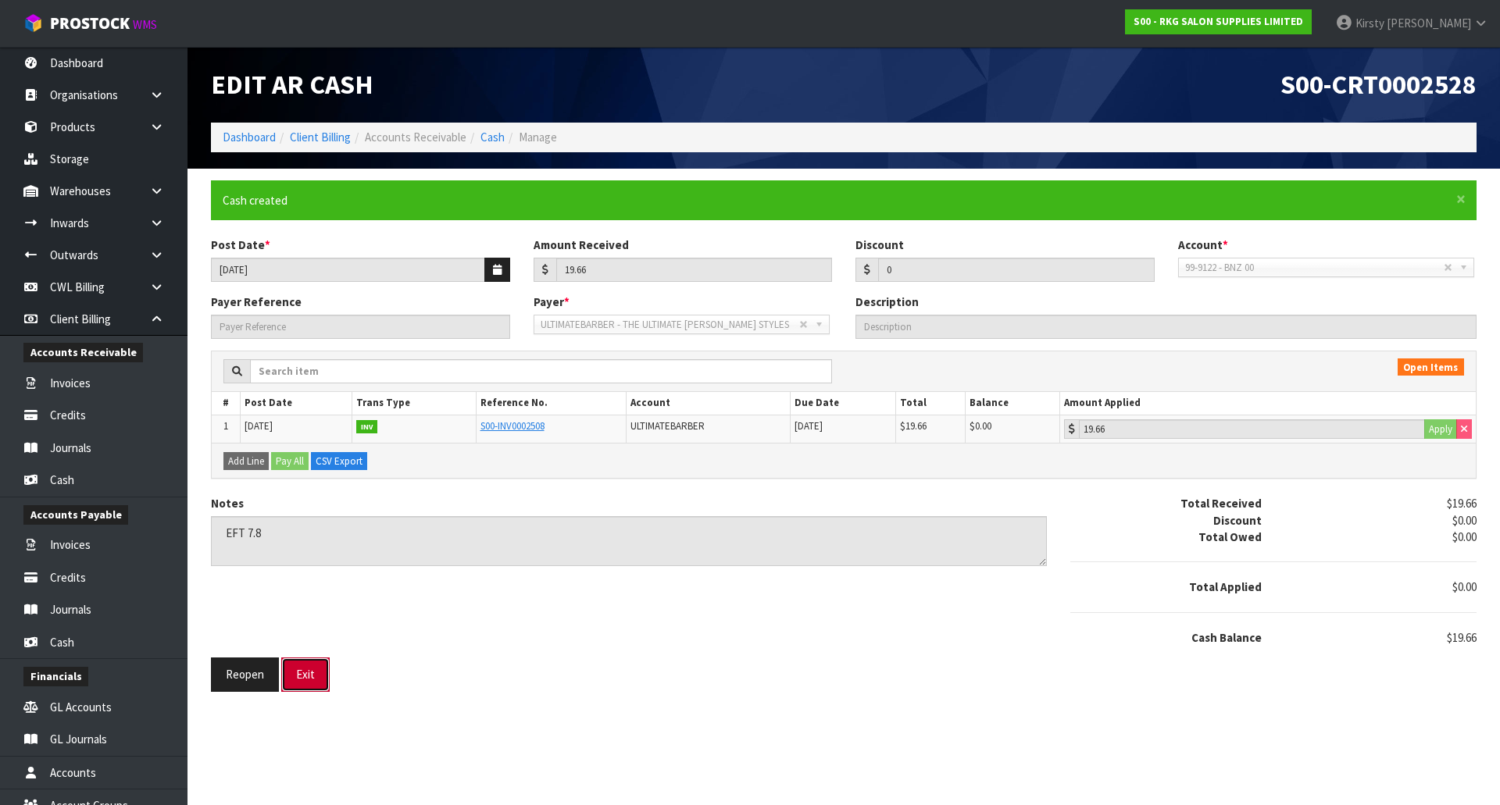
click at [306, 665] on button "Exit" at bounding box center [305, 675] width 48 height 34
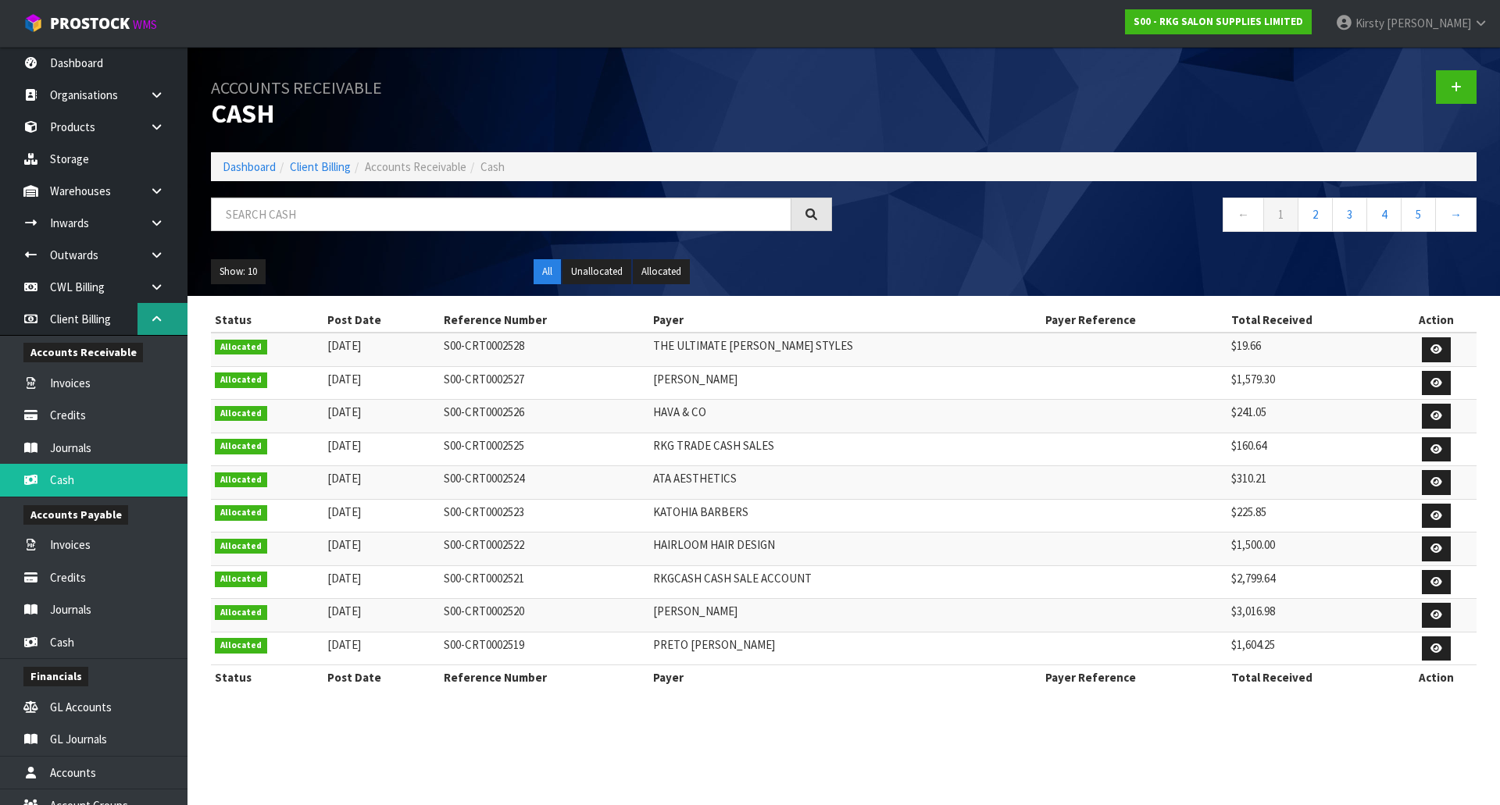
click at [154, 312] on link at bounding box center [162, 319] width 50 height 32
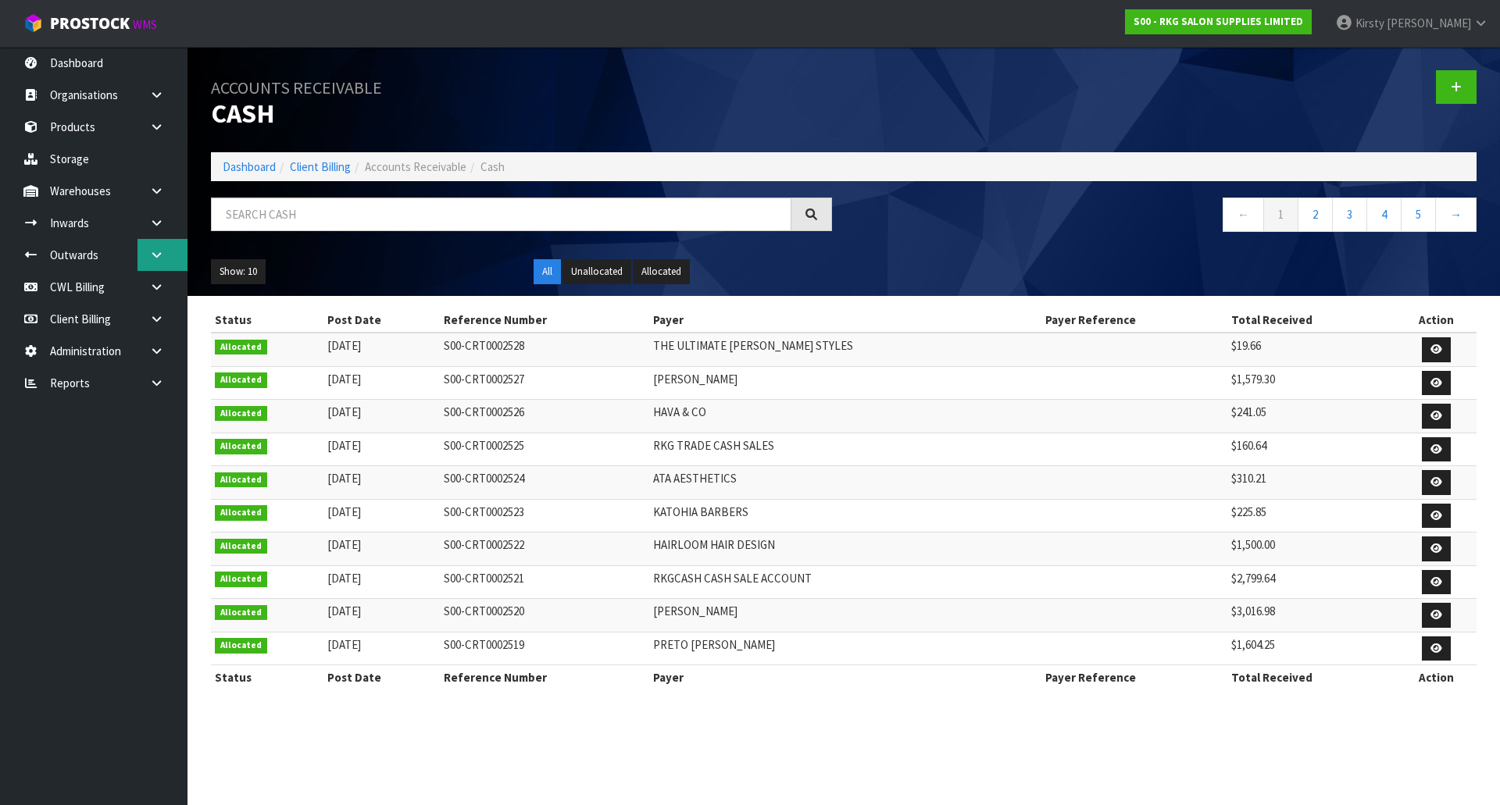
click at [155, 248] on link at bounding box center [162, 255] width 50 height 32
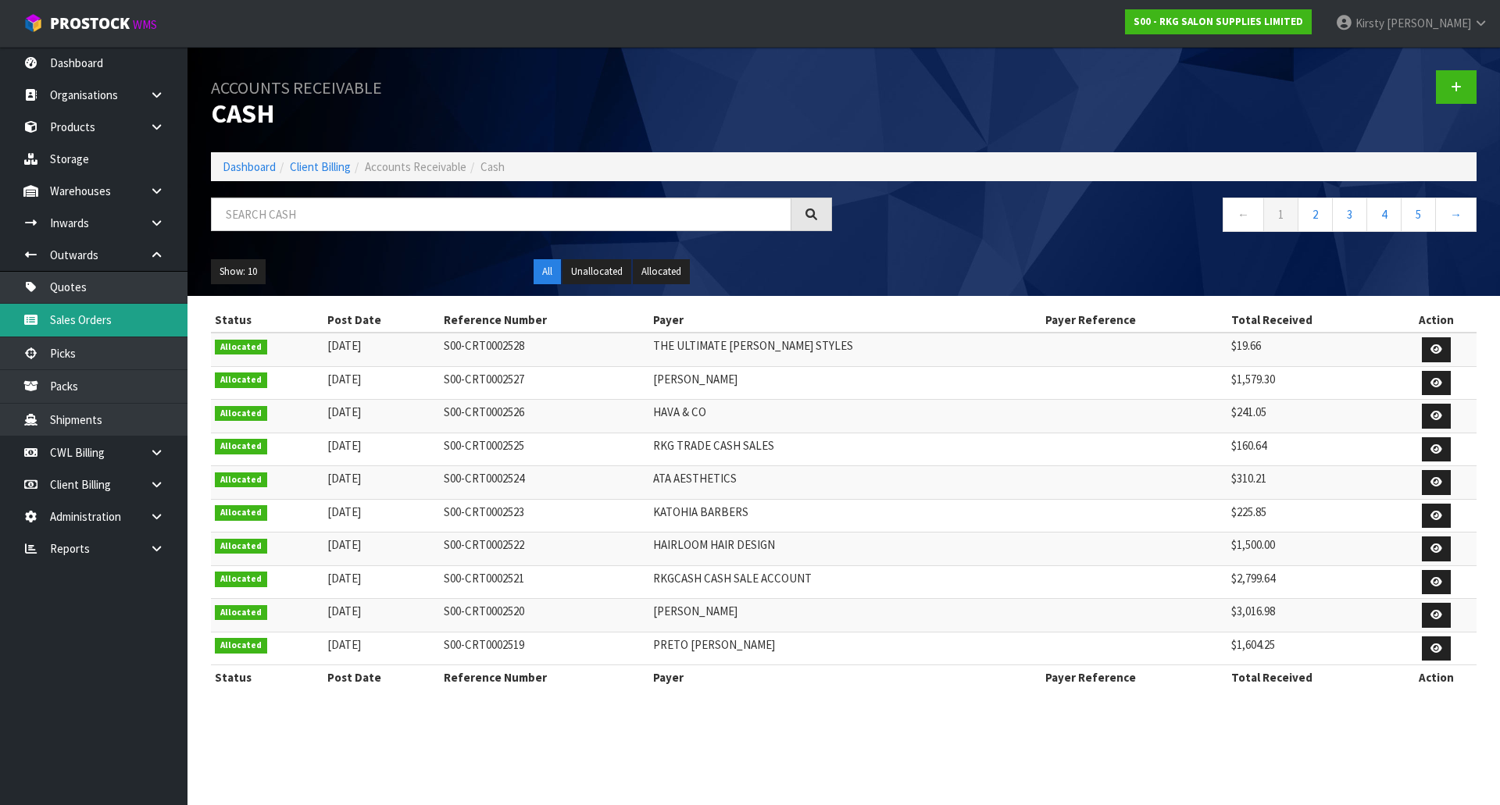
click at [70, 314] on link "Sales Orders" at bounding box center [93, 320] width 187 height 32
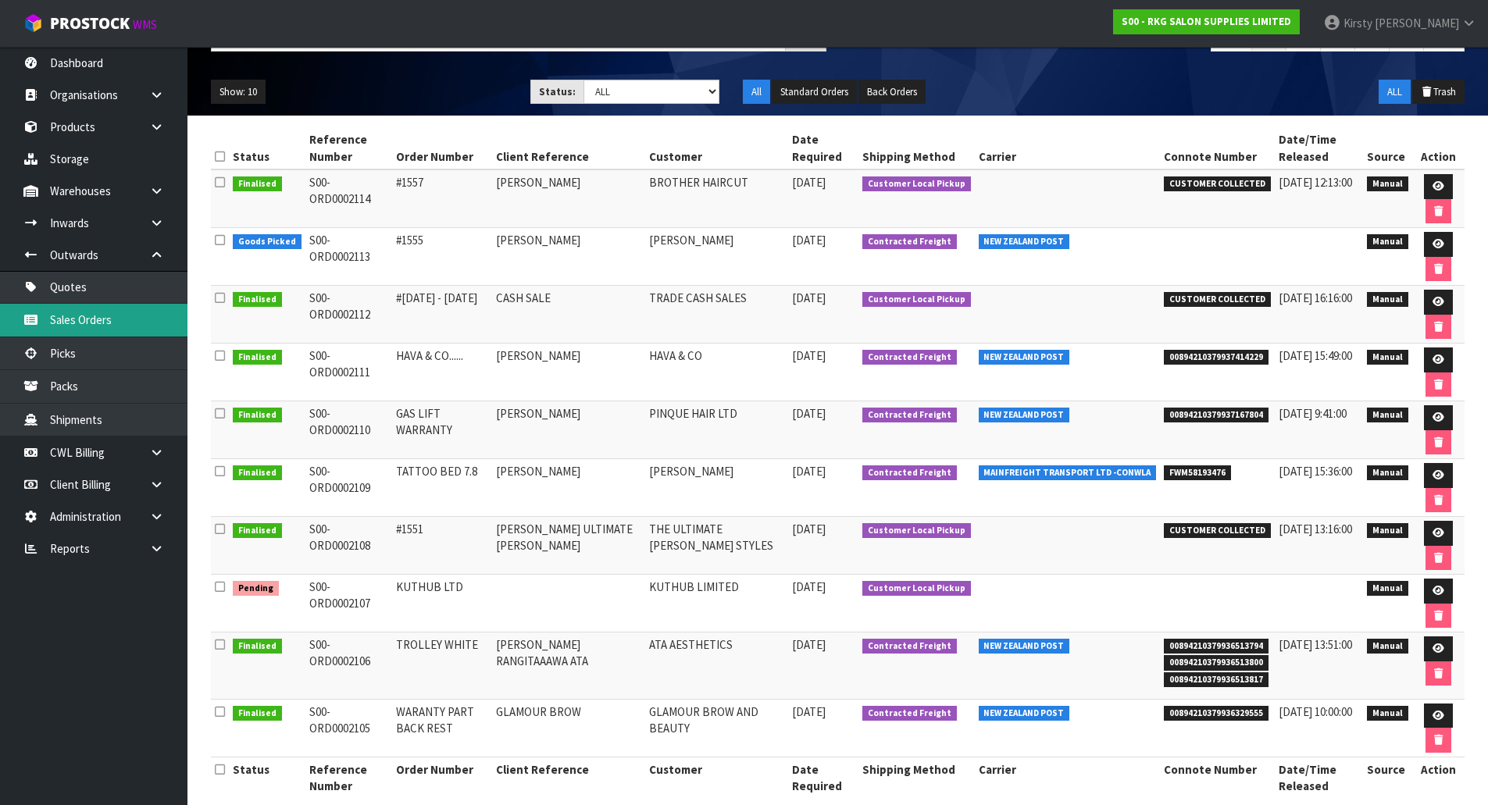
scroll to position [156, 0]
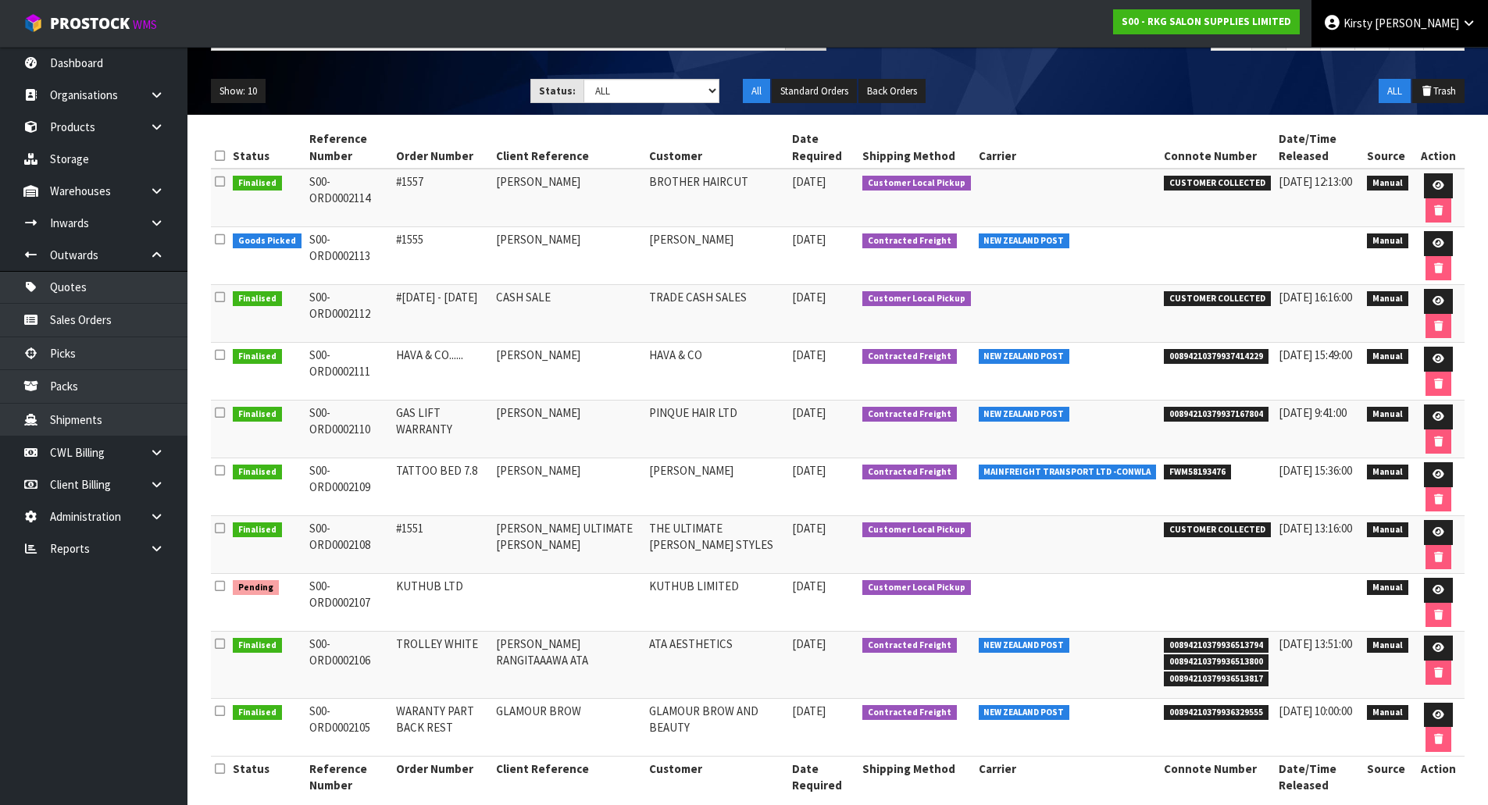
click at [1372, 23] on span "Kirsty" at bounding box center [1357, 23] width 29 height 15
click at [1403, 66] on link "Logout" at bounding box center [1425, 62] width 123 height 21
